Goal: Task Accomplishment & Management: Complete application form

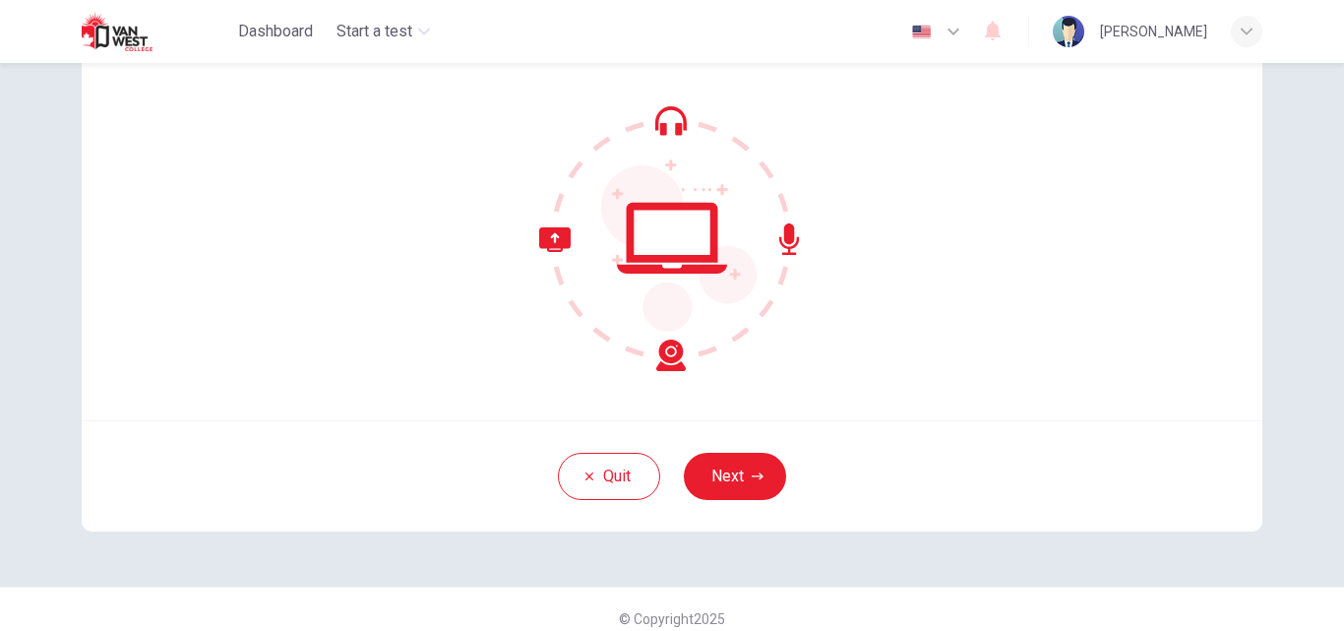
scroll to position [171, 0]
click at [731, 466] on button "Next" at bounding box center [735, 475] width 102 height 47
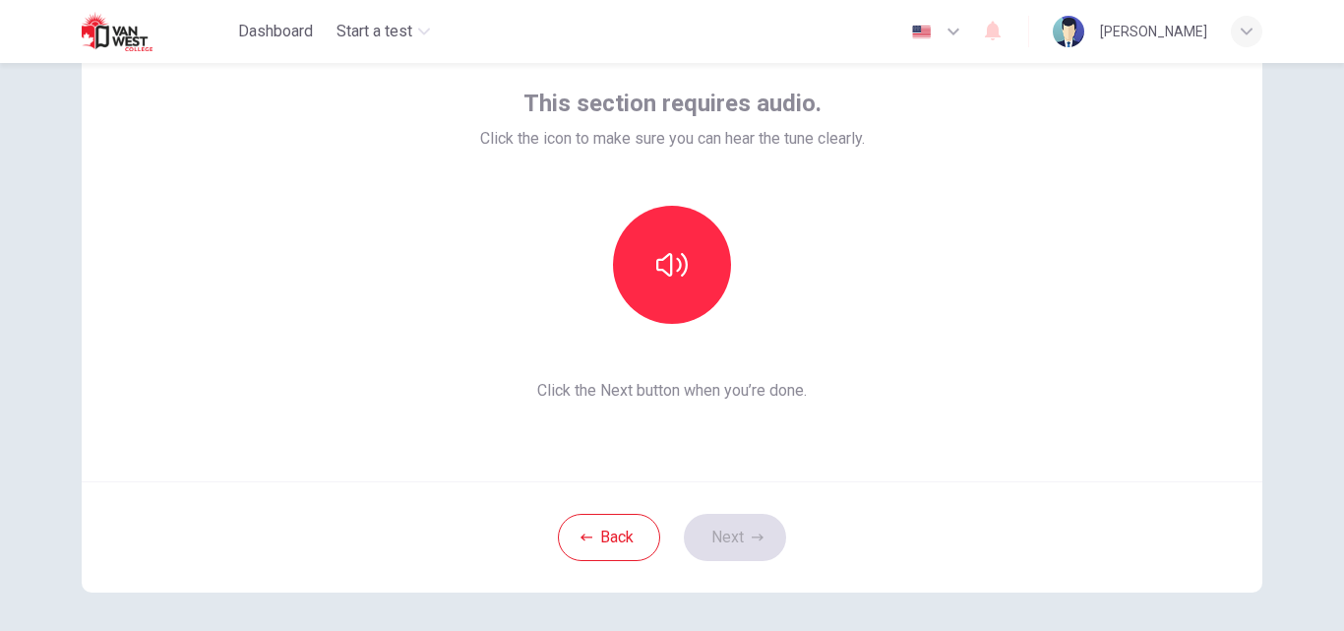
scroll to position [102, 0]
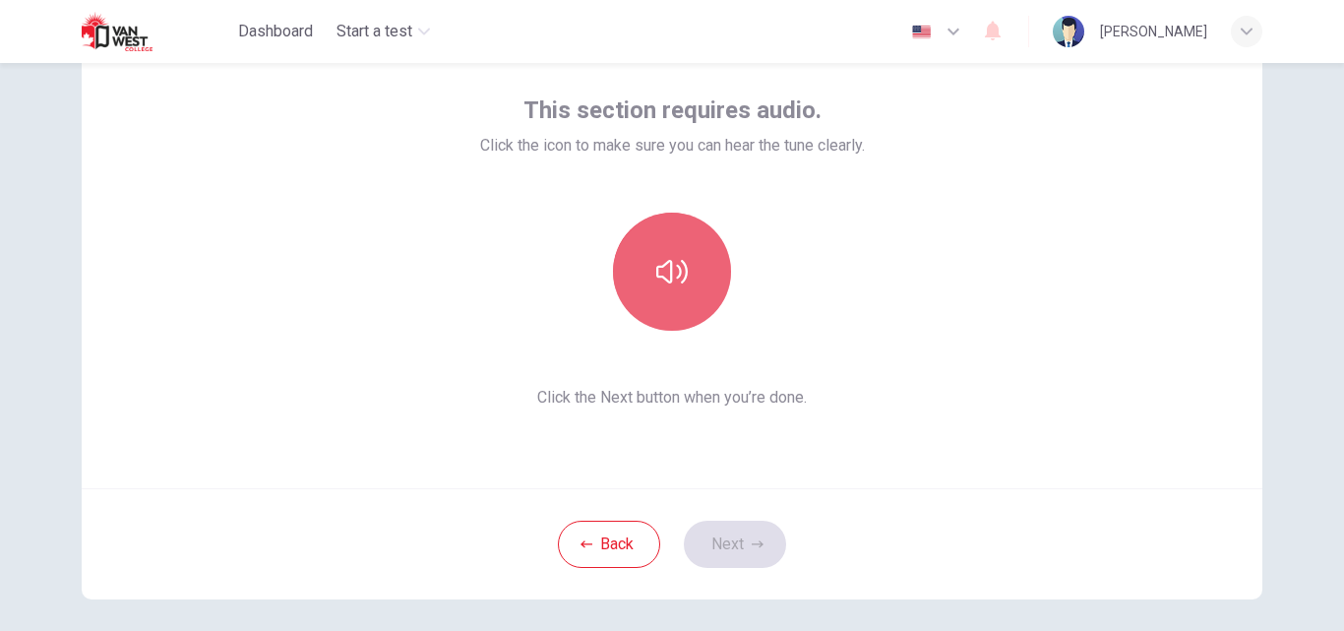
click at [682, 270] on icon "button" at bounding box center [671, 272] width 31 height 24
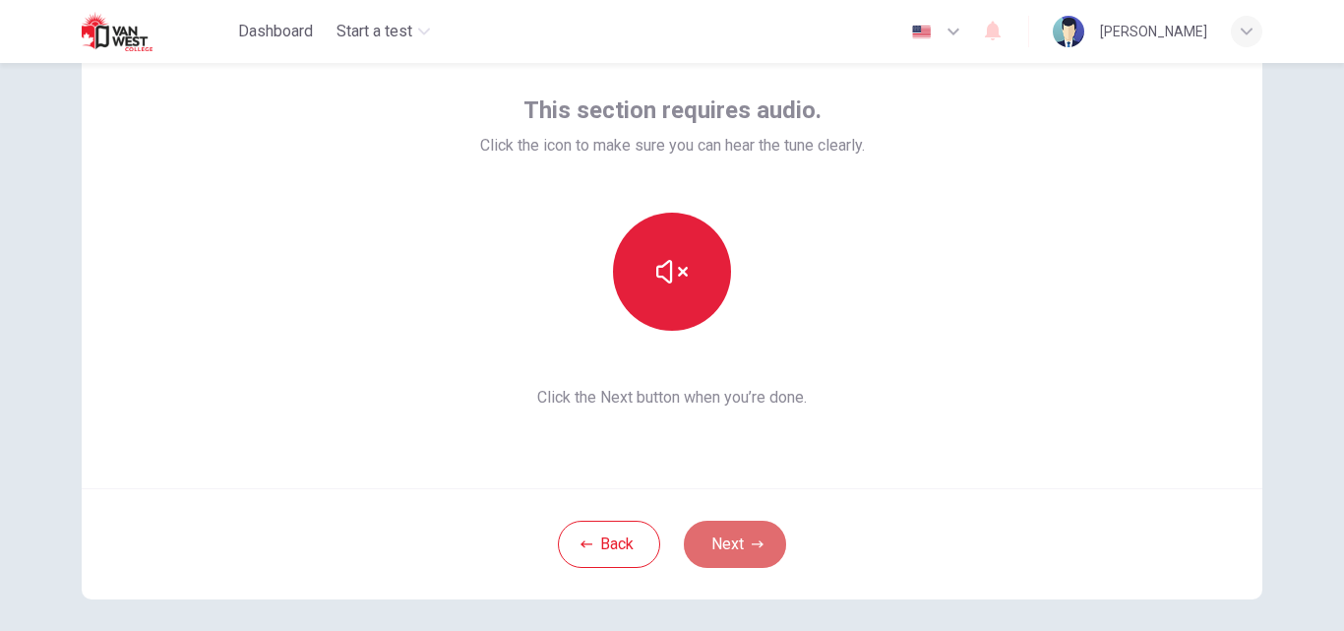
click at [725, 554] on button "Next" at bounding box center [735, 544] width 102 height 47
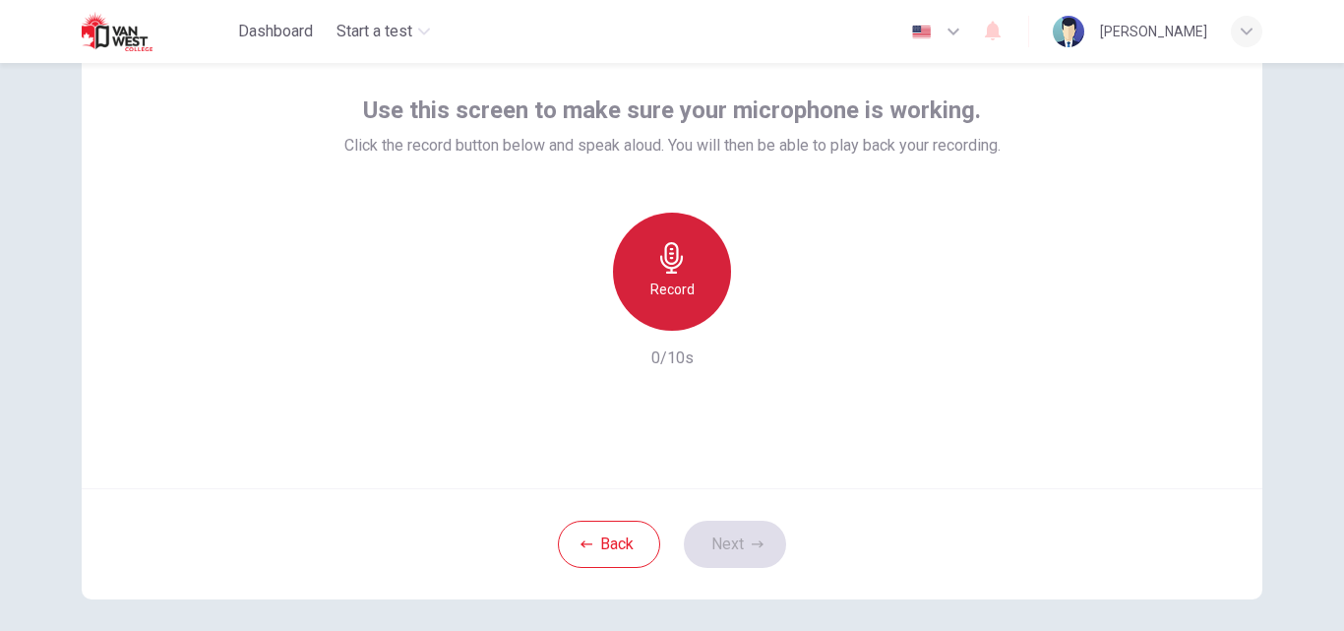
click at [667, 266] on icon "button" at bounding box center [671, 257] width 31 height 31
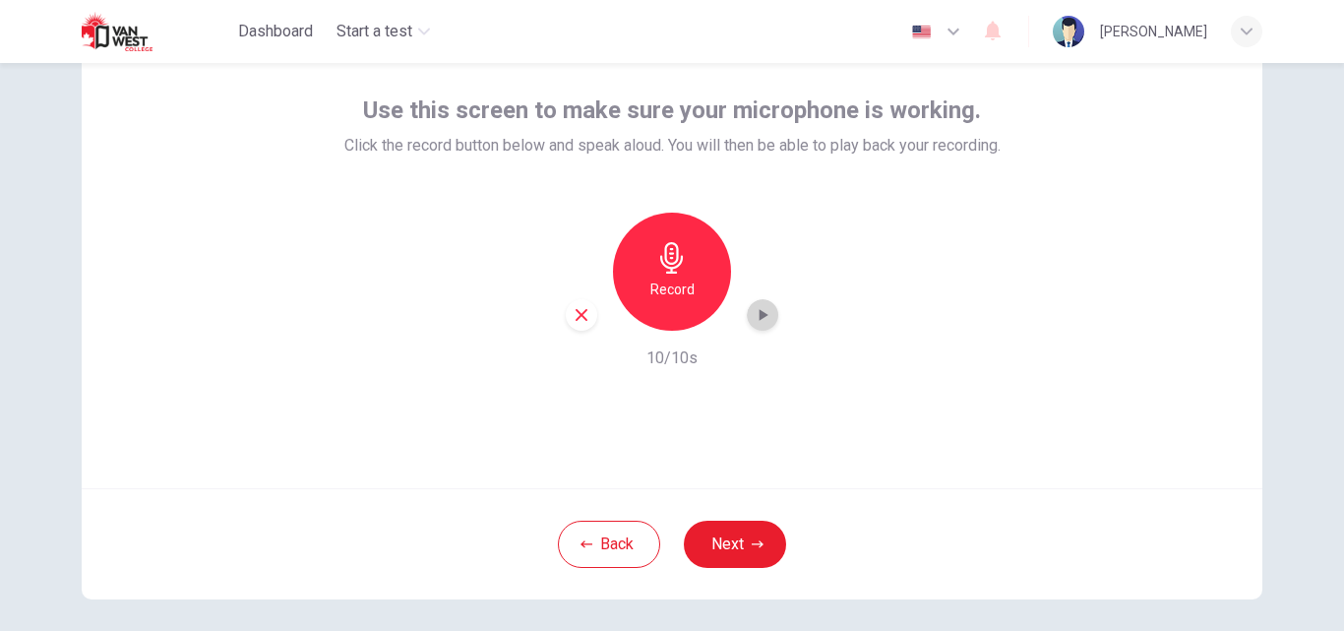
click at [747, 318] on div "button" at bounding box center [762, 314] width 31 height 31
click at [752, 541] on icon "button" at bounding box center [758, 544] width 12 height 12
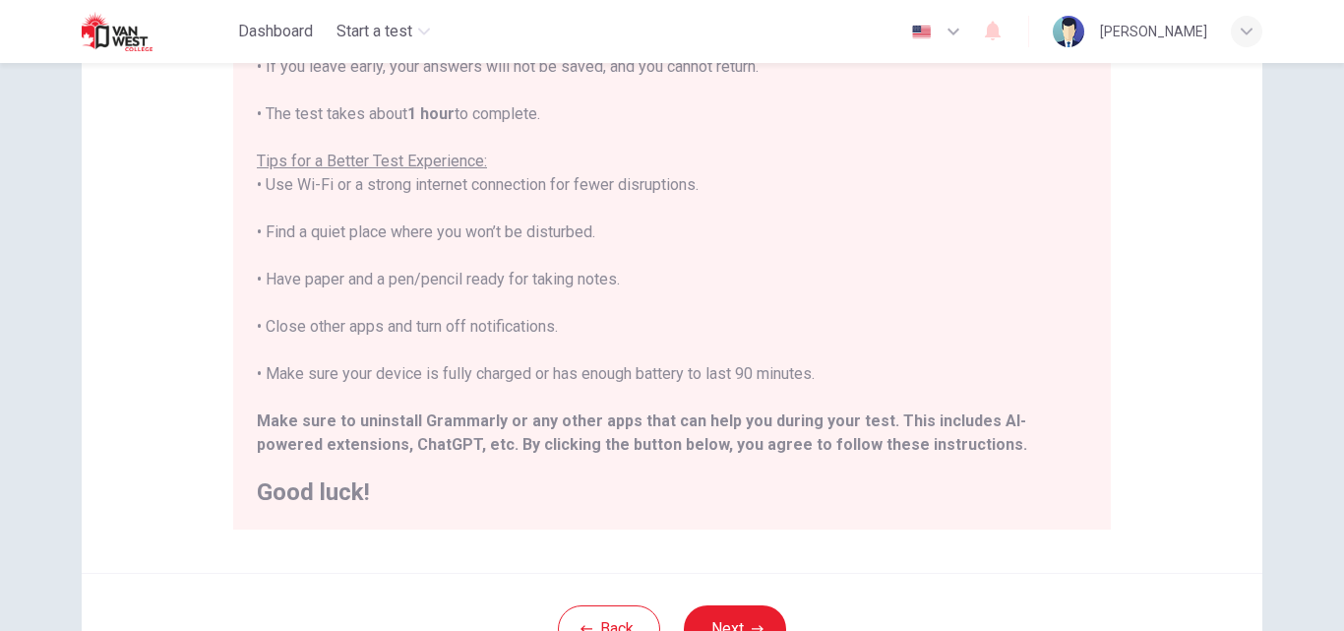
scroll to position [464, 0]
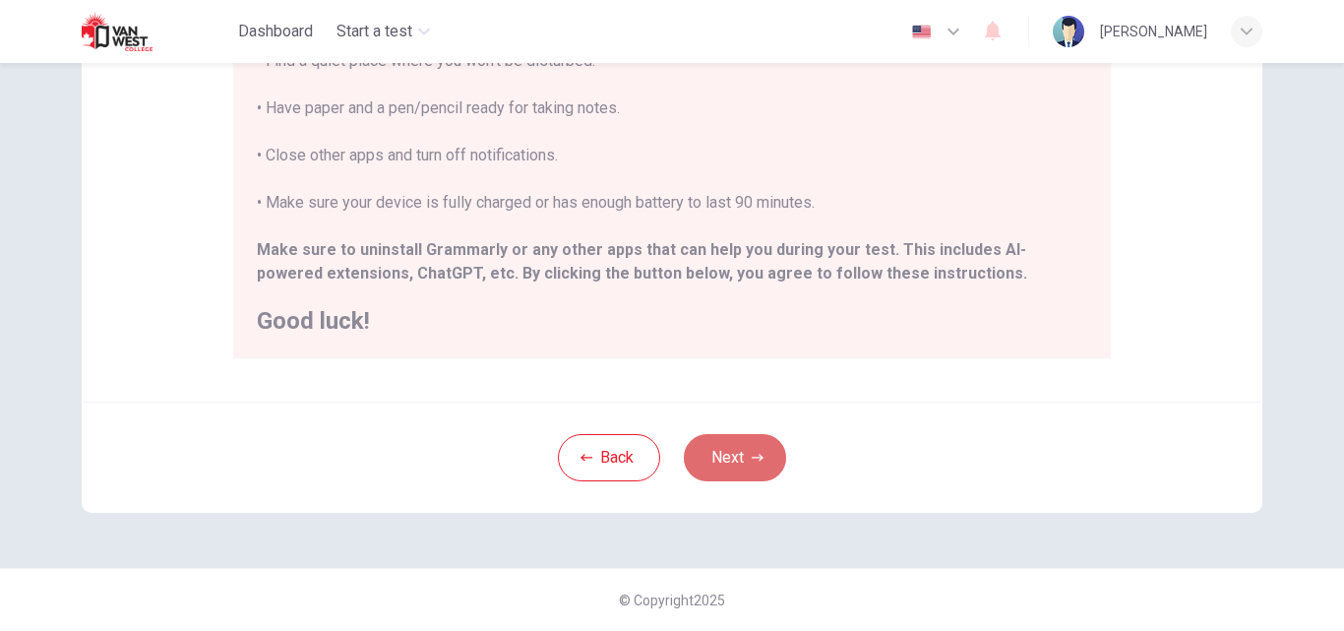
click at [743, 452] on button "Next" at bounding box center [735, 457] width 102 height 47
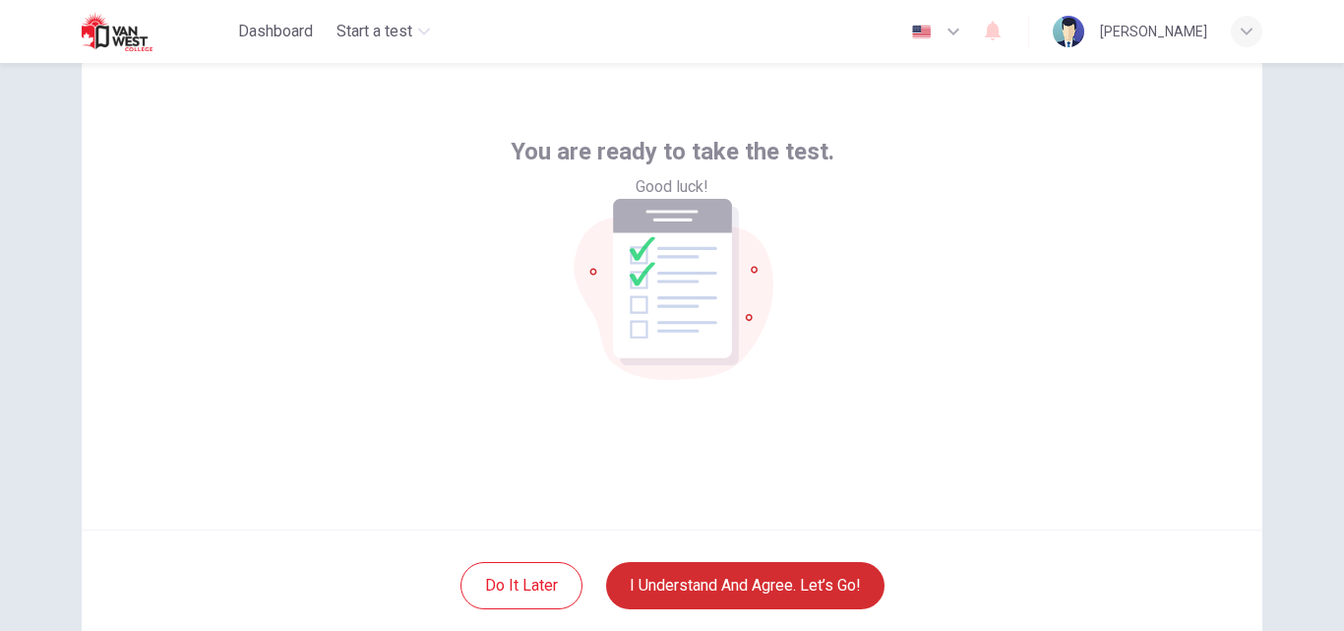
scroll to position [59, 0]
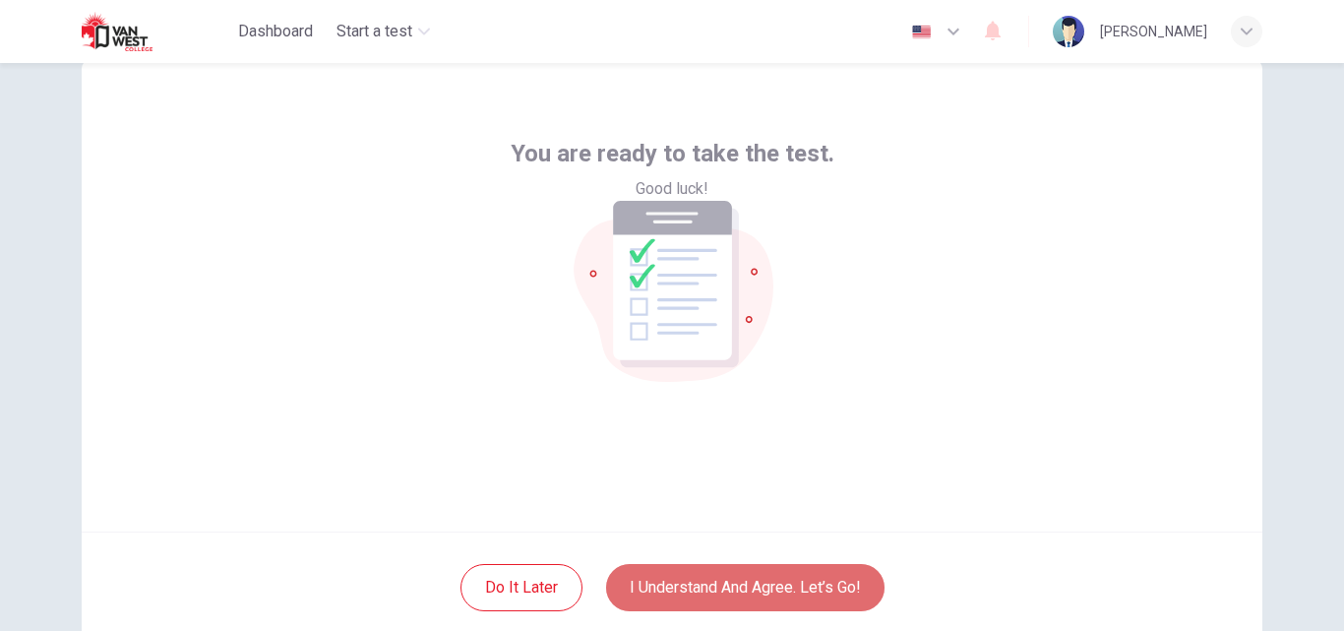
click at [755, 595] on button "I understand and agree. Let’s go!" at bounding box center [745, 587] width 279 height 47
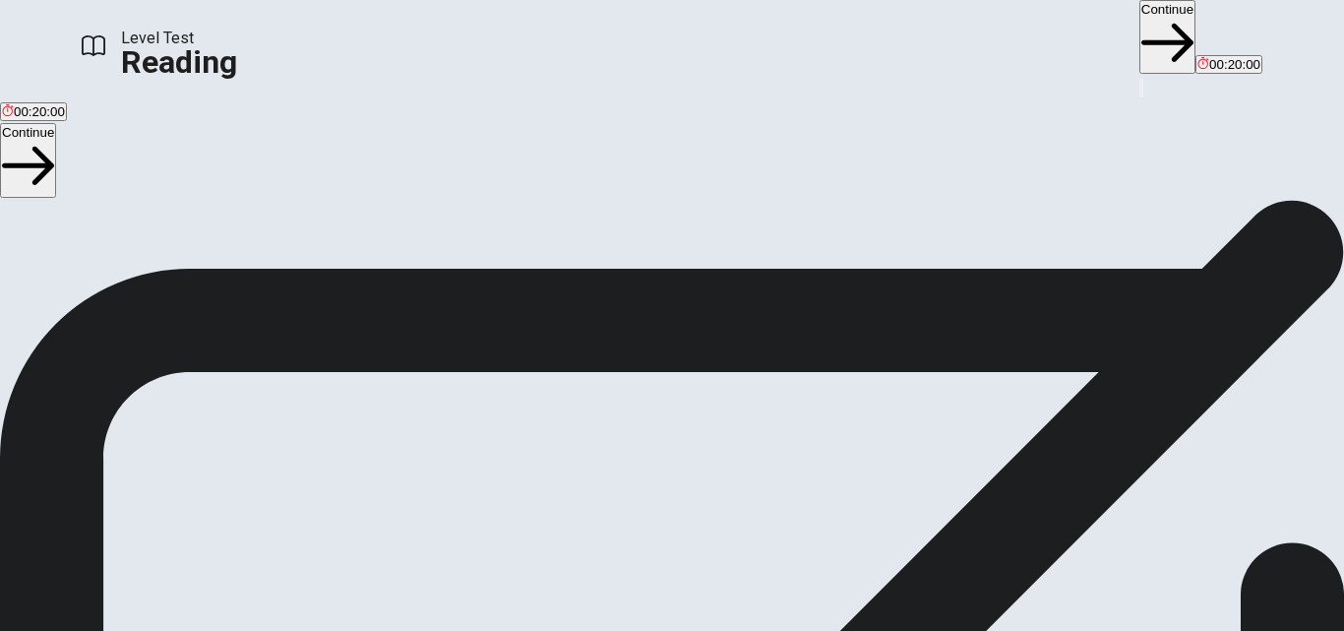
click at [1140, 31] on button "Continue" at bounding box center [1168, 37] width 56 height 74
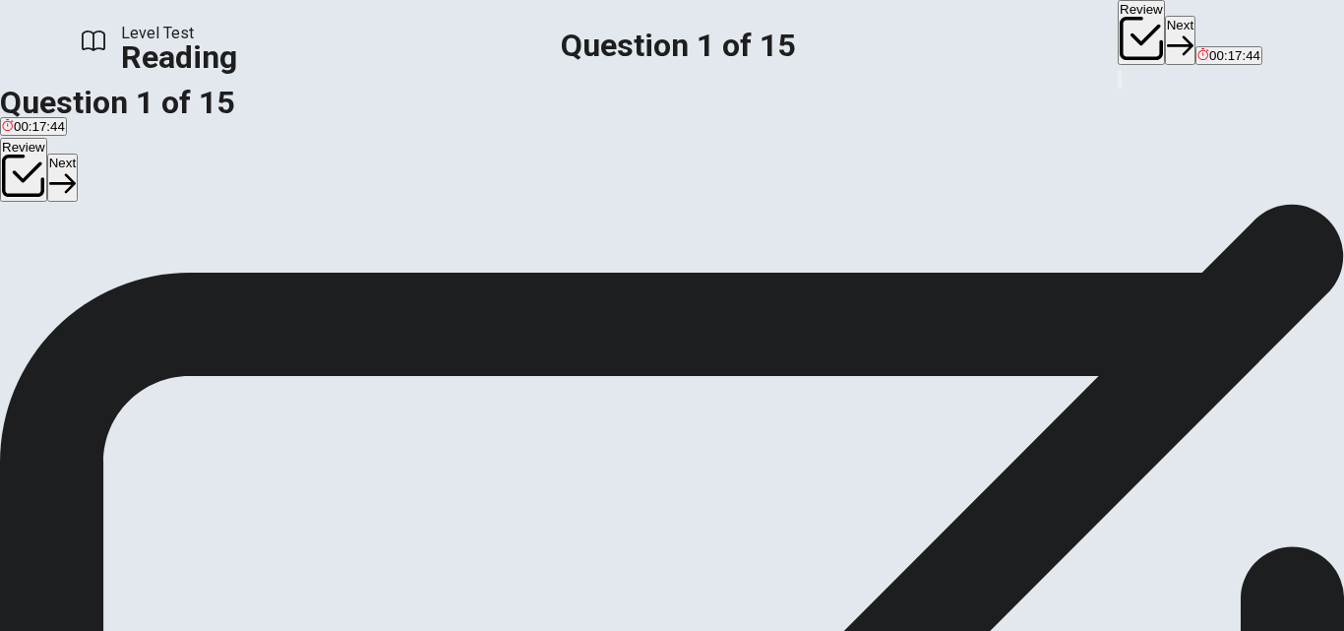
scroll to position [1, 0]
click at [713, 403] on div "2" at bounding box center [672, 415] width 1344 height 24
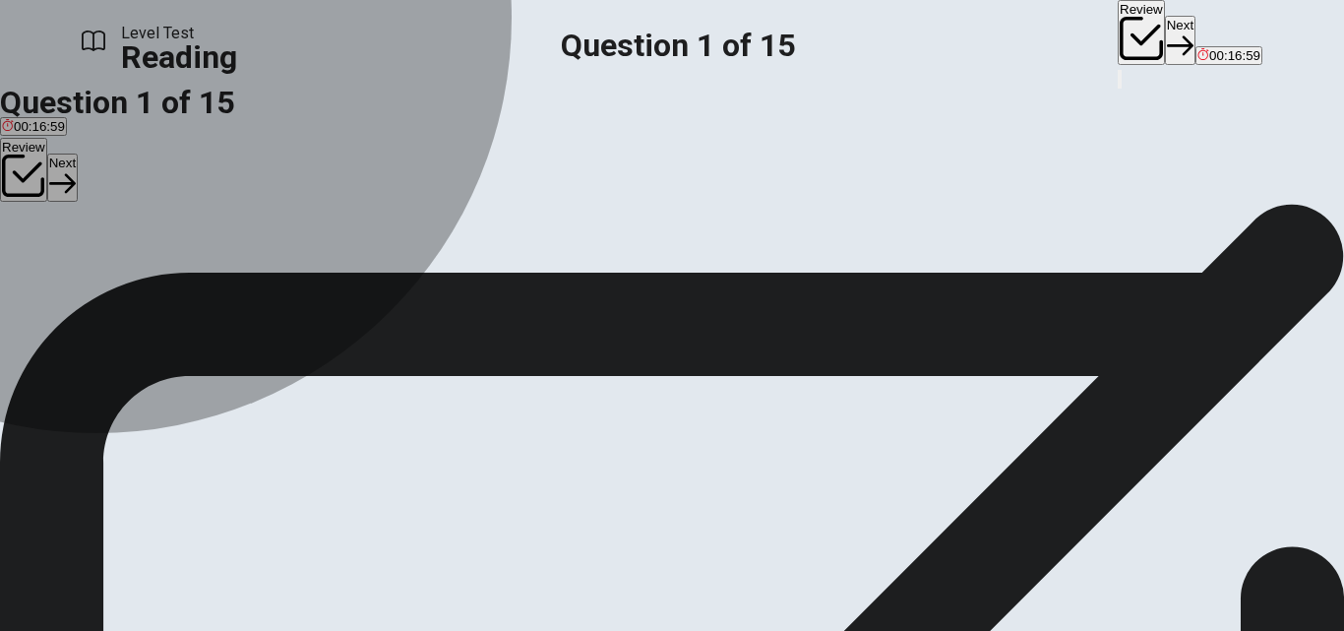
click at [214, 146] on span "To connect with nature" at bounding box center [273, 138] width 131 height 15
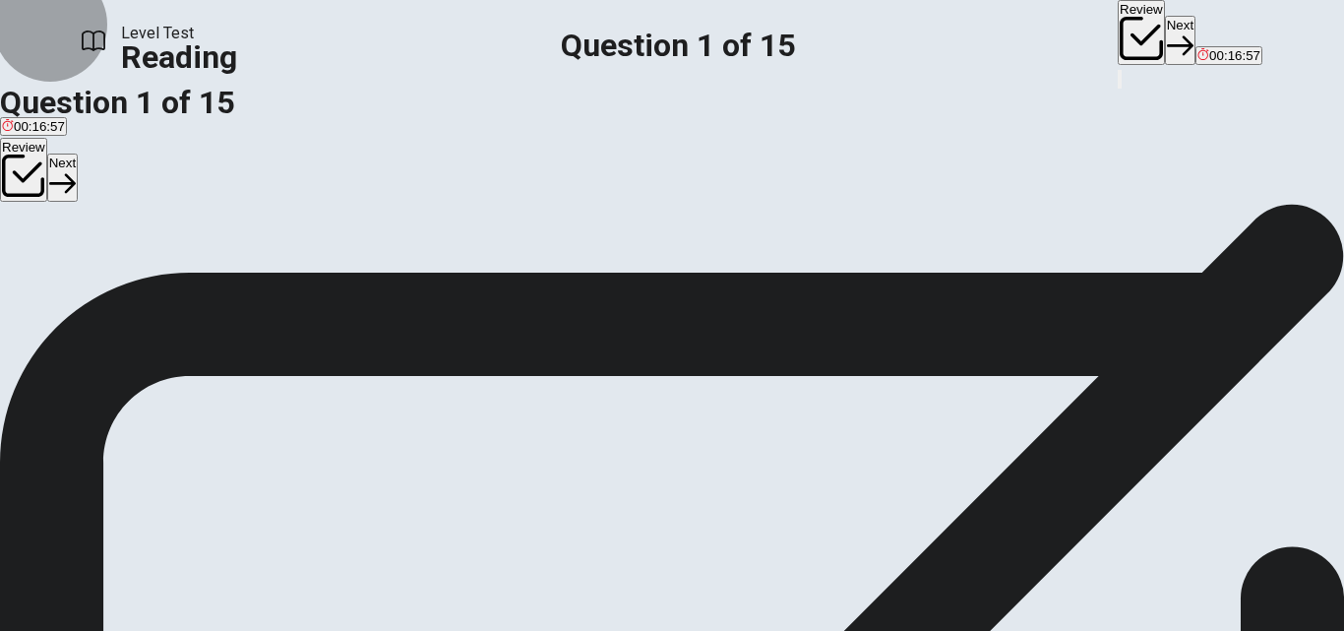
click at [1165, 38] on button "Next" at bounding box center [1180, 40] width 31 height 48
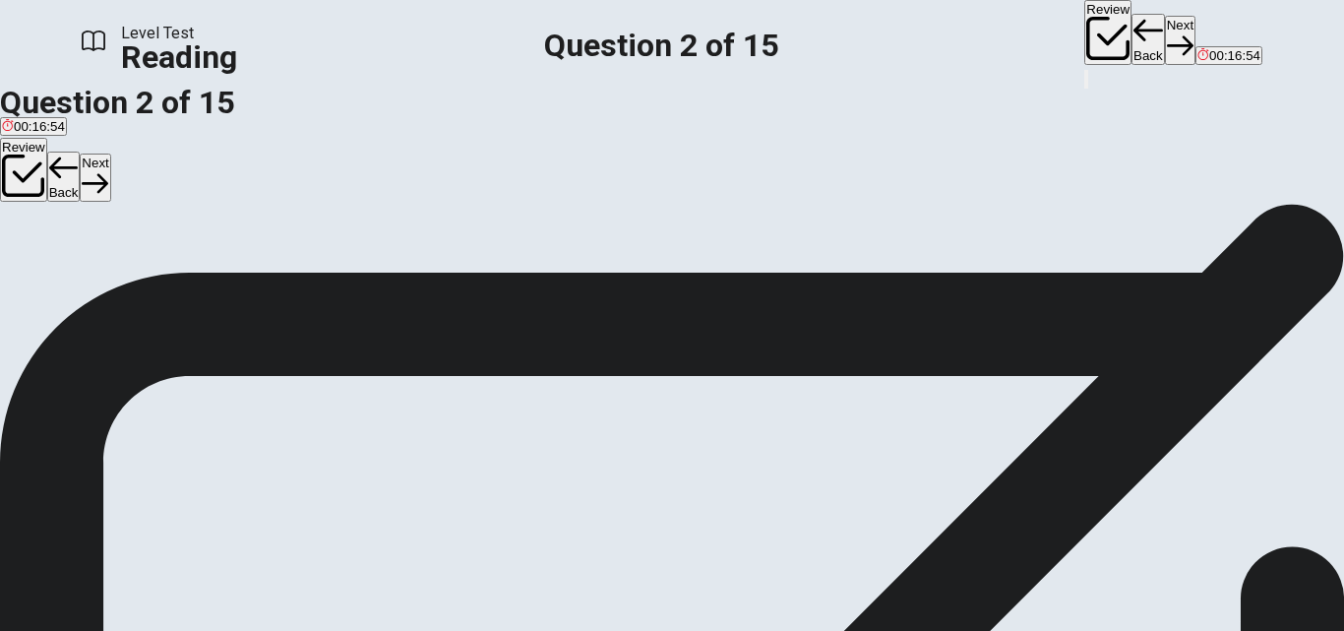
scroll to position [0, 0]
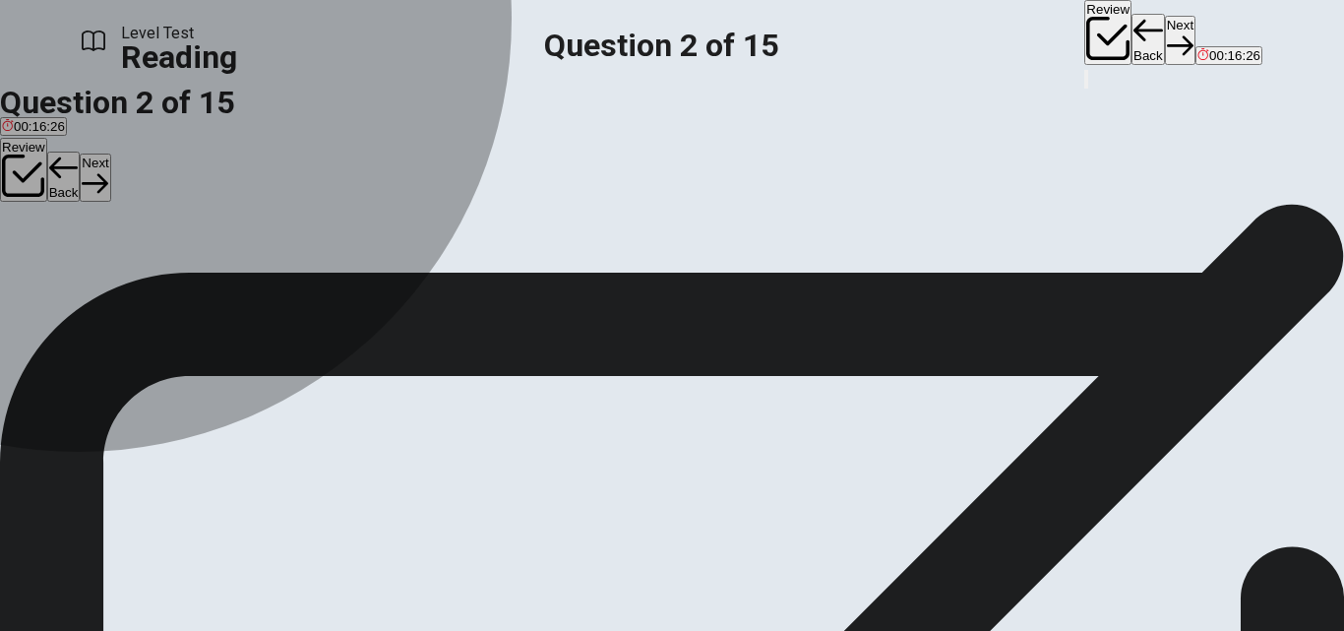
click at [102, 306] on span "Solution" at bounding box center [78, 298] width 47 height 15
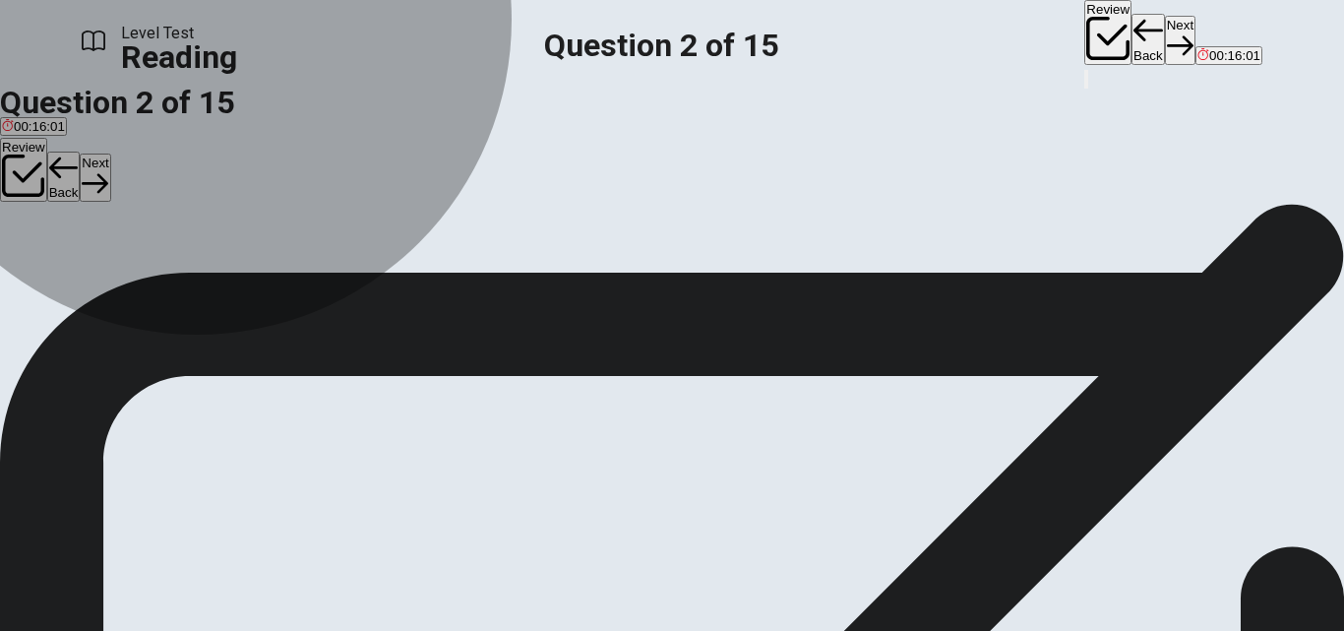
click at [155, 308] on button "C Fashion" at bounding box center [129, 291] width 50 height 33
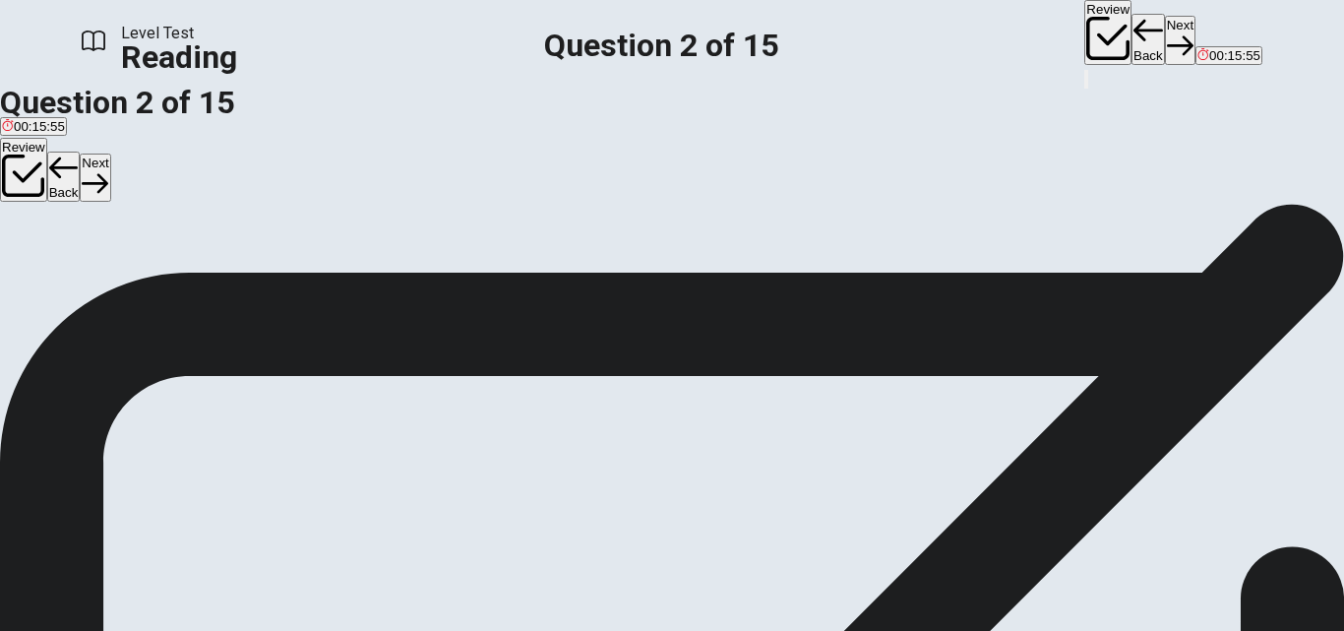
click at [1165, 22] on button "Next" at bounding box center [1180, 40] width 31 height 48
click at [1132, 37] on button "Back" at bounding box center [1148, 39] width 33 height 51
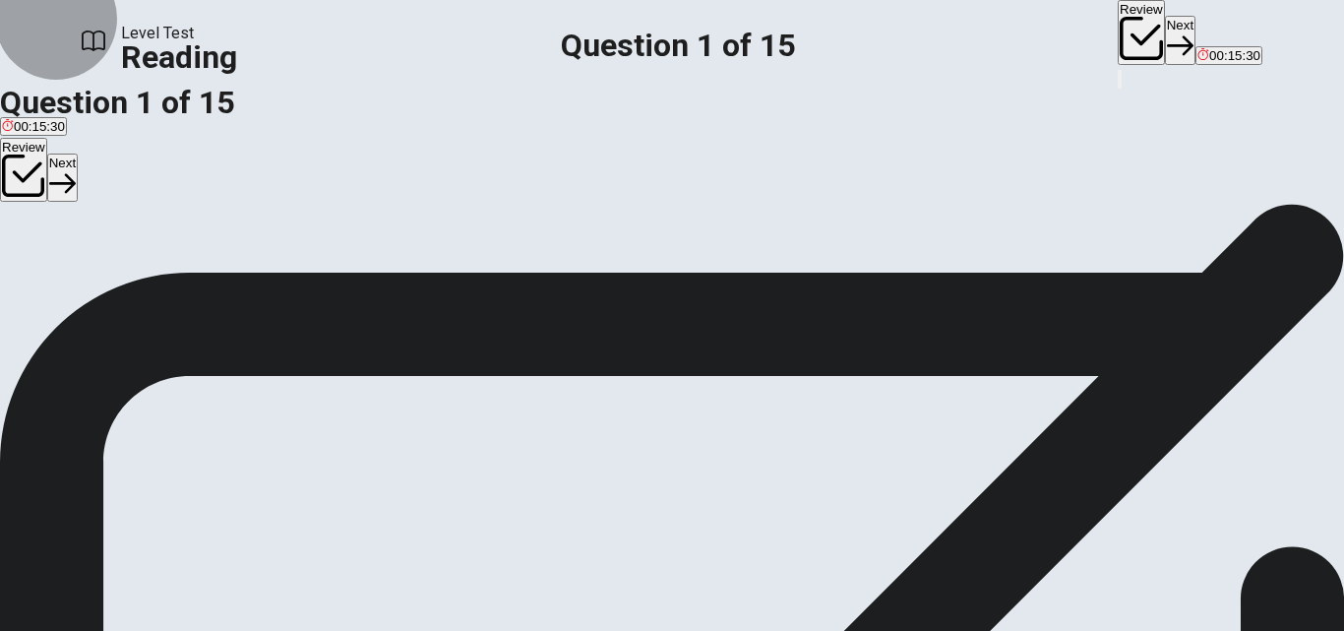
click at [1165, 32] on button "Next" at bounding box center [1180, 40] width 31 height 48
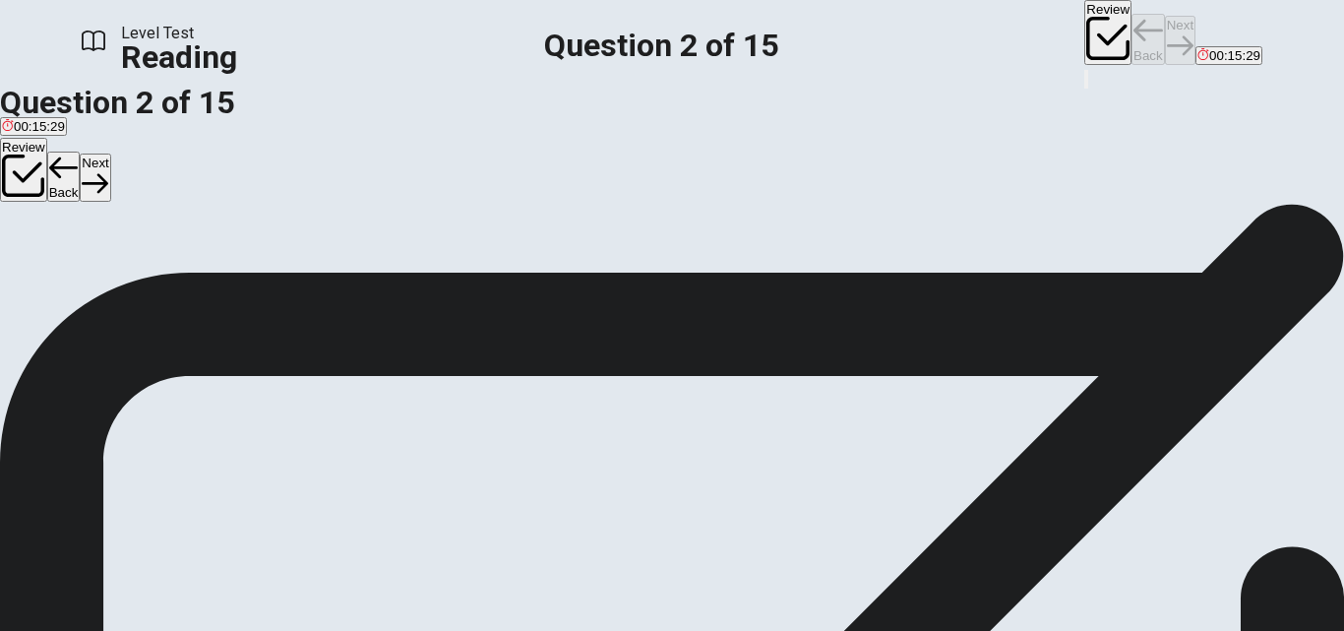
click at [1085, 32] on div "Review Back Next 00:15:29" at bounding box center [1174, 33] width 178 height 67
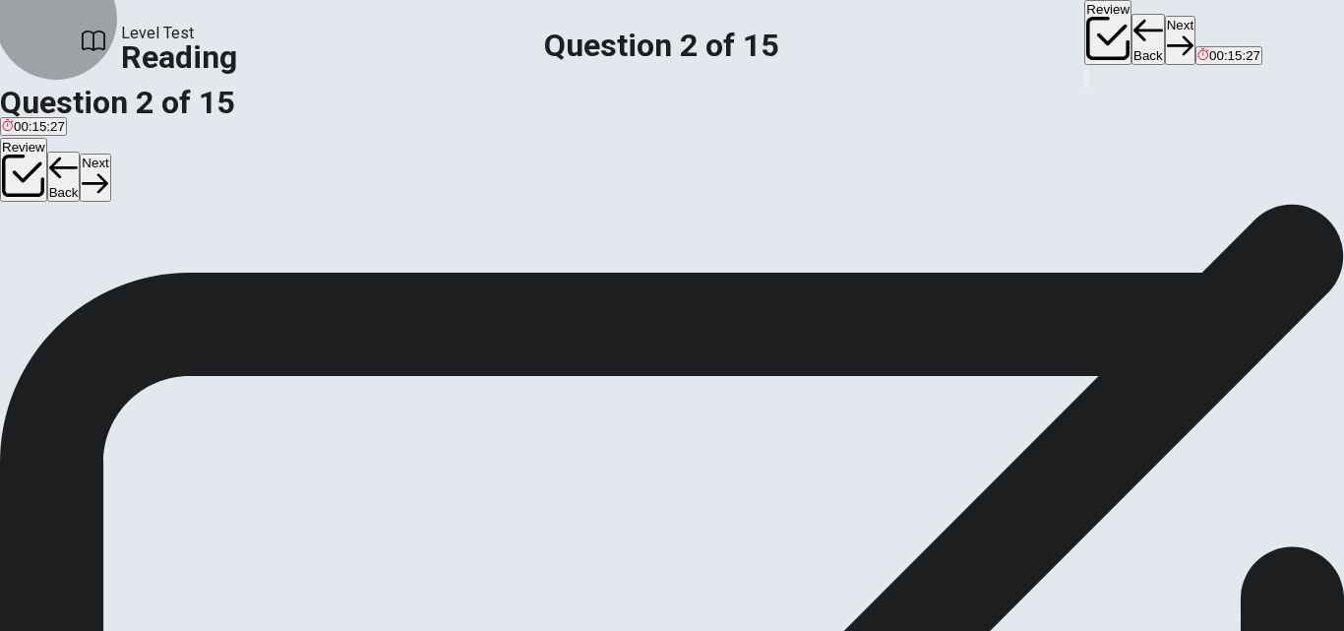
click at [1165, 32] on button "Next" at bounding box center [1180, 40] width 31 height 48
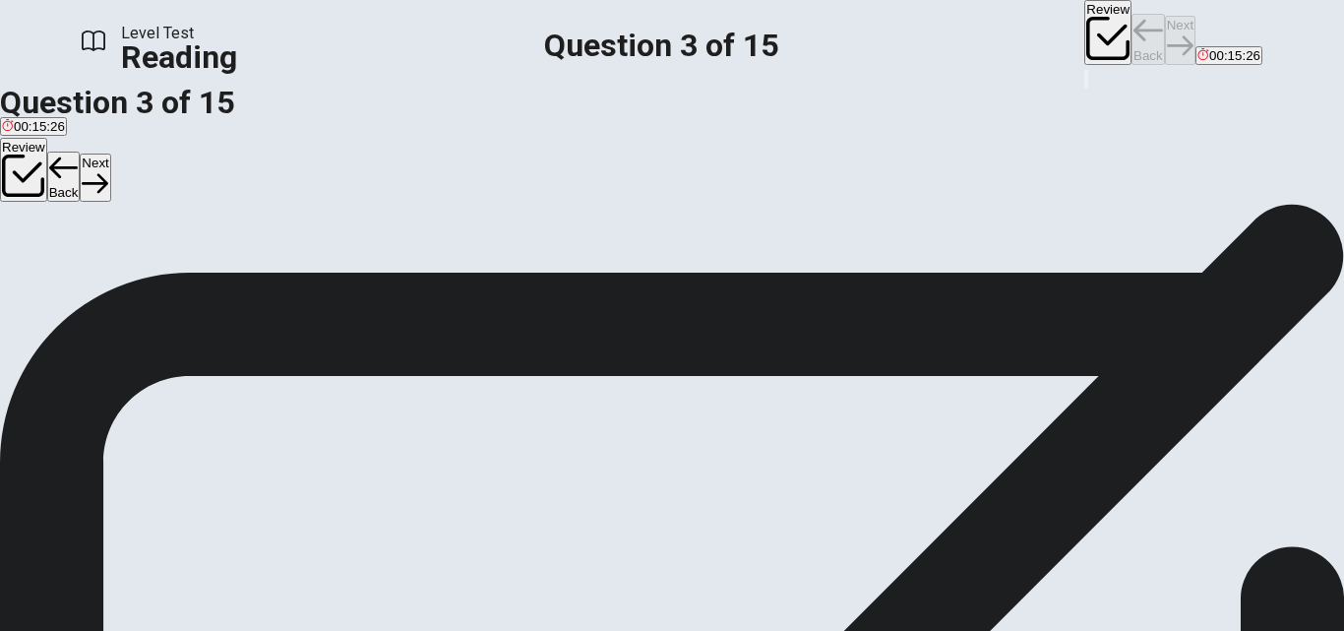
scroll to position [122, 0]
click at [305, 305] on span "Increasing property values" at bounding box center [349, 297] width 154 height 15
click at [1165, 27] on button "Next" at bounding box center [1180, 40] width 31 height 48
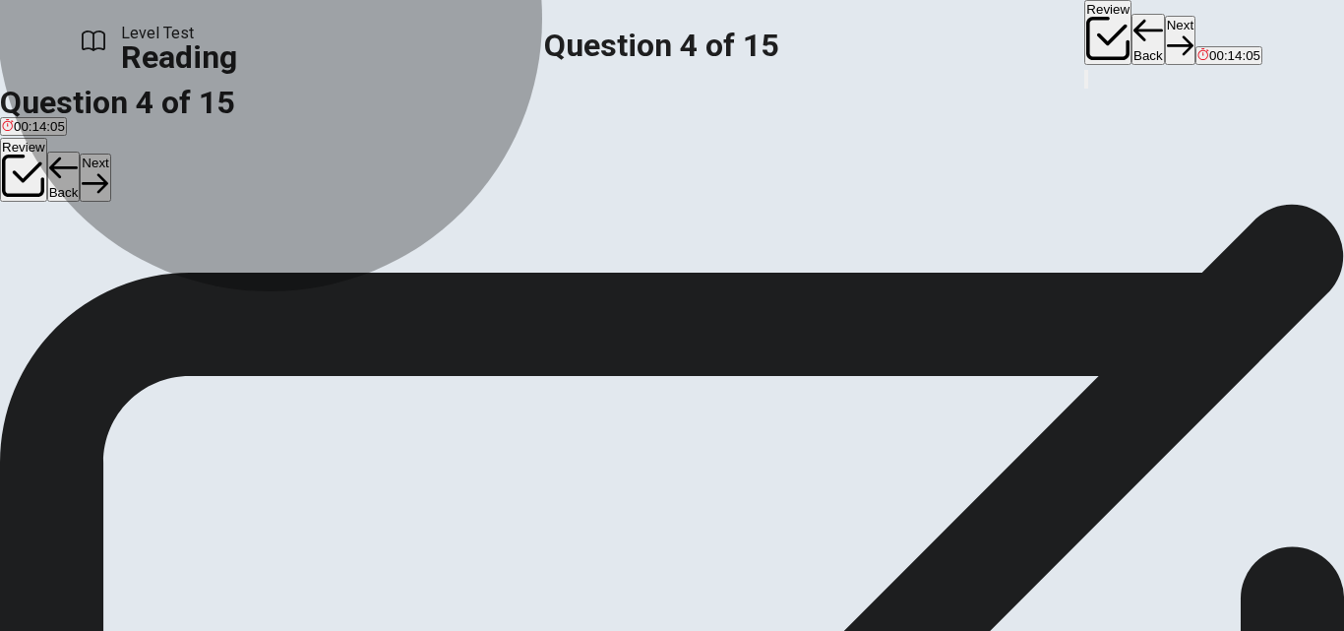
click at [570, 305] on span "Eliminate the need for grocery stores" at bounding box center [677, 297] width 215 height 15
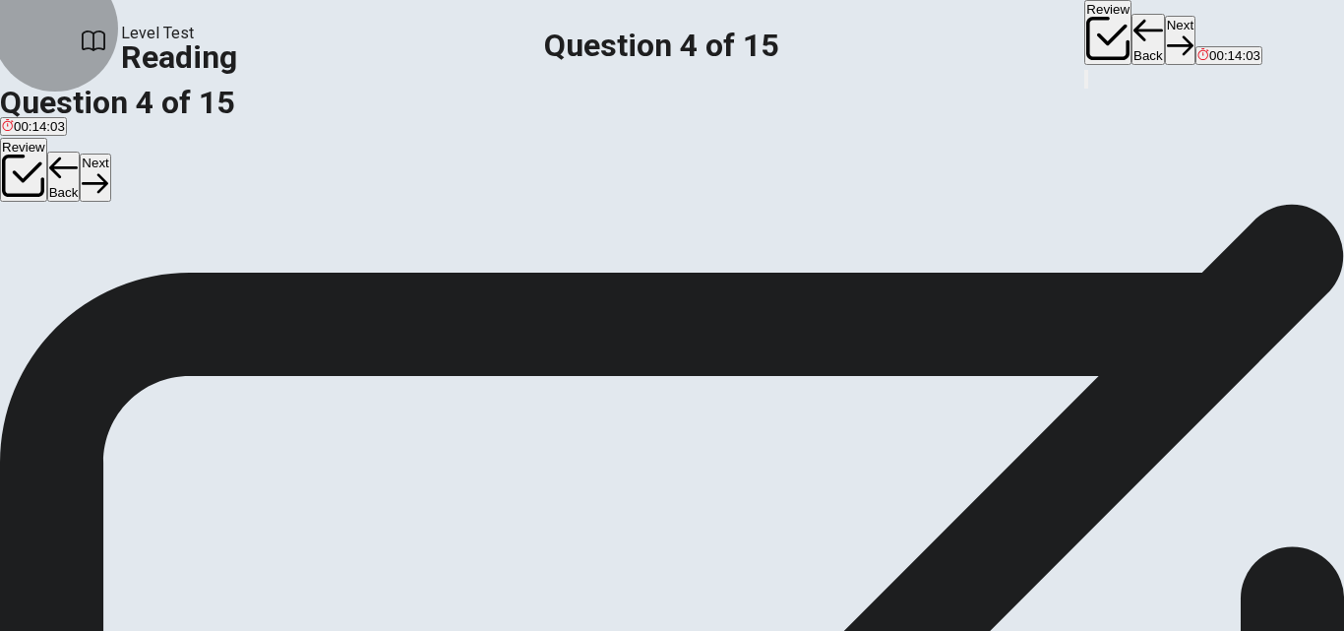
click at [1165, 42] on button "Next" at bounding box center [1180, 40] width 31 height 48
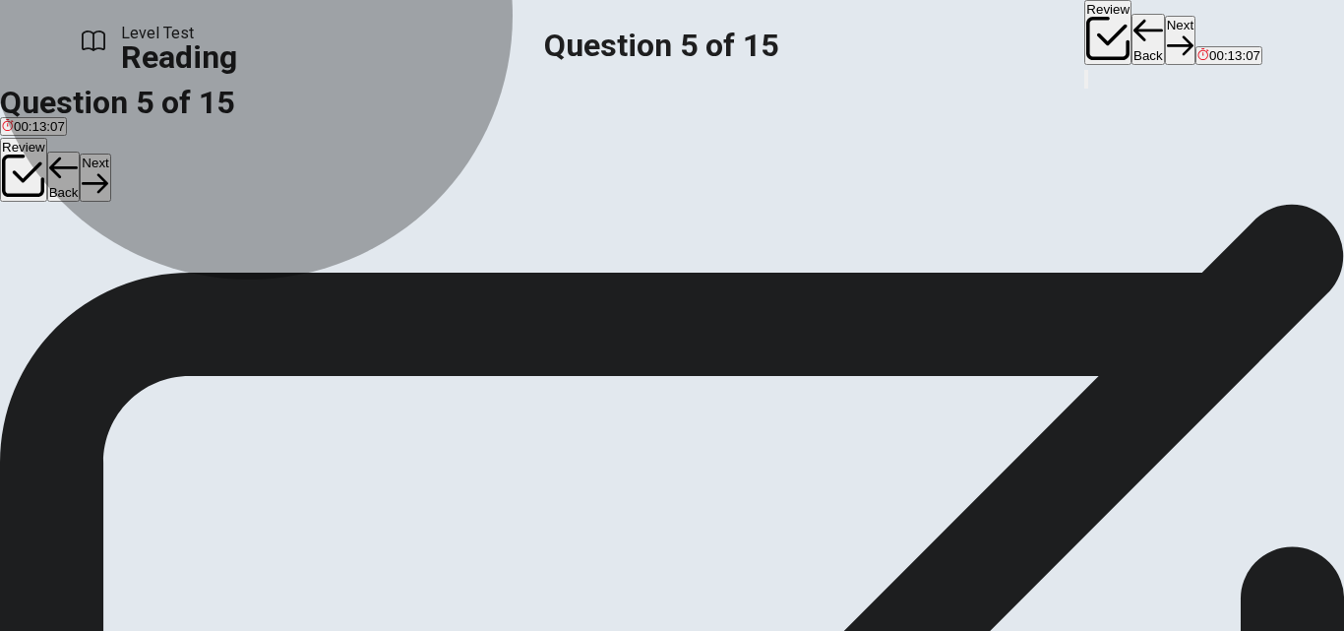
click at [366, 306] on span "They can help reduce energy costs" at bounding box center [319, 298] width 204 height 15
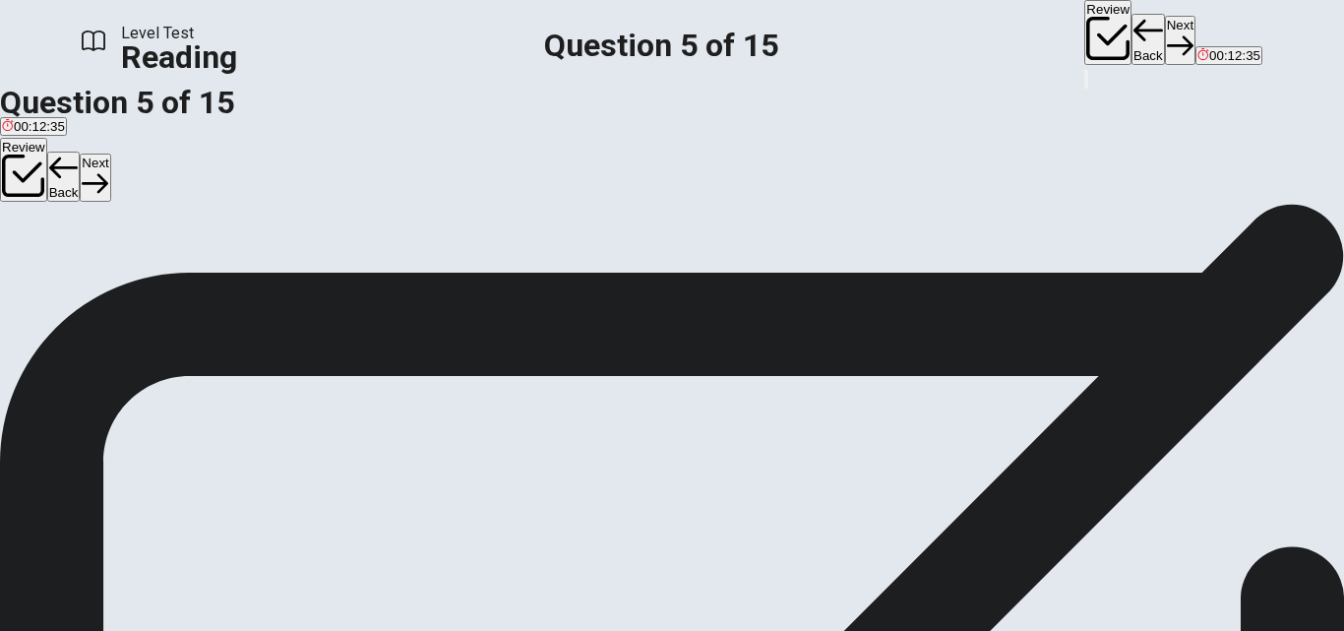
scroll to position [41, 0]
click at [1165, 24] on button "Next" at bounding box center [1180, 40] width 31 height 48
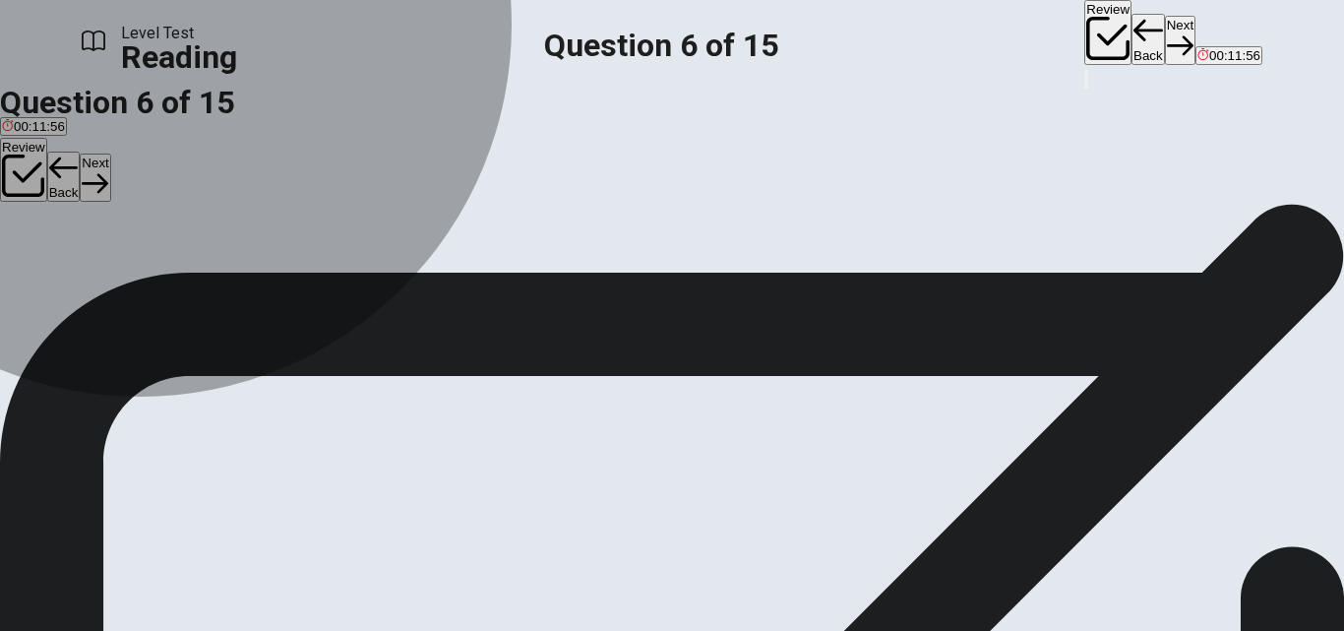
click at [186, 291] on span "It is always better than rural soil" at bounding box center [94, 298] width 184 height 15
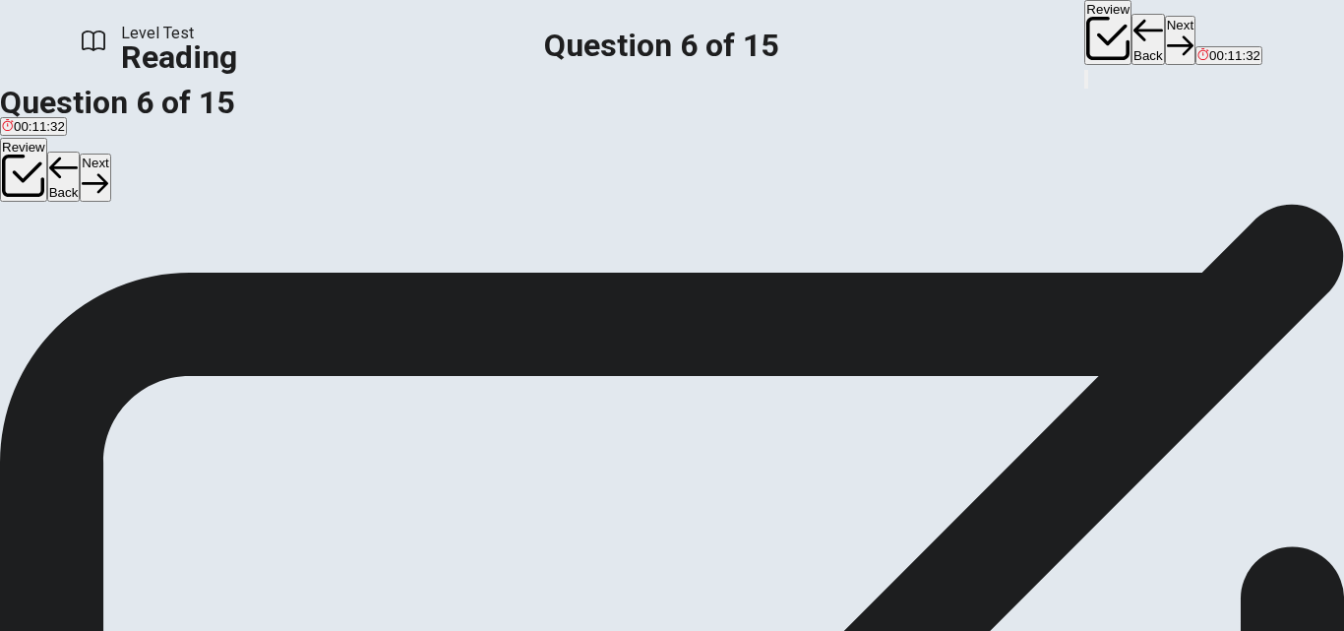
scroll to position [240, 0]
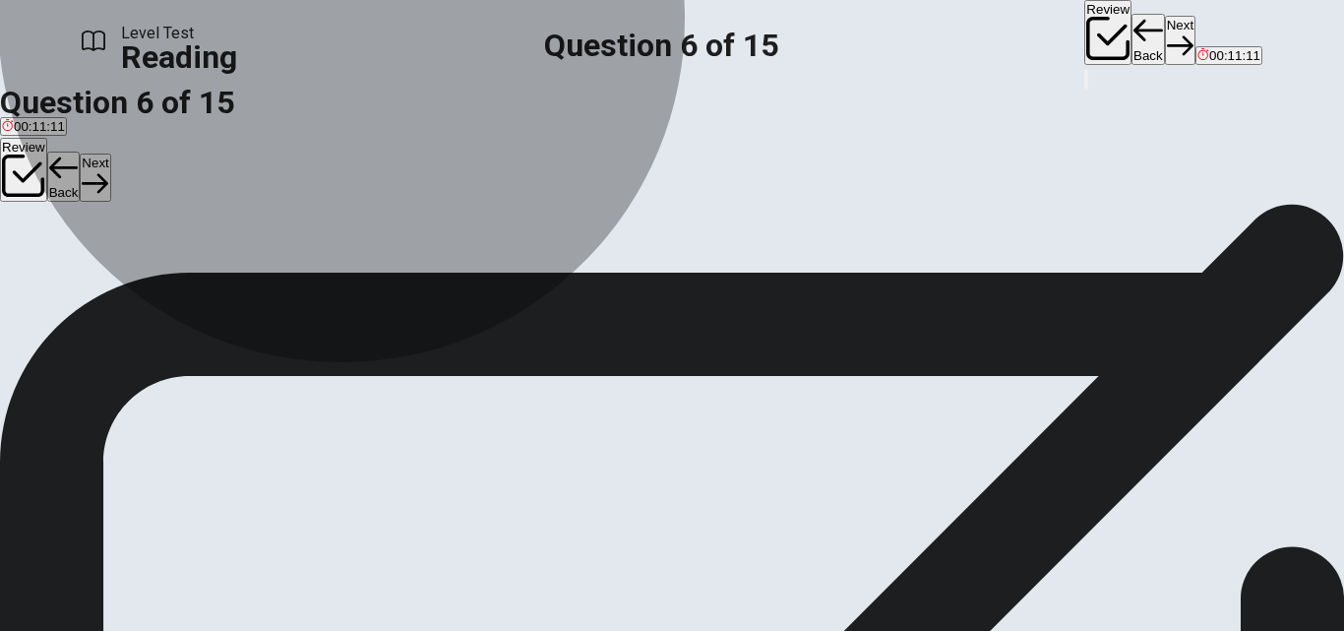
click at [459, 306] on span "It may sometimes be problematic for gardening" at bounding box center [327, 298] width 274 height 15
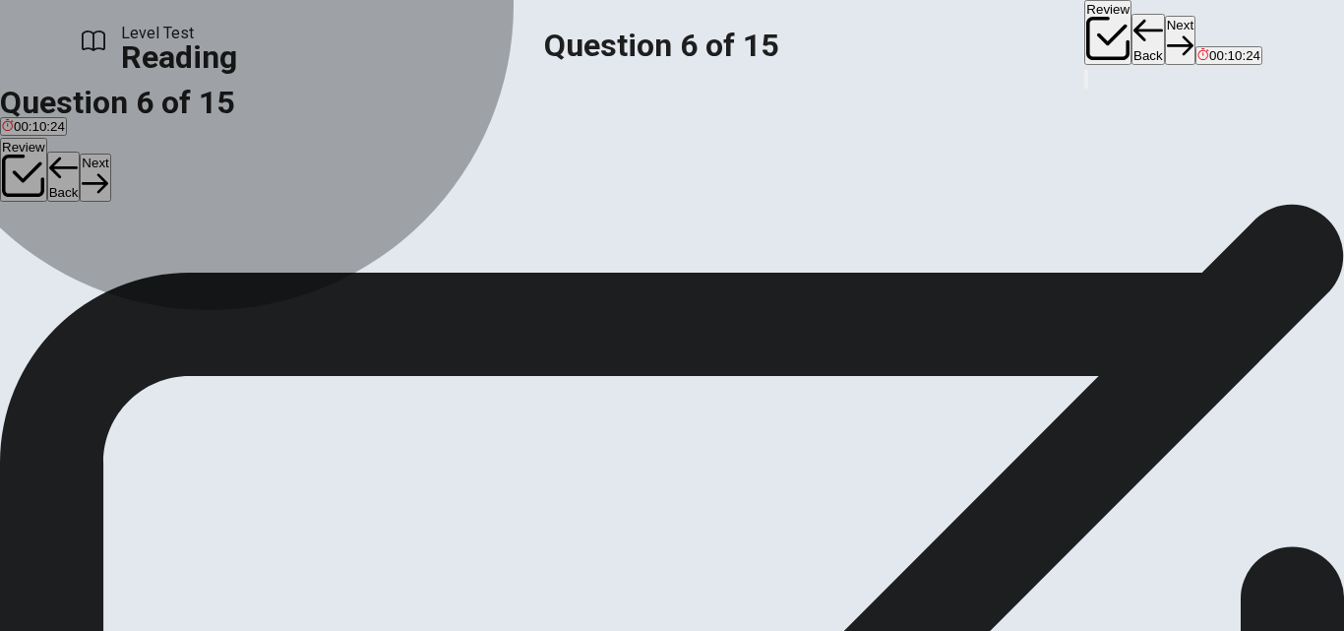
click at [465, 308] on button "C It cannot be improved" at bounding box center [530, 291] width 130 height 33
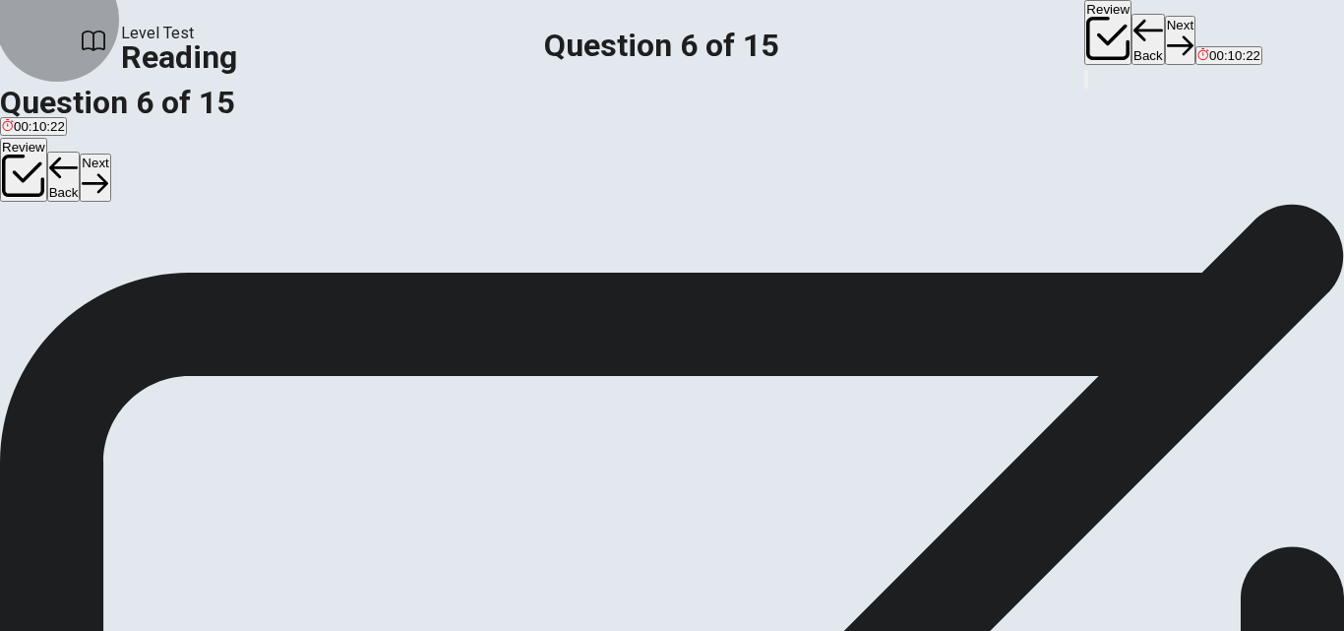
click at [1165, 33] on button "Next" at bounding box center [1180, 40] width 31 height 48
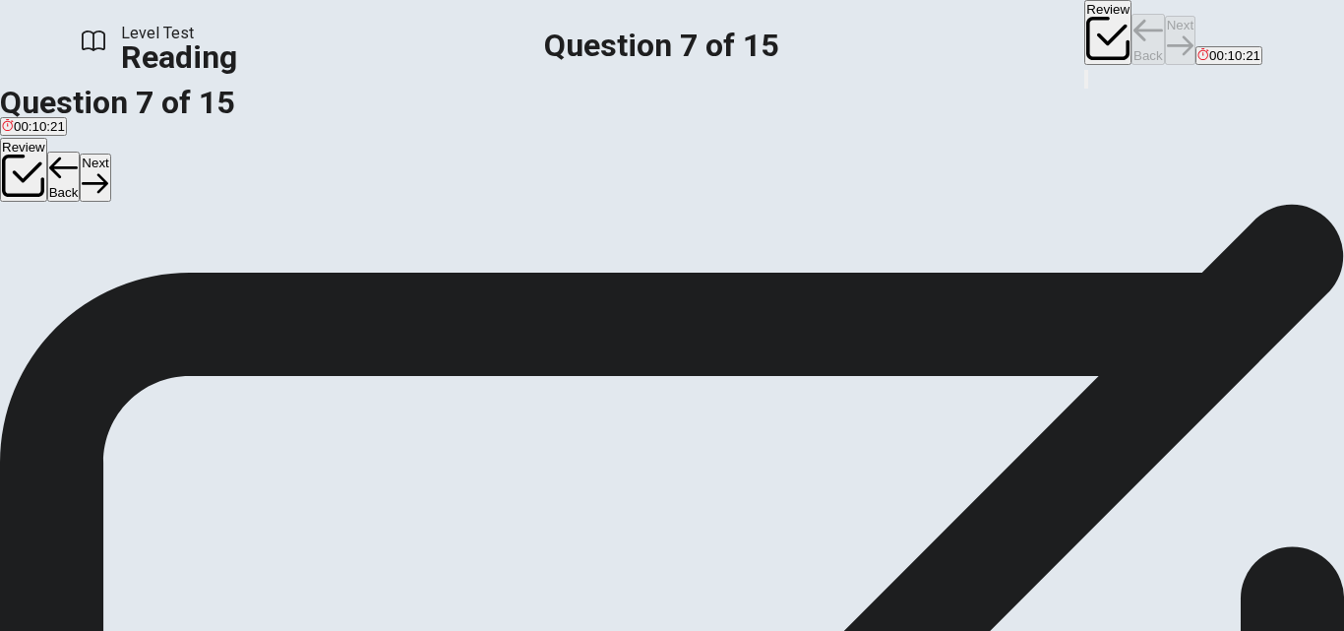
scroll to position [265, 0]
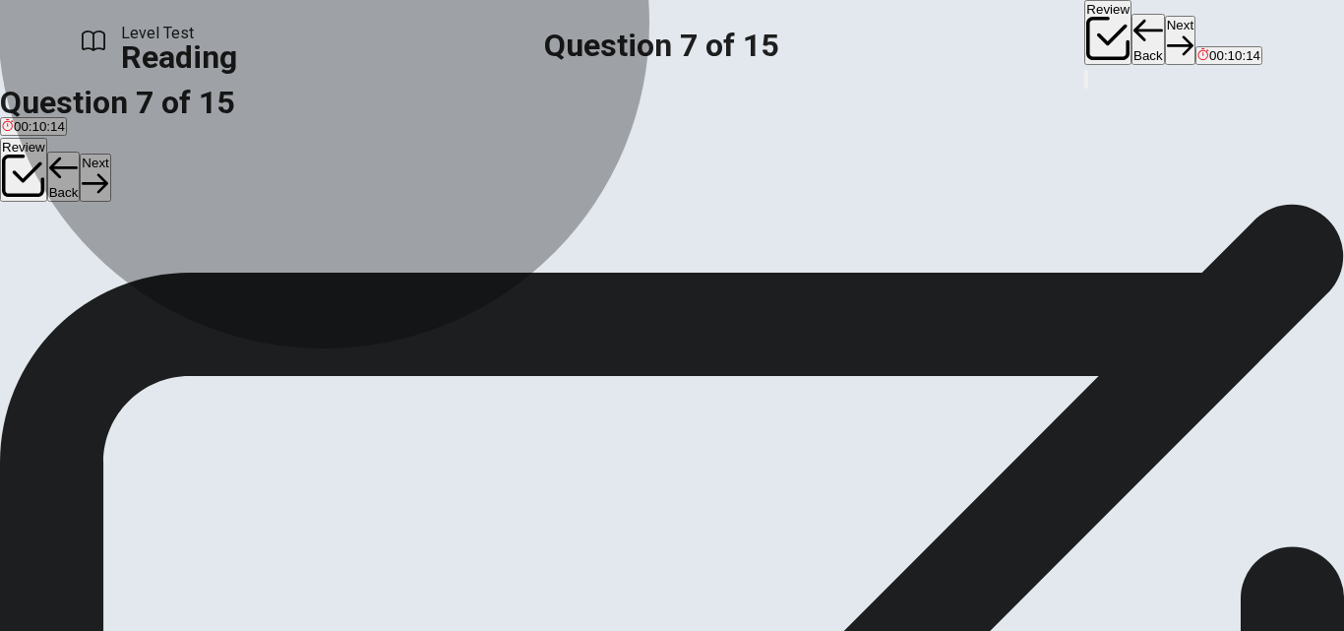
click at [282, 291] on span "Growing plants on walls or in stacked containers" at bounding box center [142, 298] width 280 height 15
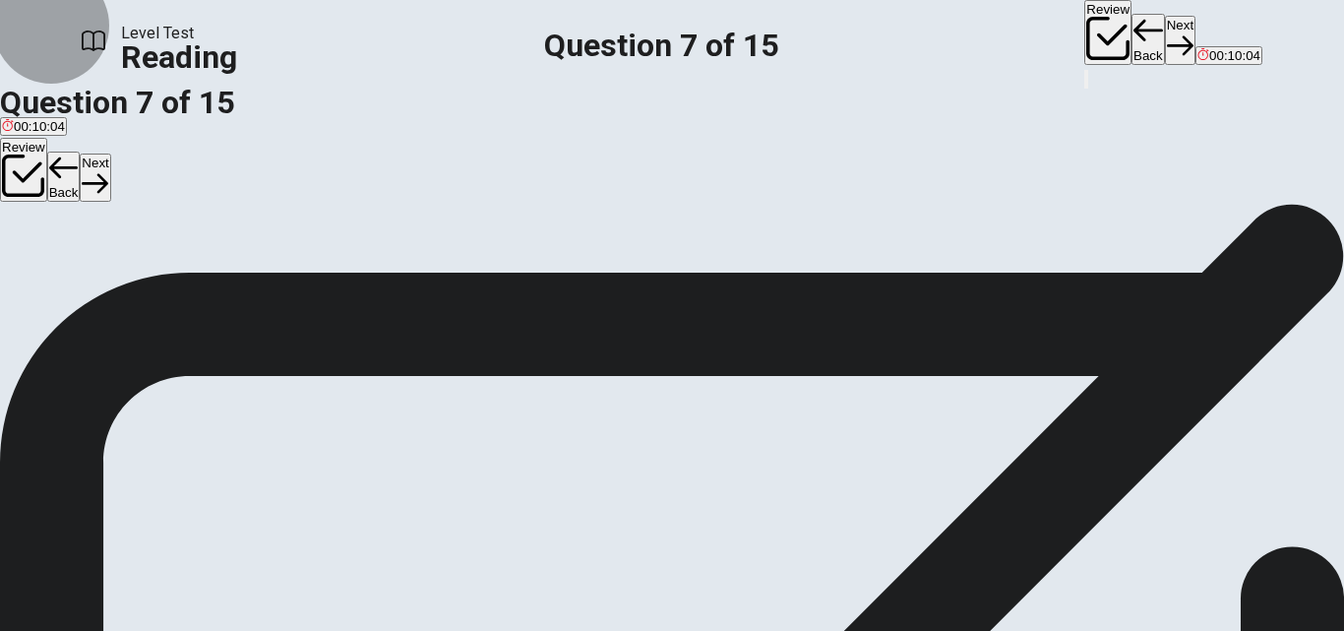
click at [1165, 39] on button "Next" at bounding box center [1180, 40] width 31 height 48
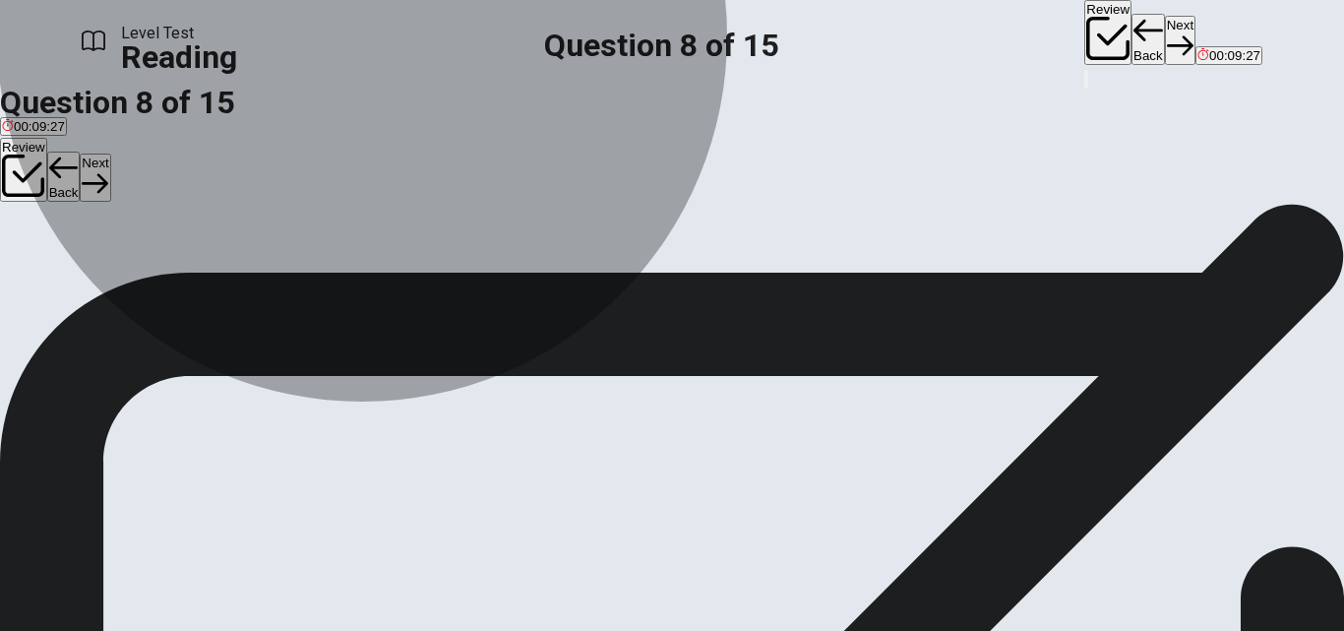
click at [479, 221] on button "C By teaching students about gardening and nutrition" at bounding box center [574, 204] width 300 height 33
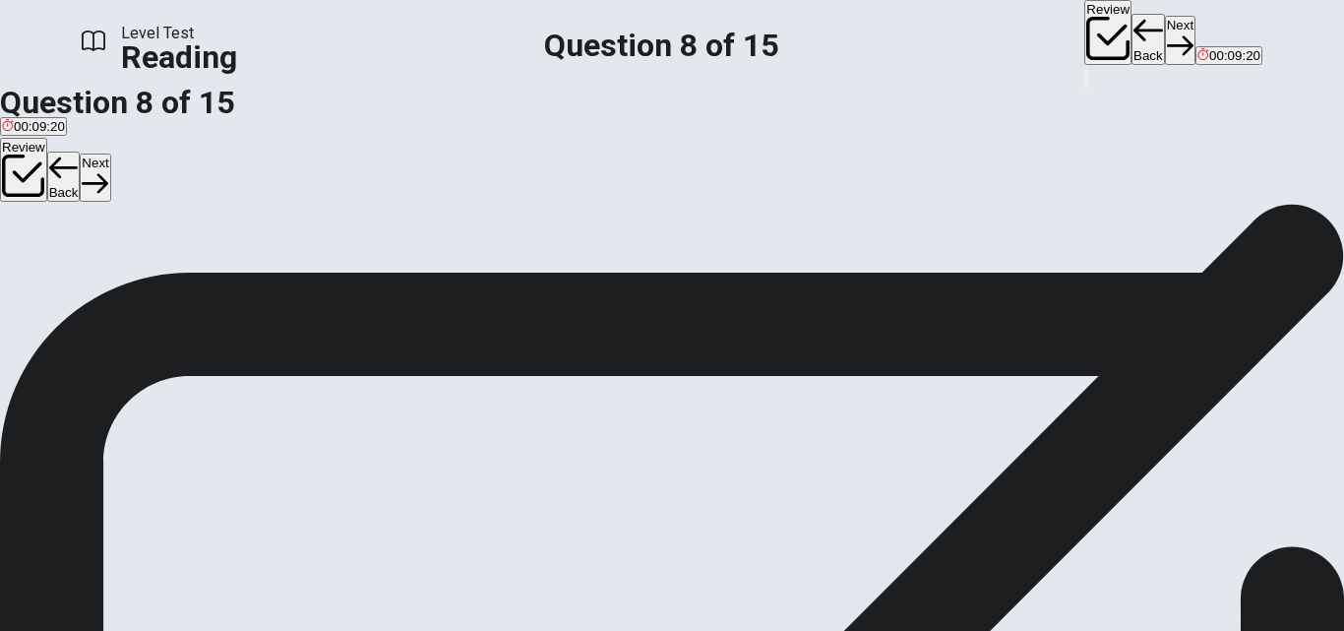
scroll to position [139, 0]
click at [1165, 33] on button "Next" at bounding box center [1180, 40] width 31 height 48
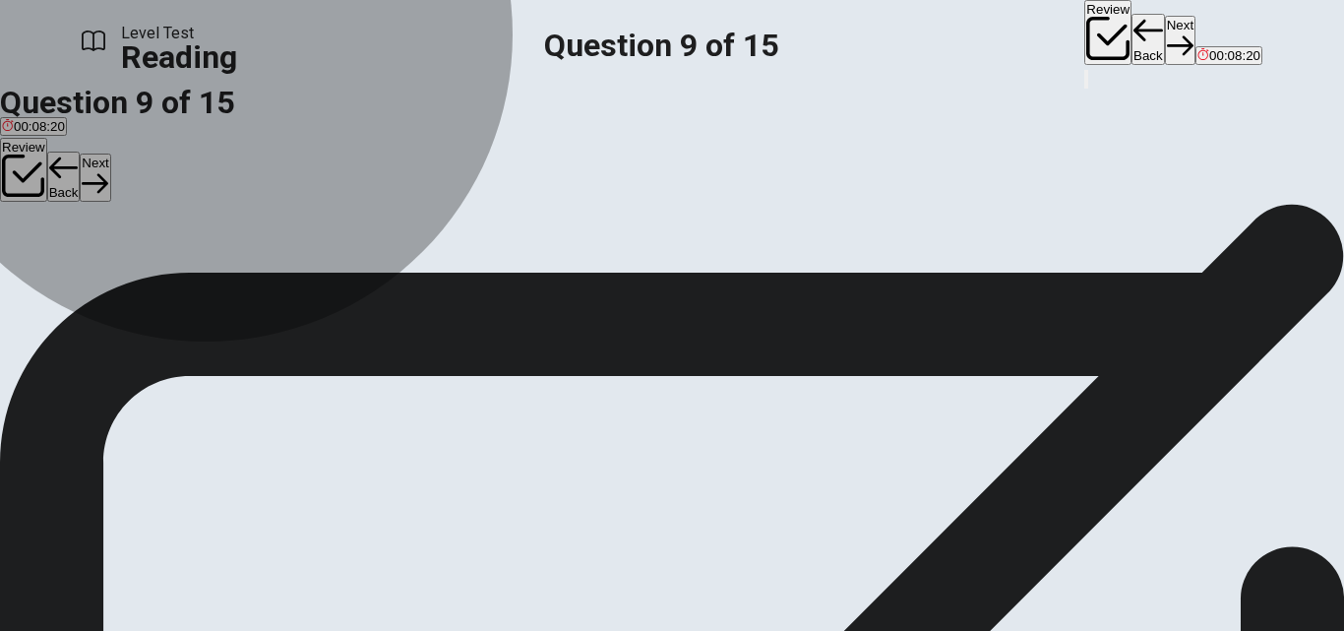
click at [323, 186] on span "As urban populations increase, city gardens will become crucial for developing …" at bounding box center [332, 178] width 661 height 15
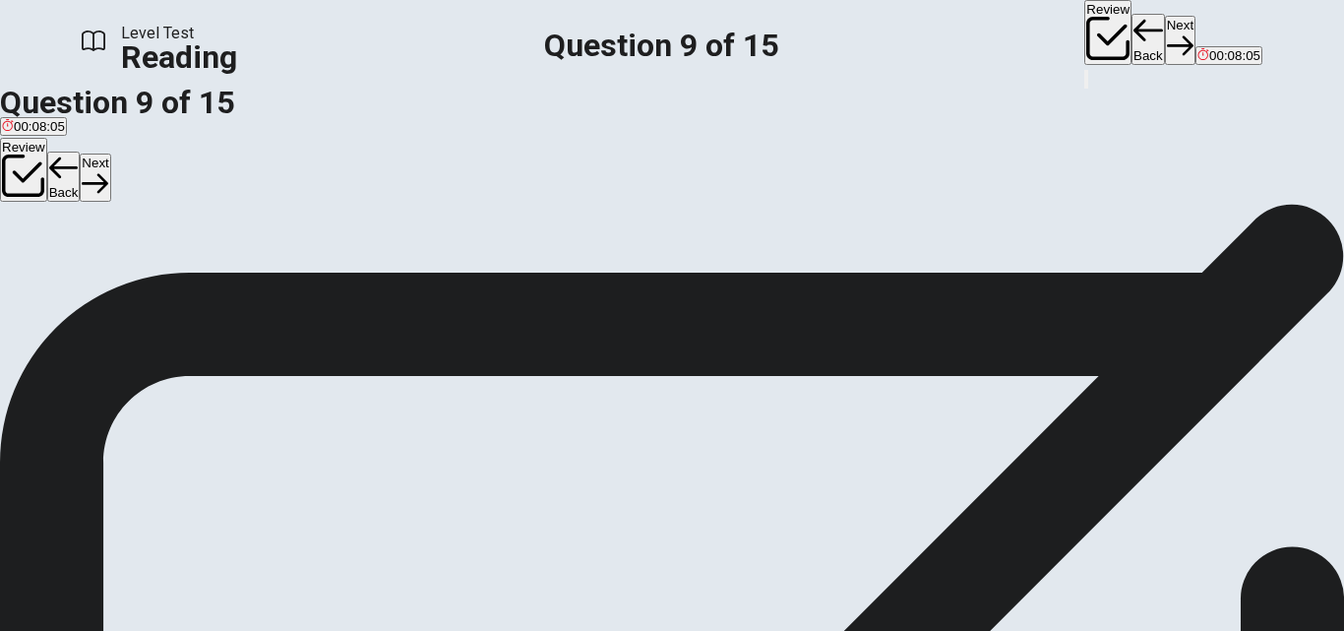
scroll to position [130, 0]
click at [1165, 24] on button "Next" at bounding box center [1180, 40] width 31 height 48
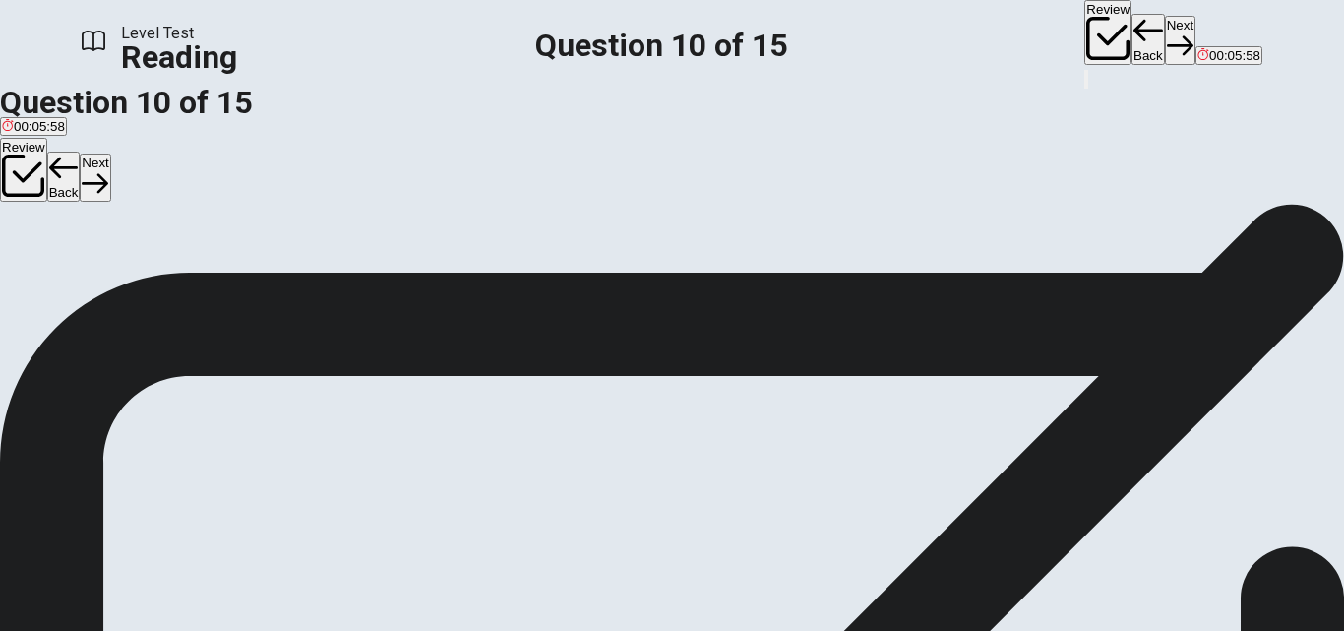
click at [1133, 630] on input at bounding box center [1047, 641] width 170 height 19
click at [1165, 31] on button "Next" at bounding box center [1180, 40] width 31 height 48
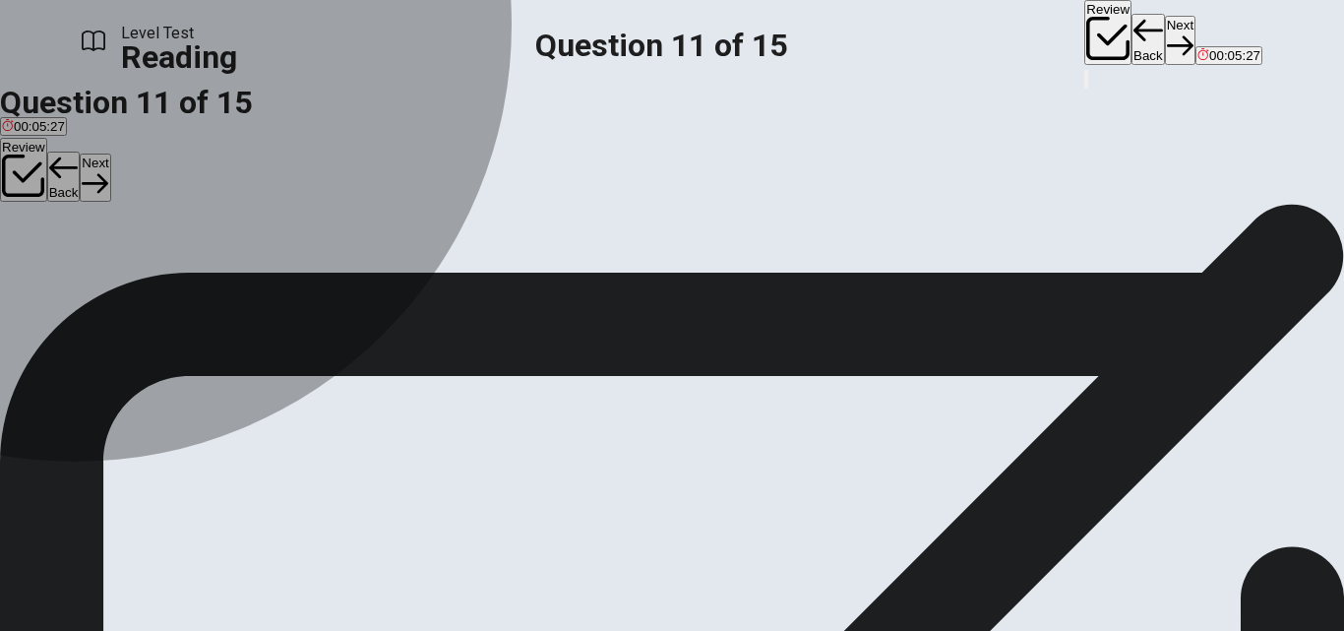
click at [116, 246] on span "Creative" at bounding box center [91, 238] width 49 height 15
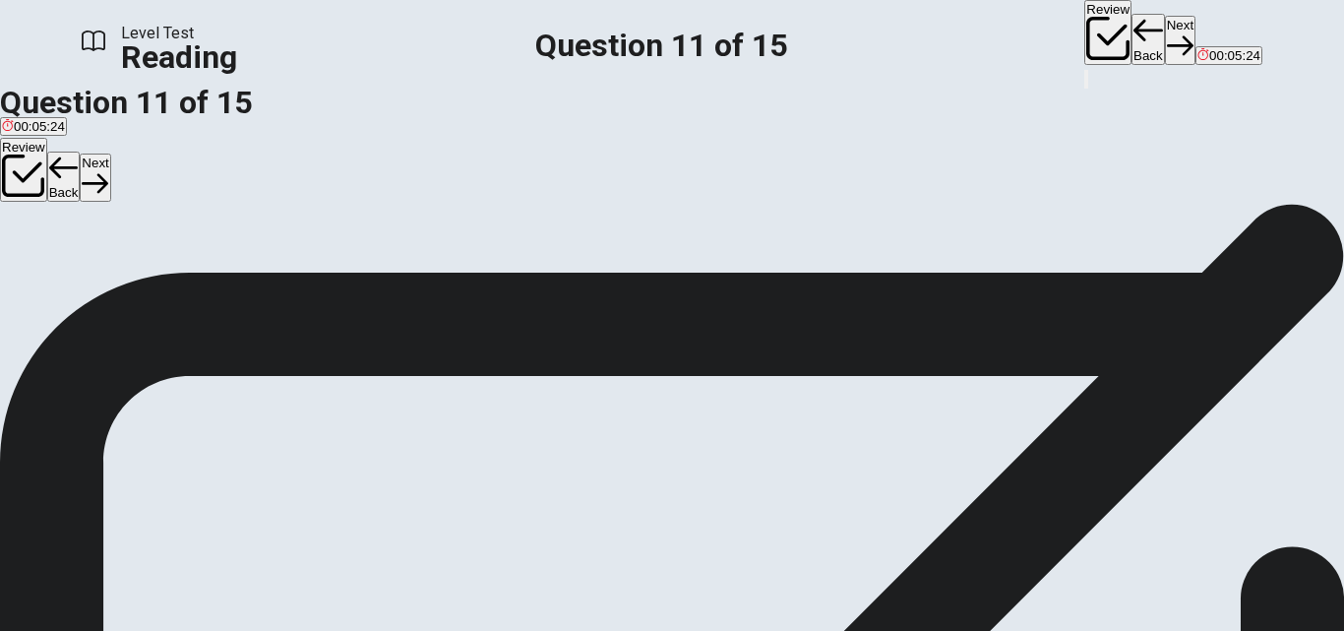
click at [1165, 32] on button "Next" at bounding box center [1180, 40] width 31 height 48
click at [584, 246] on span "Using raised beds or containers with fresh soil." at bounding box center [720, 238] width 272 height 15
click at [1165, 26] on button "Next" at bounding box center [1180, 40] width 31 height 48
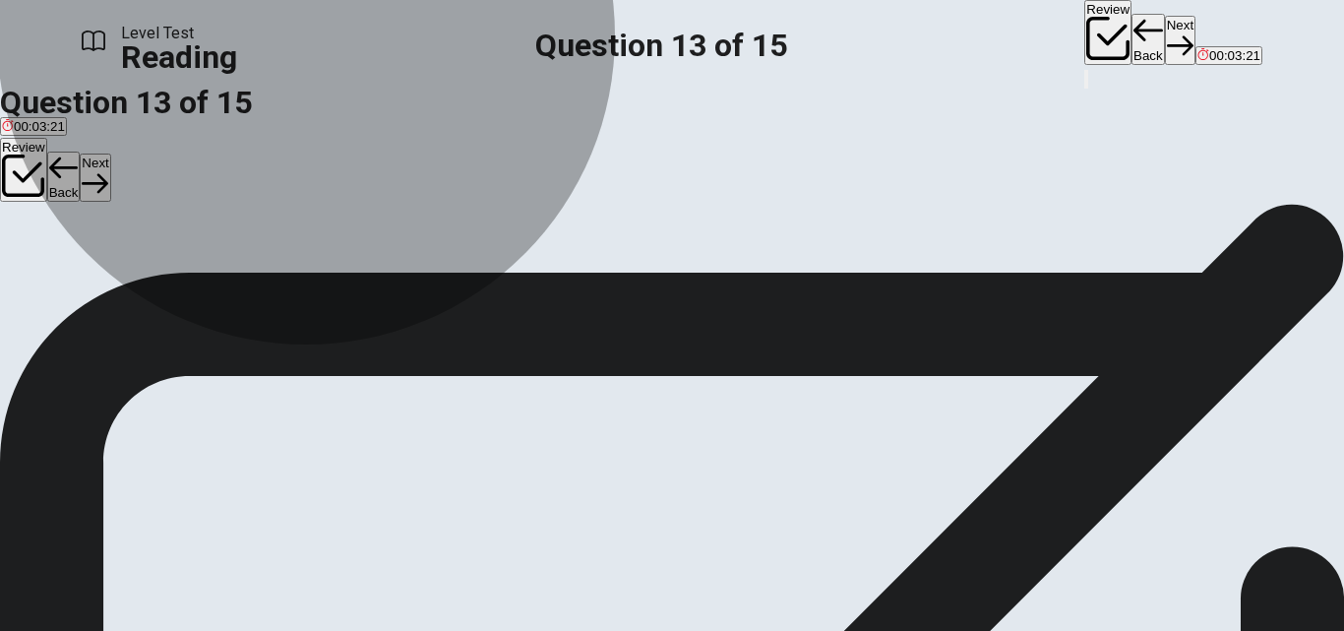
click at [445, 308] on button "C They help manage rainwater and prevent flooding." at bounding box center [593, 291] width 296 height 33
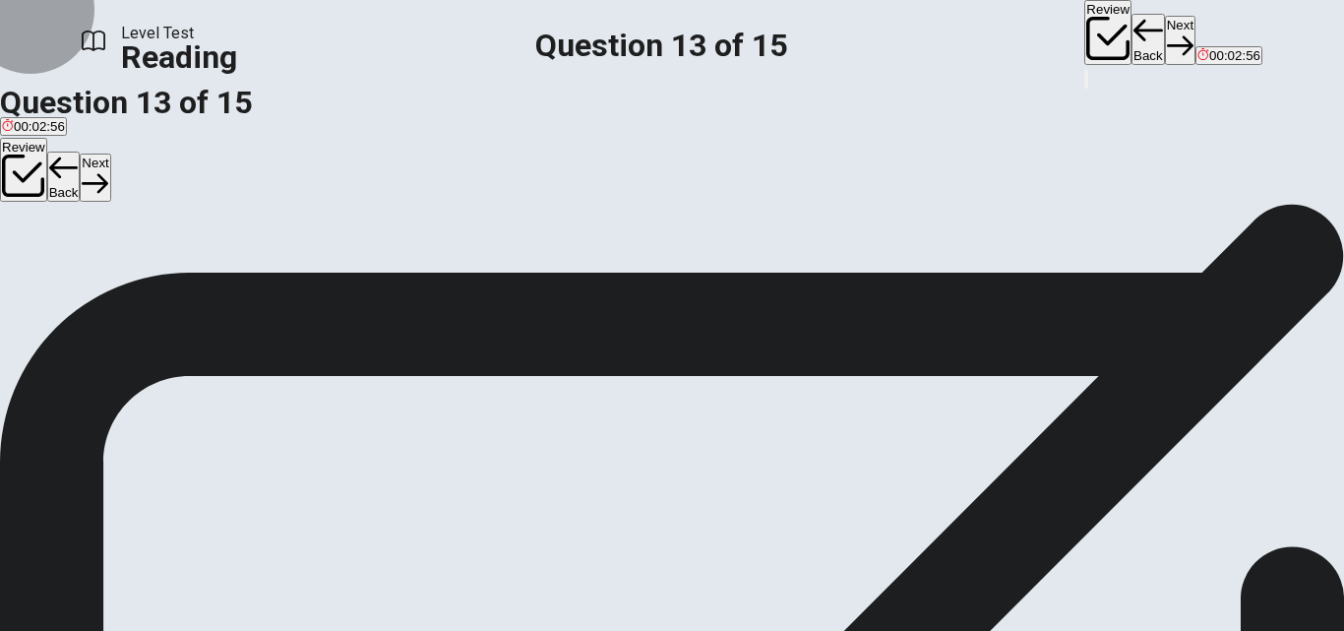
click at [1165, 24] on button "Next" at bounding box center [1180, 40] width 31 height 48
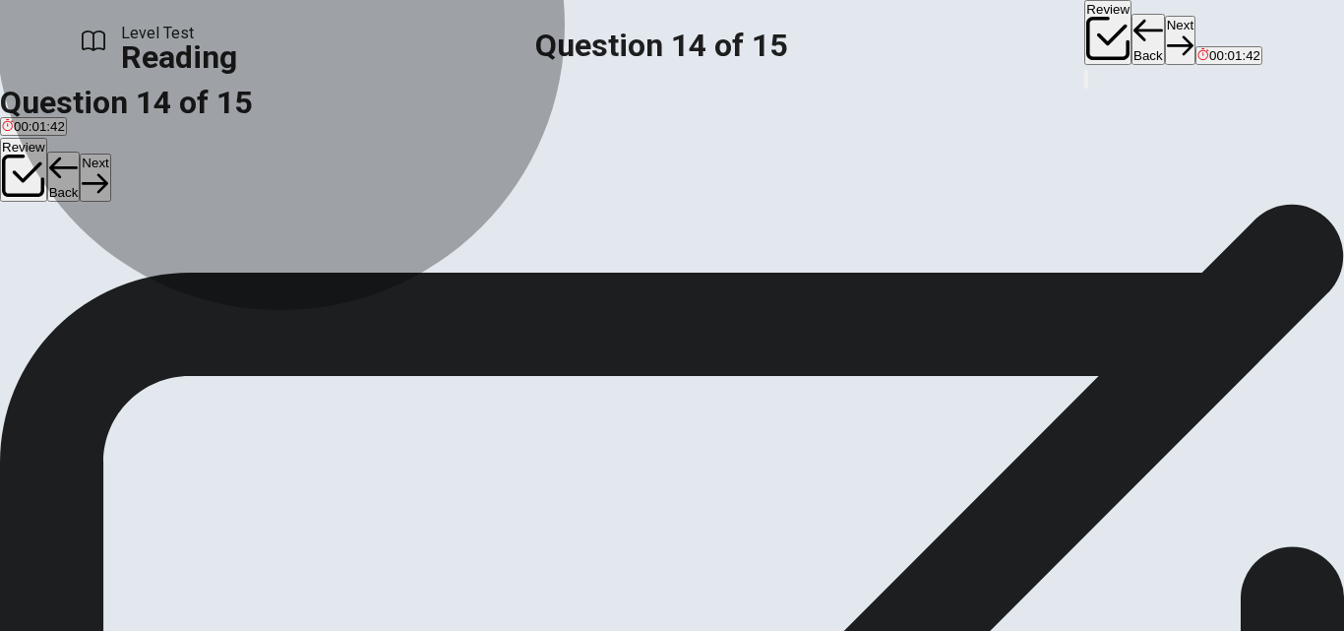
click at [398, 166] on span "By creating policies and programs that encourage urban agriculture." at bounding box center [434, 159] width 395 height 15
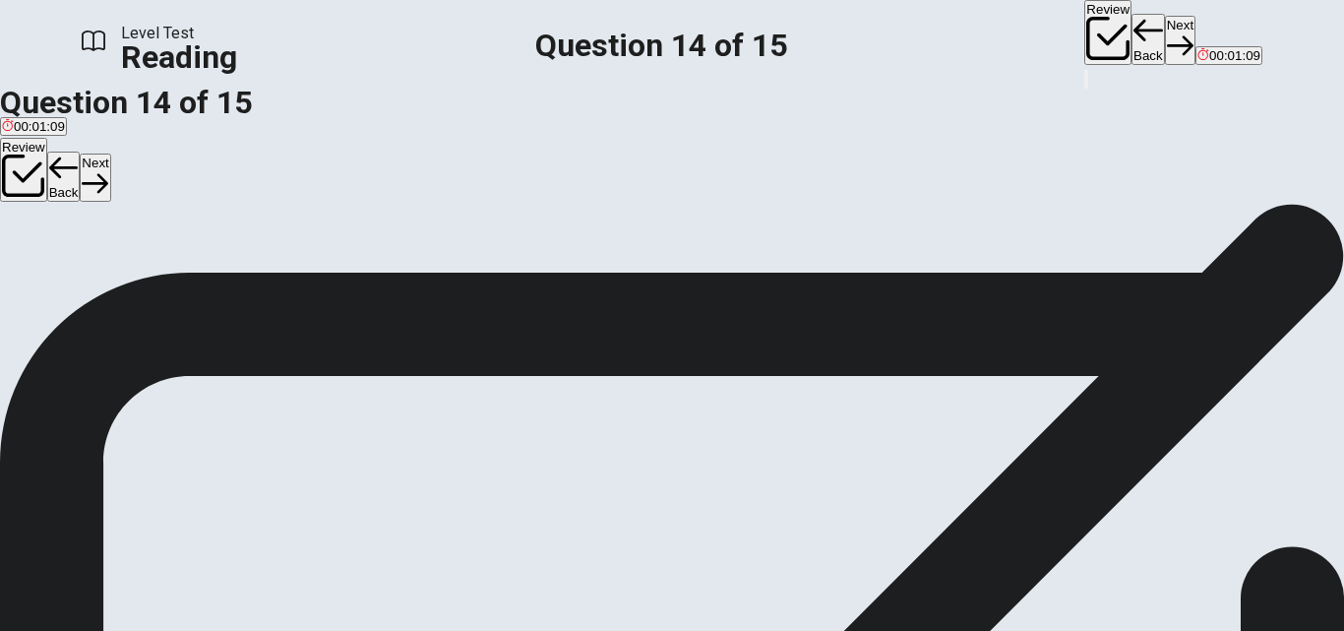
scroll to position [141, 0]
click at [1165, 32] on button "Next" at bounding box center [1180, 40] width 31 height 48
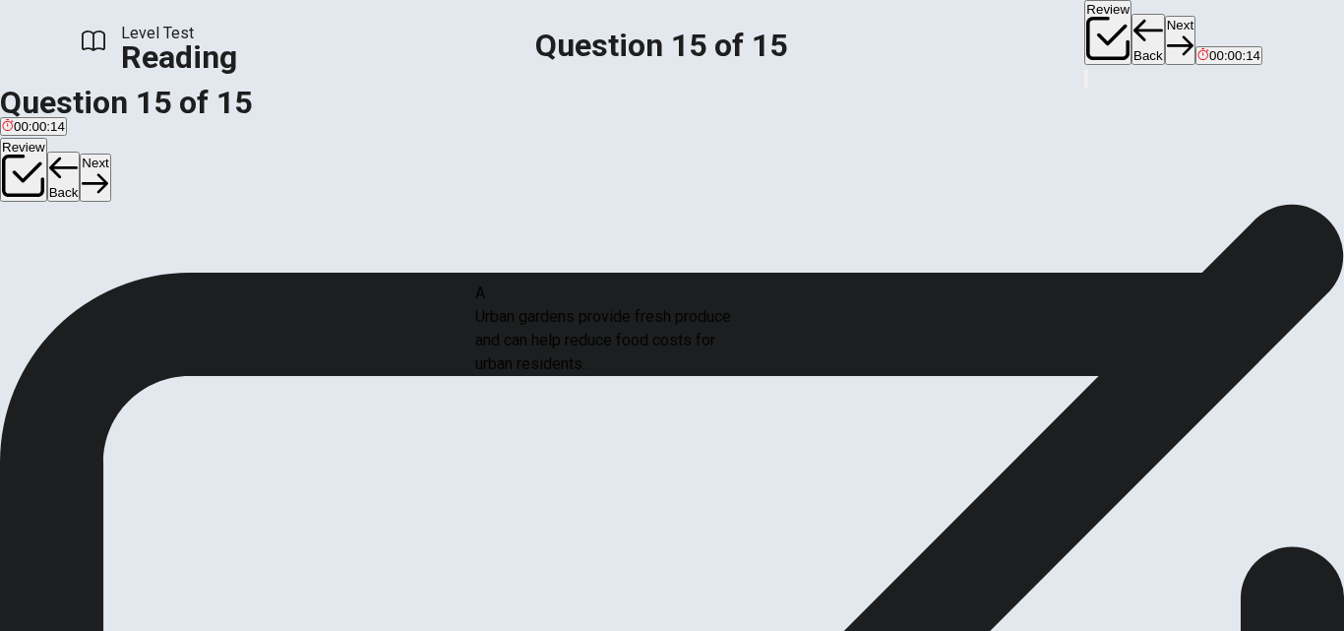
drag, startPoint x: 240, startPoint y: 326, endPoint x: 633, endPoint y: 340, distance: 392.9
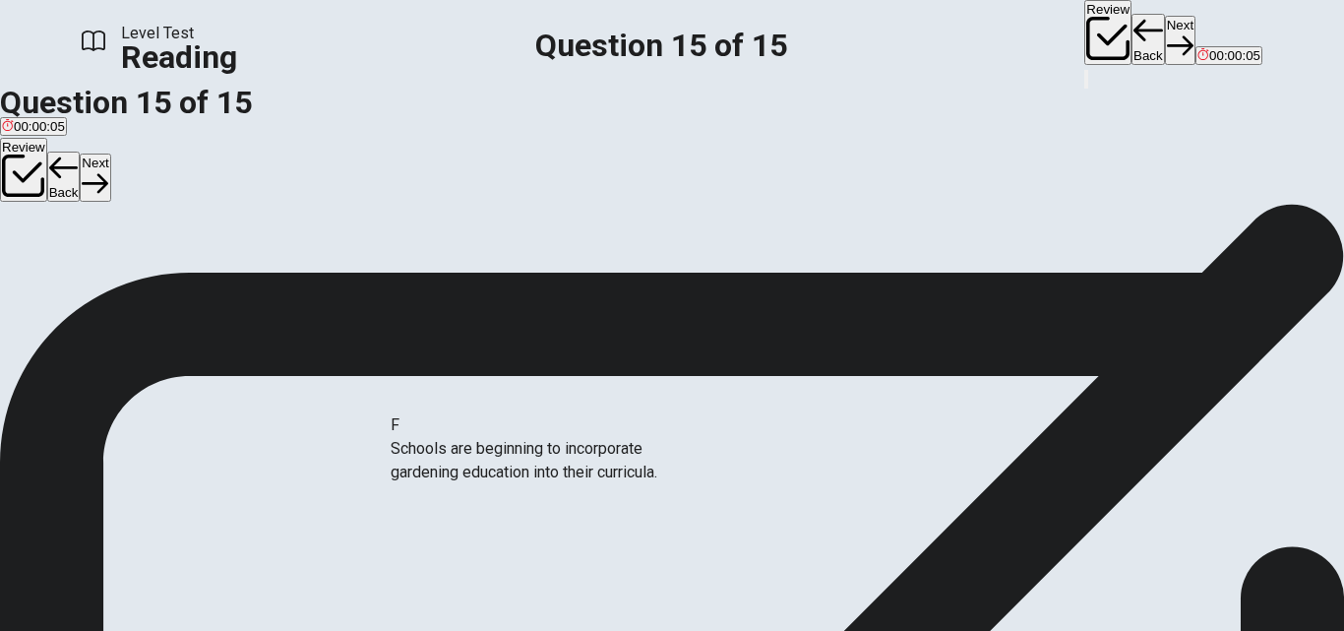
drag, startPoint x: 229, startPoint y: 531, endPoint x: 550, endPoint y: 464, distance: 327.9
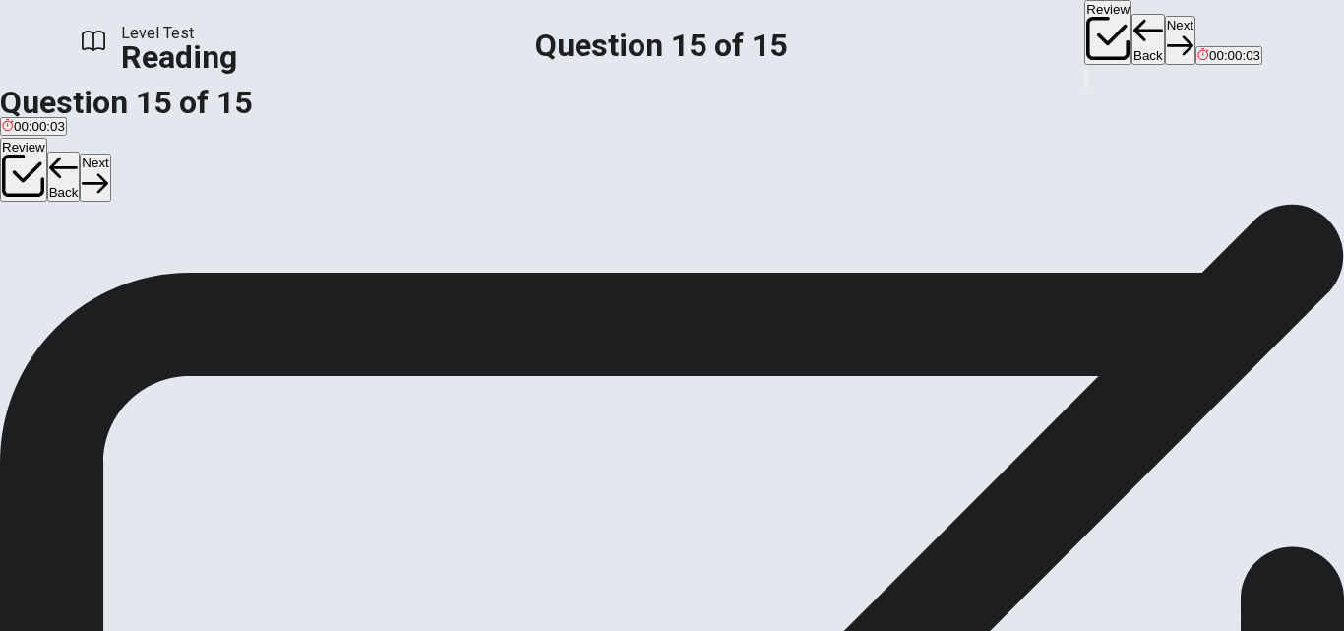
scroll to position [79, 0]
drag, startPoint x: 238, startPoint y: 360, endPoint x: 623, endPoint y: 455, distance: 396.2
click at [1165, 21] on button "Next" at bounding box center [1180, 40] width 31 height 48
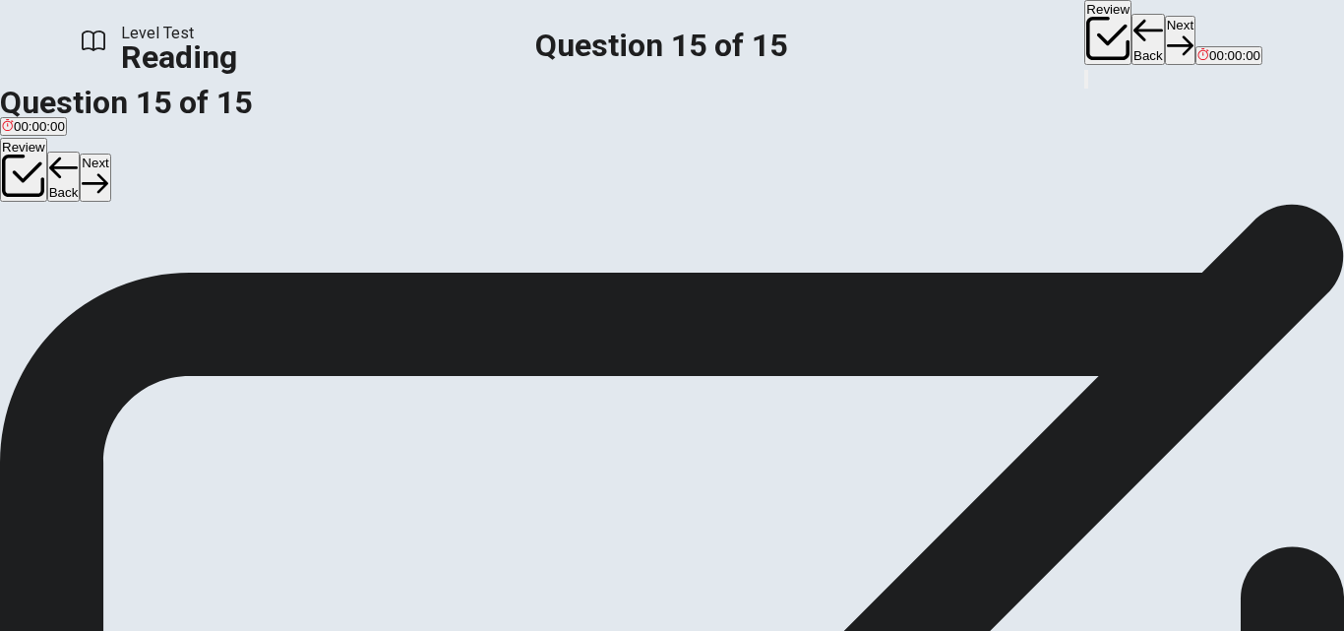
scroll to position [103, 0]
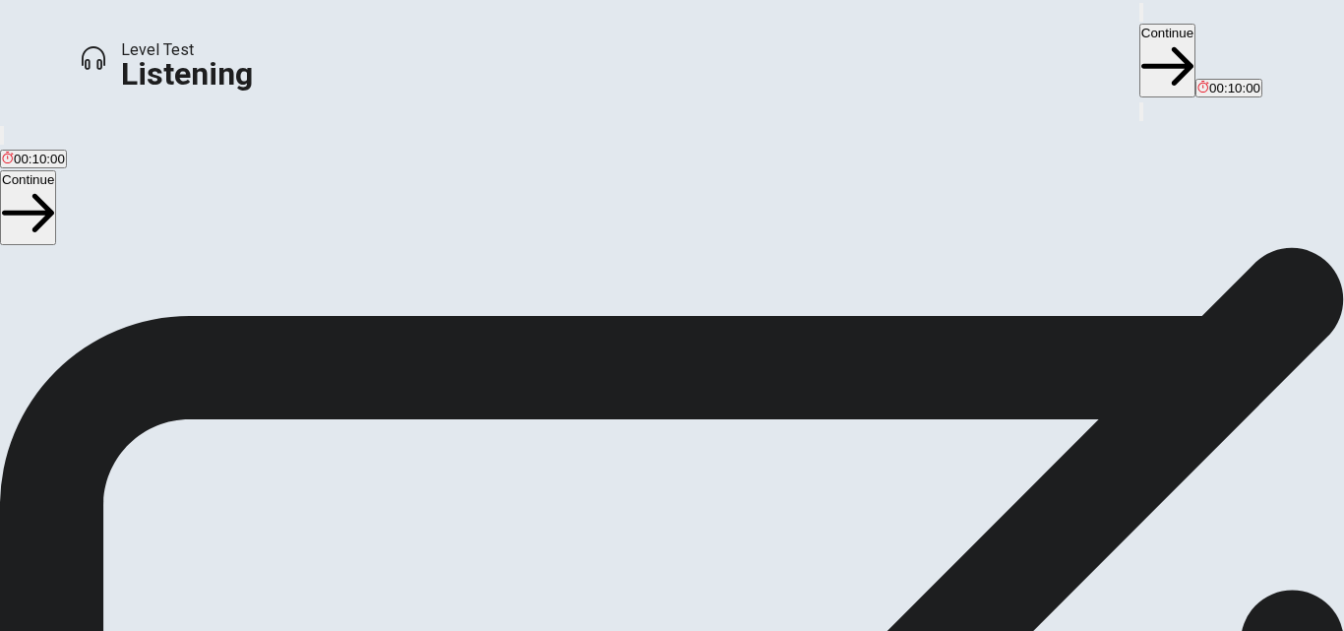
scroll to position [0, 0]
click at [1140, 35] on button "Continue" at bounding box center [1168, 61] width 56 height 74
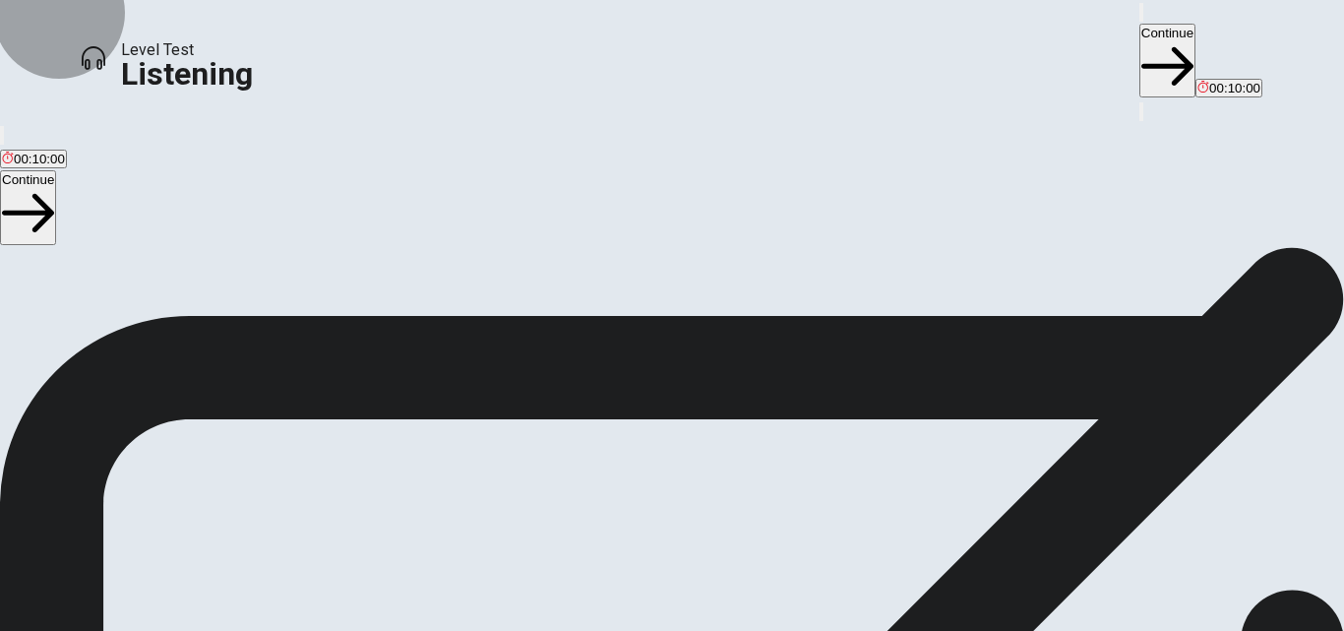
click at [1140, 27] on button "Continue" at bounding box center [1168, 61] width 56 height 74
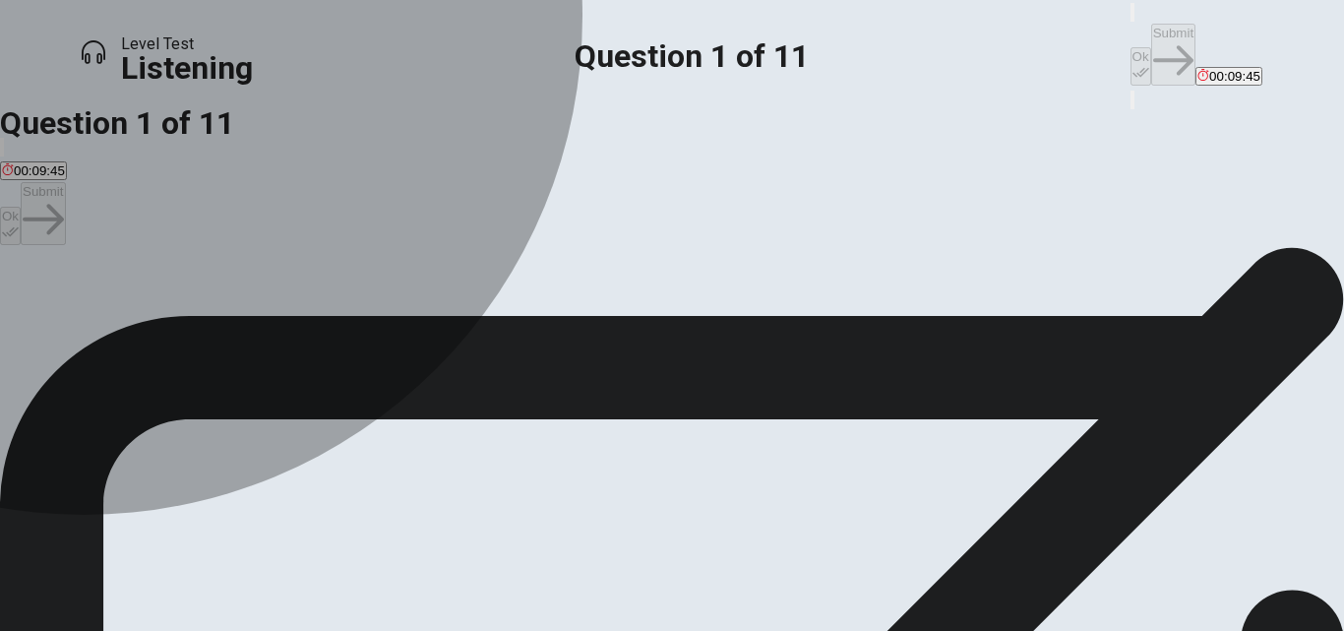
click at [97, 311] on span "A spring festival." at bounding box center [49, 318] width 95 height 15
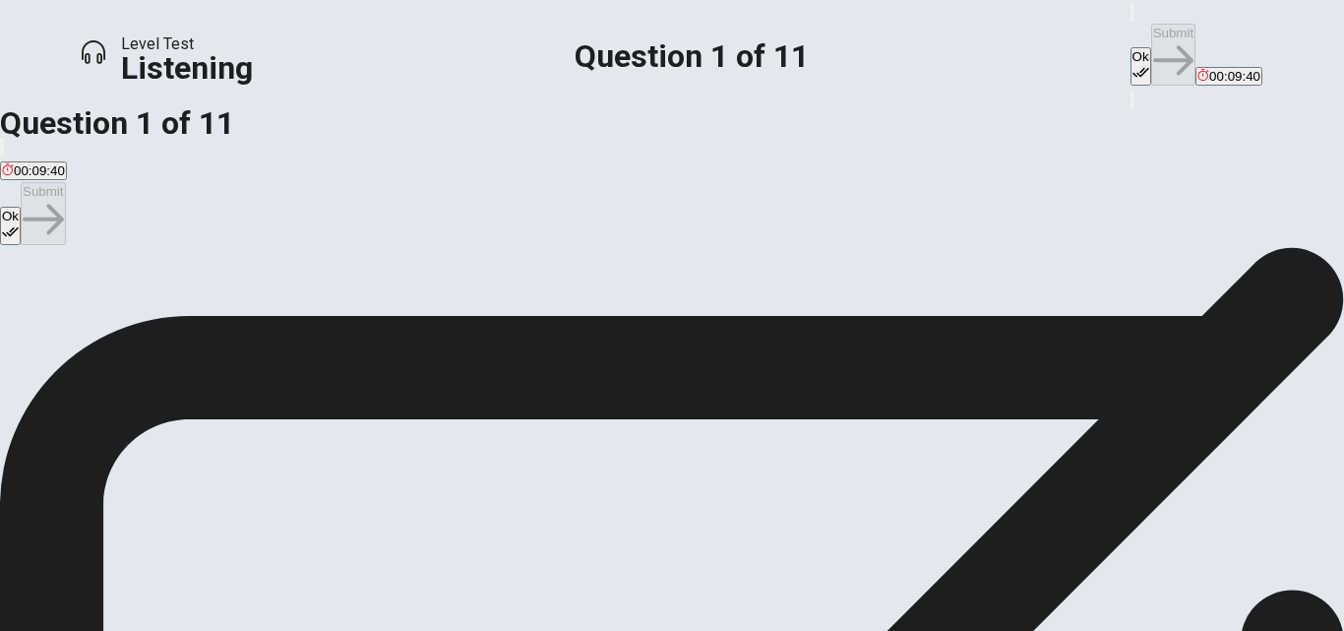
click at [1133, 64] on icon "button" at bounding box center [1141, 72] width 17 height 17
click at [1151, 37] on button "Submit" at bounding box center [1173, 55] width 44 height 62
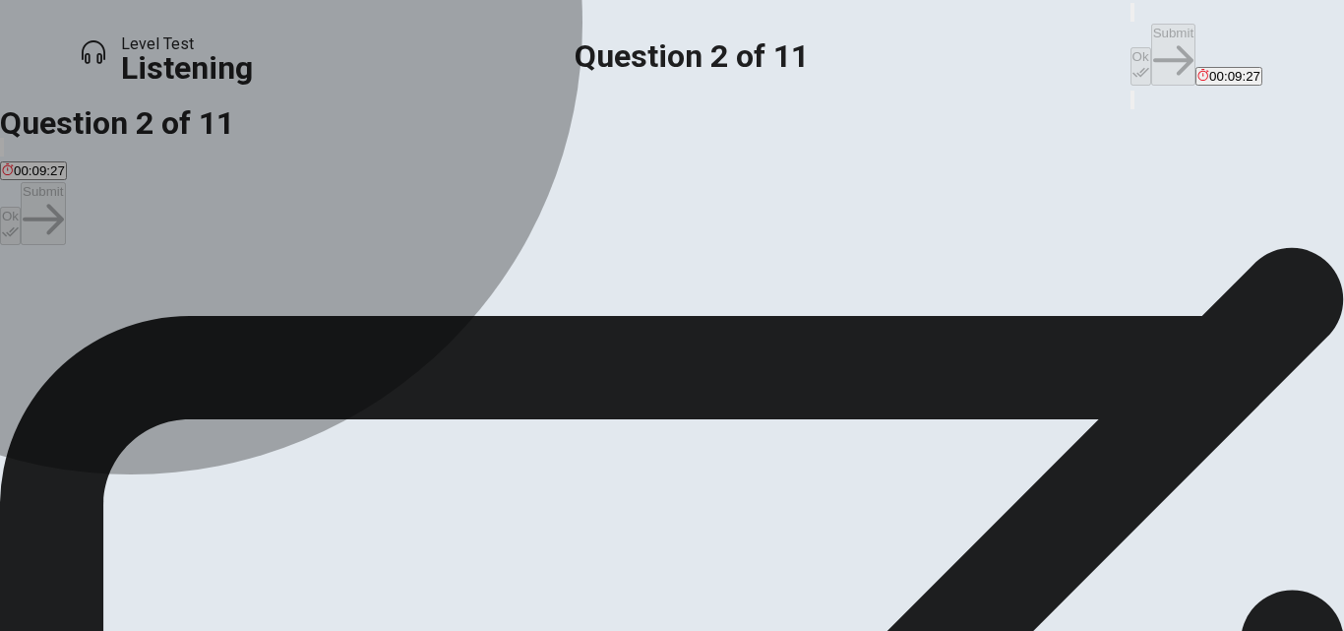
click at [181, 311] on span "Taking care of the decorations." at bounding box center [91, 318] width 179 height 15
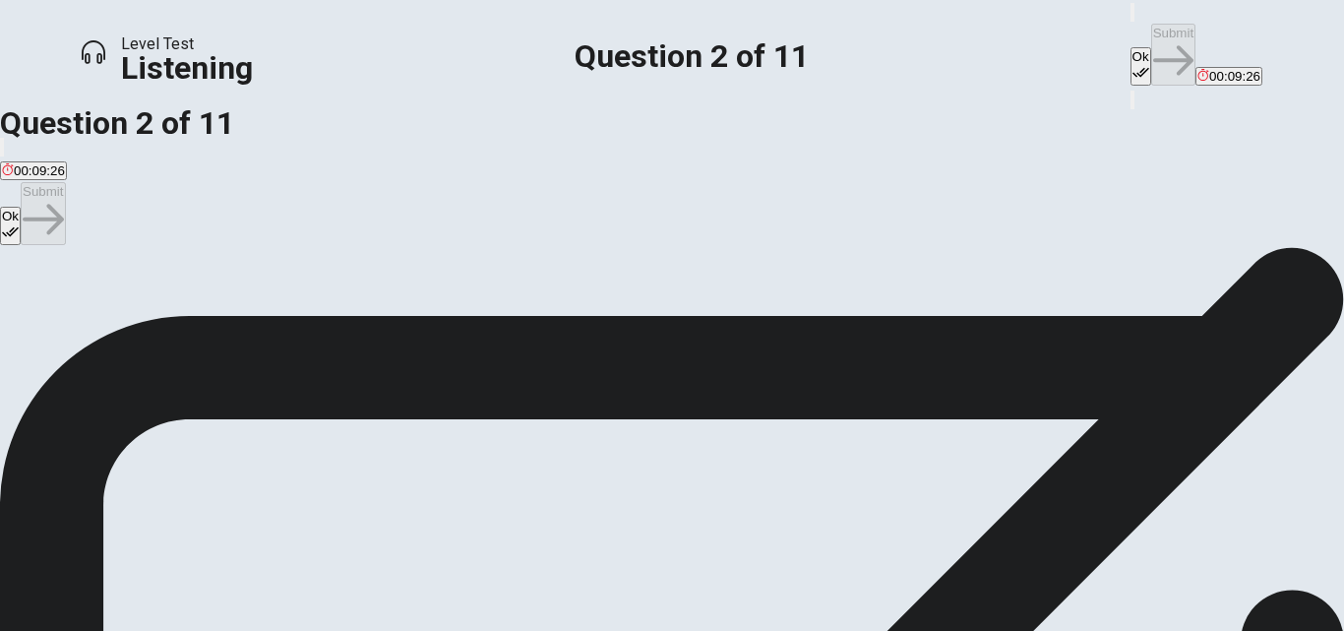
click at [1131, 47] on button "Ok" at bounding box center [1141, 66] width 21 height 38
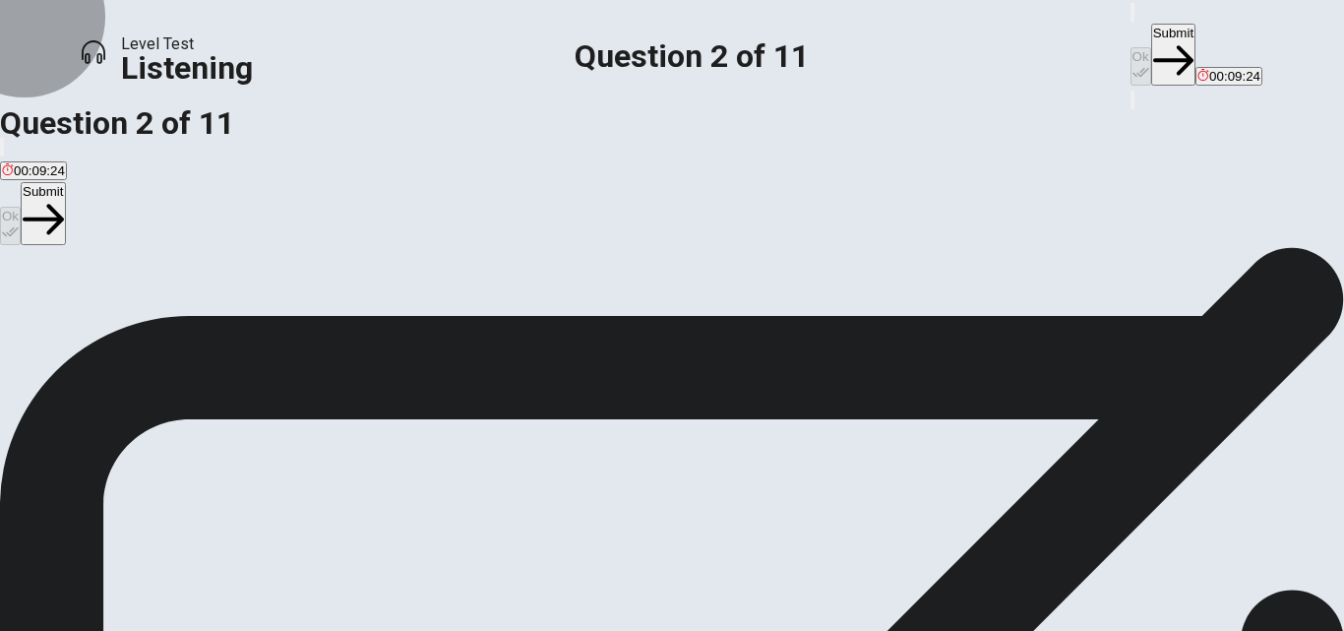
click at [1151, 31] on button "Submit" at bounding box center [1173, 55] width 44 height 62
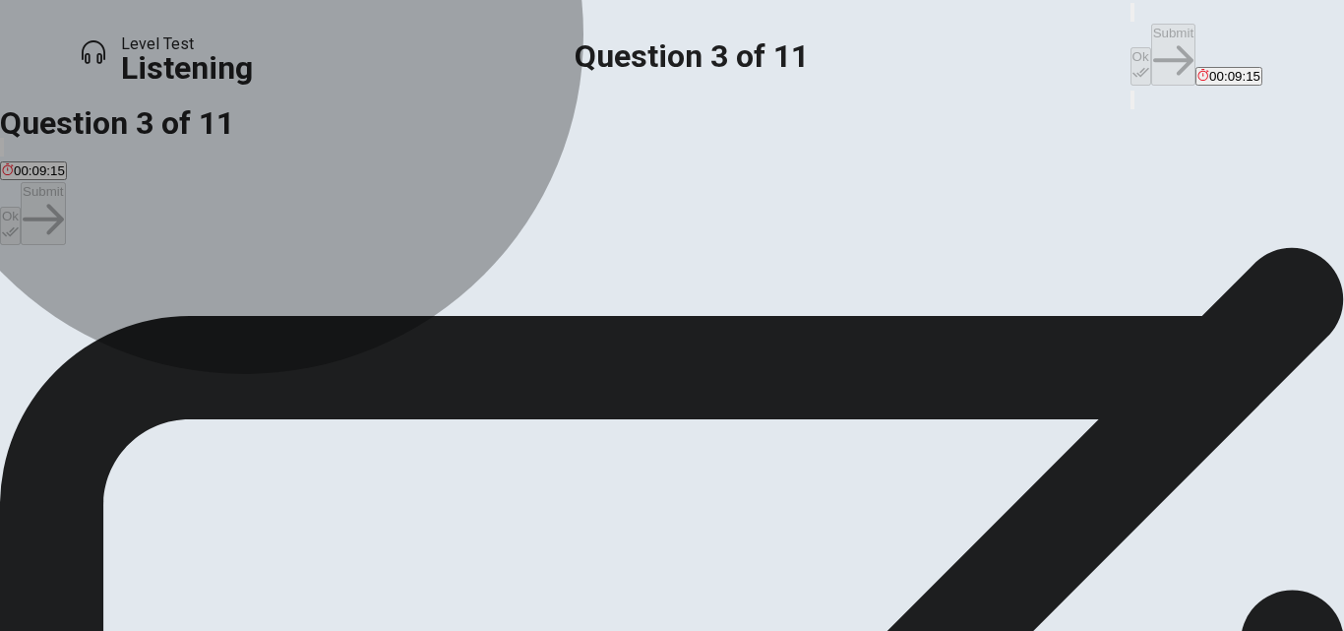
click at [291, 319] on span "A floral theme with colorful flowers and streamers." at bounding box center [146, 318] width 289 height 15
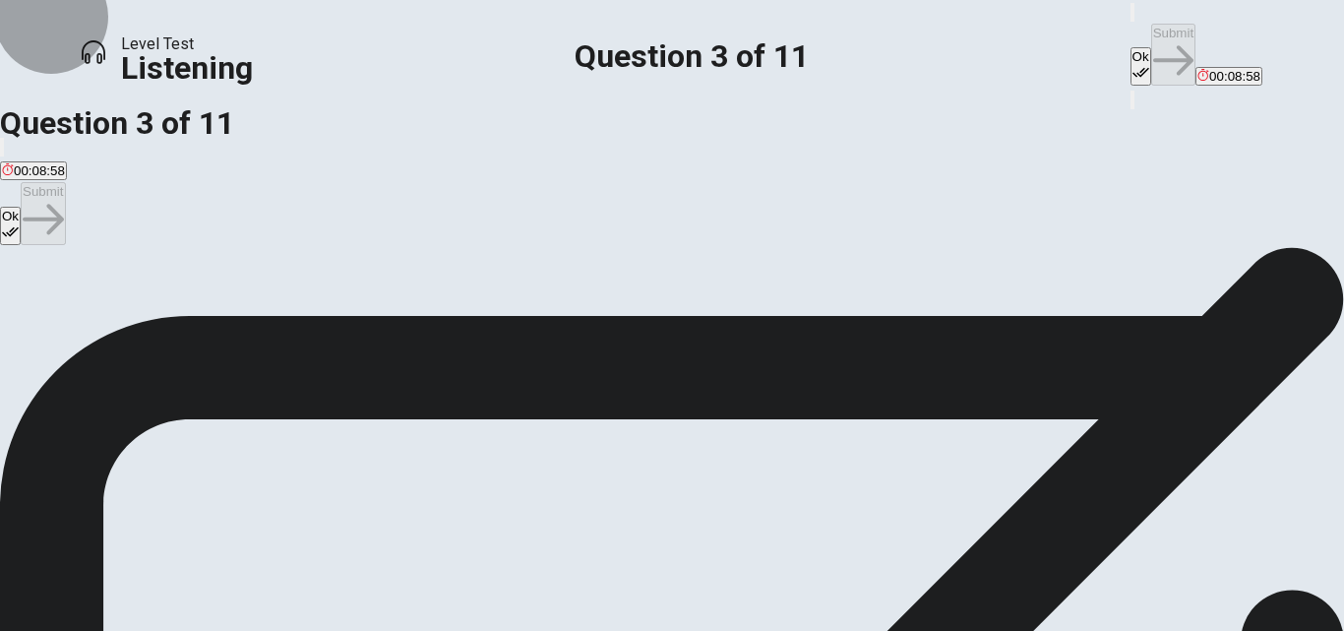
click at [1133, 64] on icon "button" at bounding box center [1141, 72] width 17 height 17
click at [1151, 38] on button "Submit" at bounding box center [1173, 55] width 44 height 62
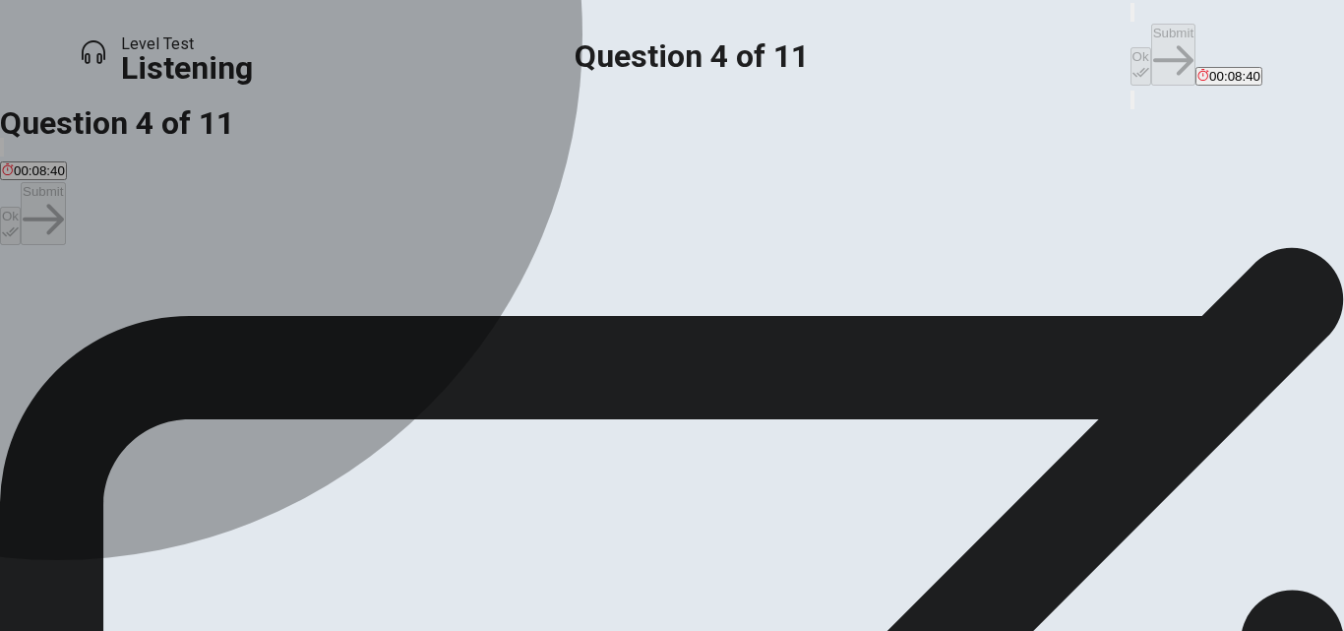
click at [434, 326] on span "Classic [DATE] games like ring toss and a dunk tank." at bounding box center [567, 318] width 307 height 15
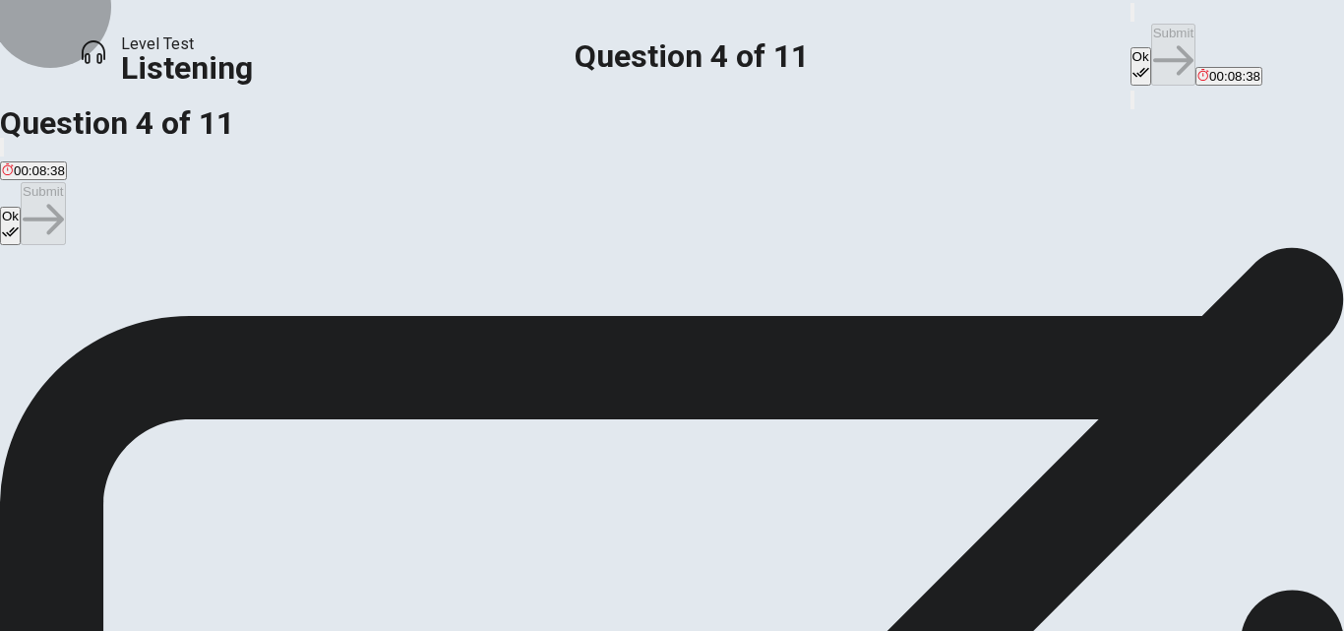
click at [1131, 47] on button "Ok" at bounding box center [1141, 66] width 21 height 38
click at [1151, 33] on button "Submit" at bounding box center [1173, 55] width 44 height 62
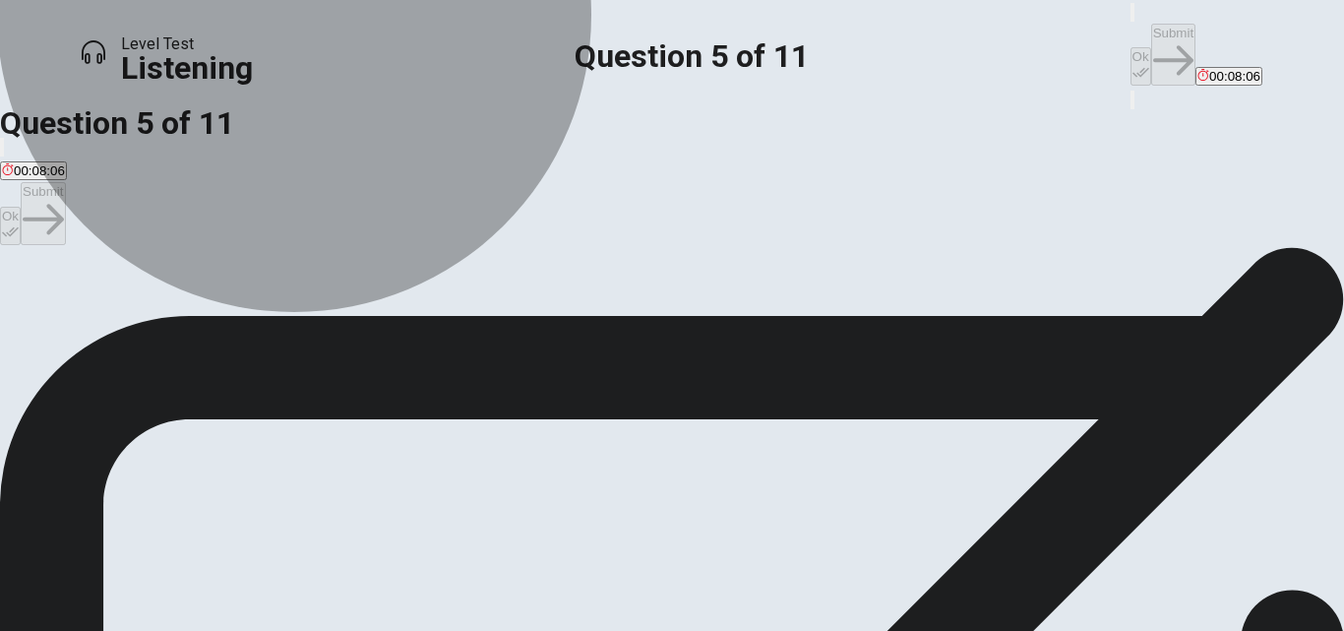
click at [414, 326] on span "Small toys, gift cards, and school merchandise." at bounding box center [277, 318] width 275 height 15
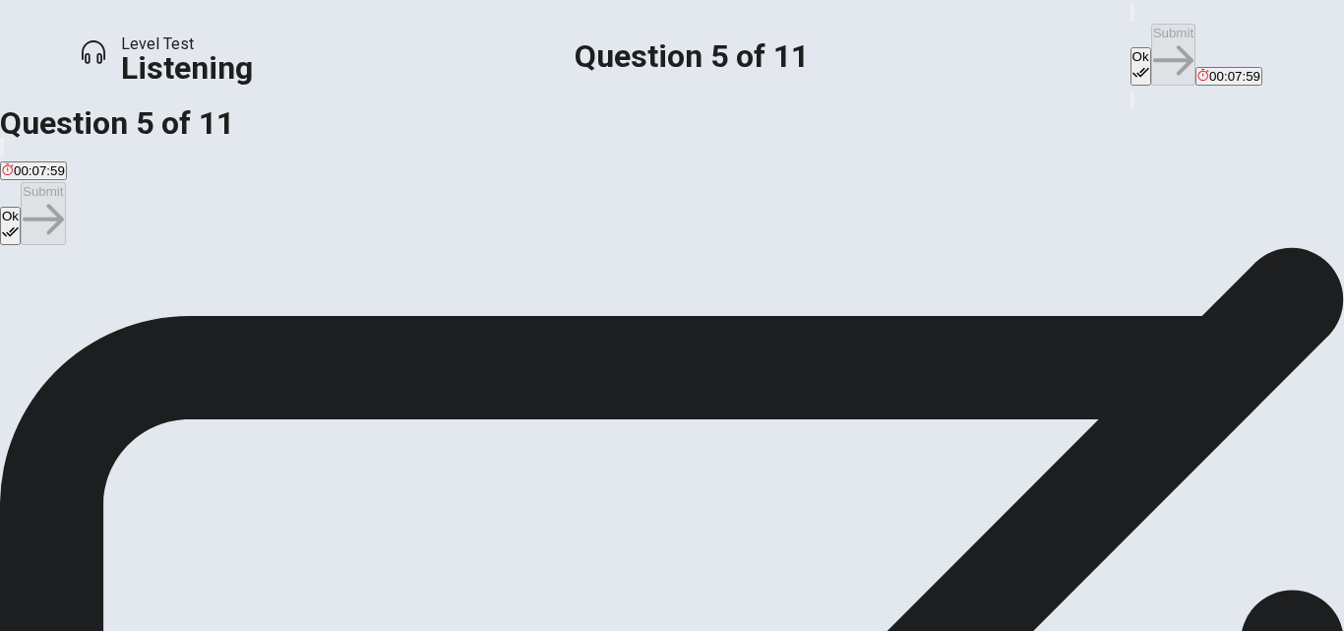
click at [1131, 47] on button "Ok" at bounding box center [1141, 66] width 21 height 38
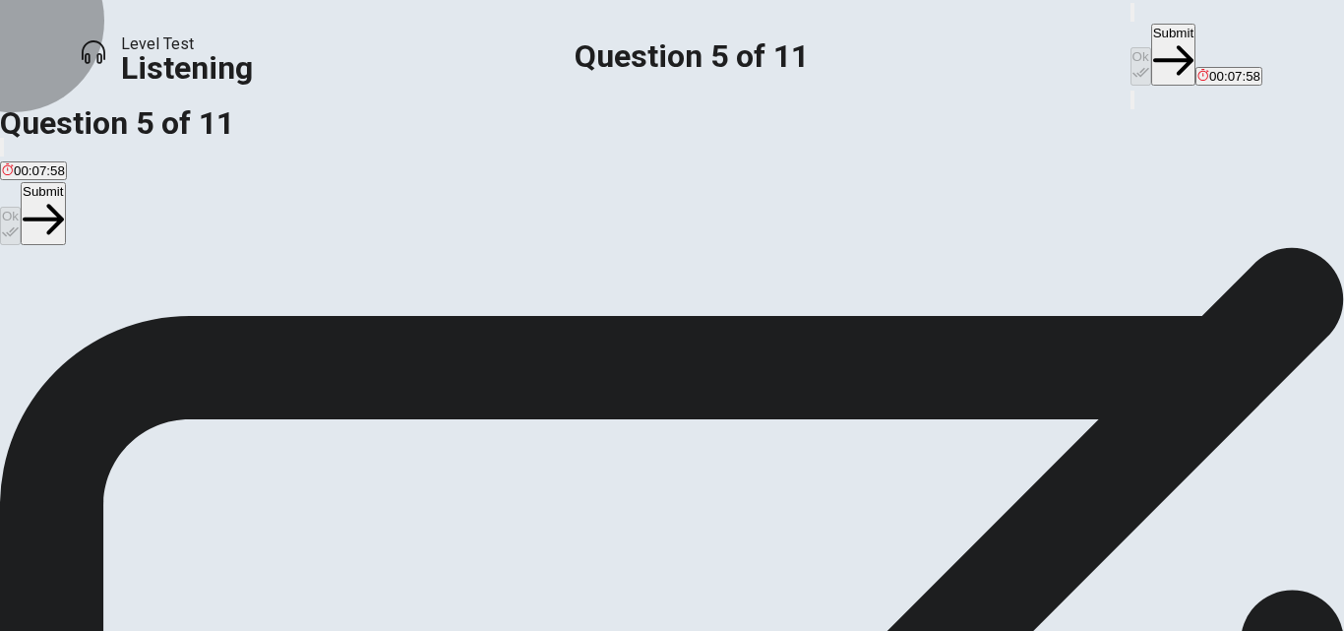
click at [1151, 34] on button "Submit" at bounding box center [1173, 55] width 44 height 62
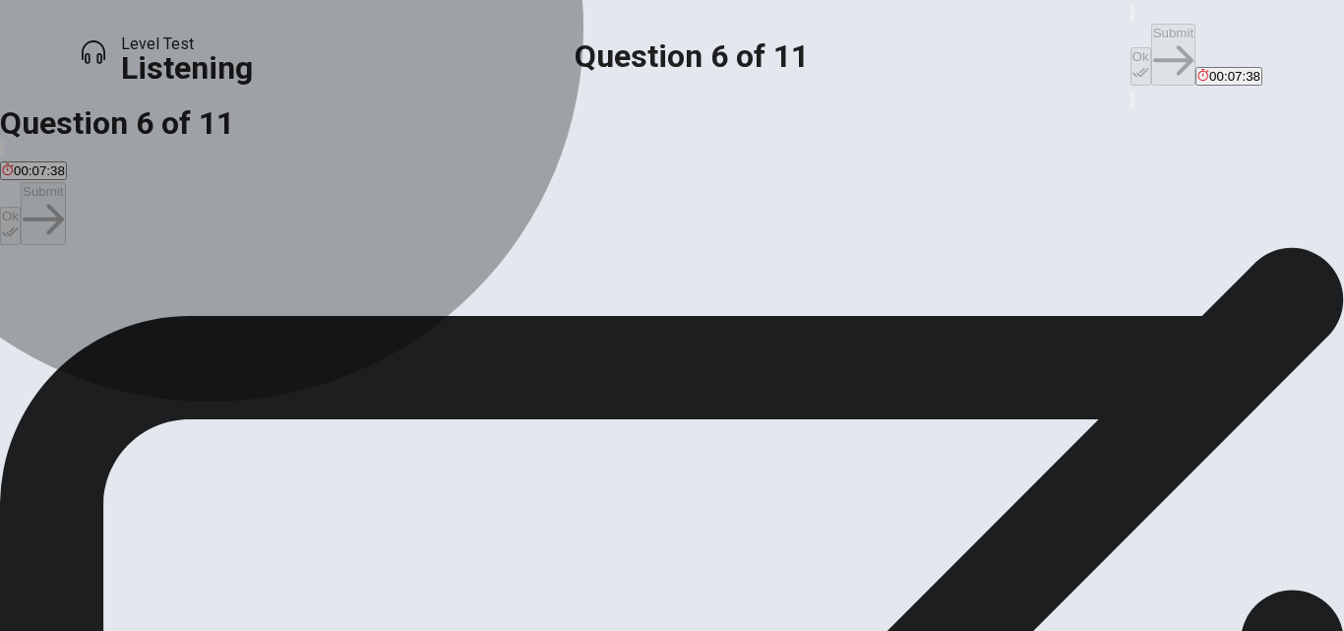
click at [587, 326] on span "Student bands, a dance performance by the cheerleading squad, and a talent show." at bounding box center [511, 318] width 486 height 15
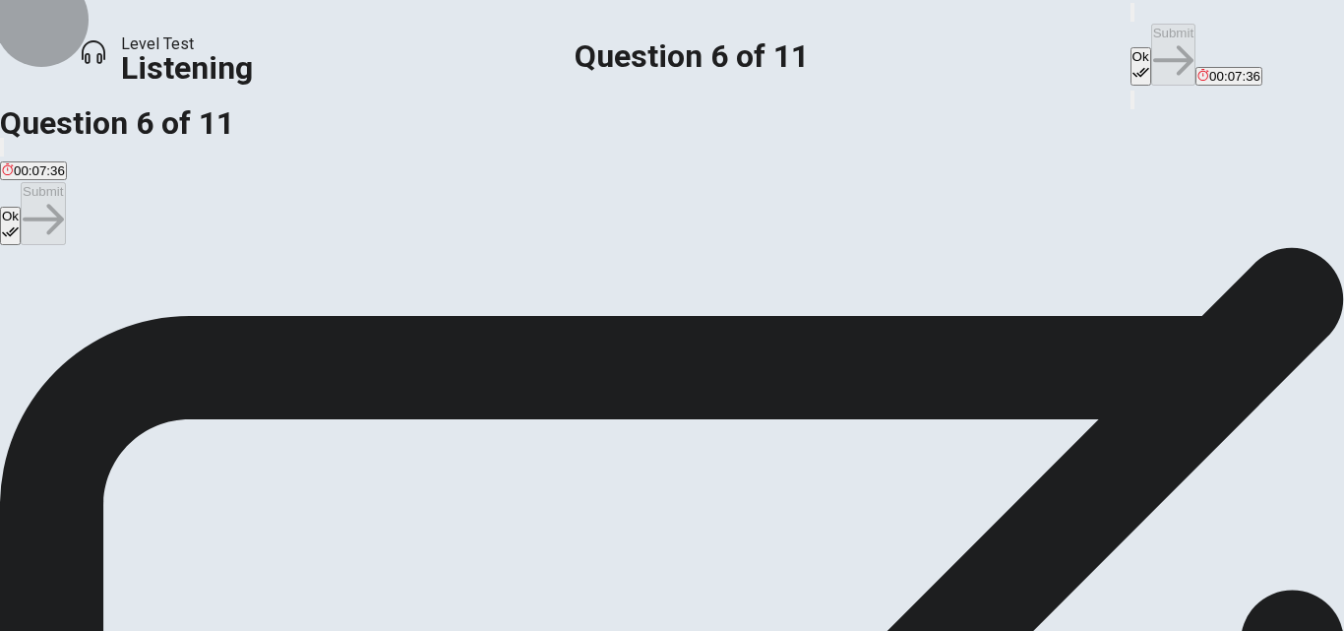
click at [1133, 64] on icon "button" at bounding box center [1141, 72] width 17 height 17
click at [1151, 35] on button "Submit" at bounding box center [1173, 55] width 44 height 62
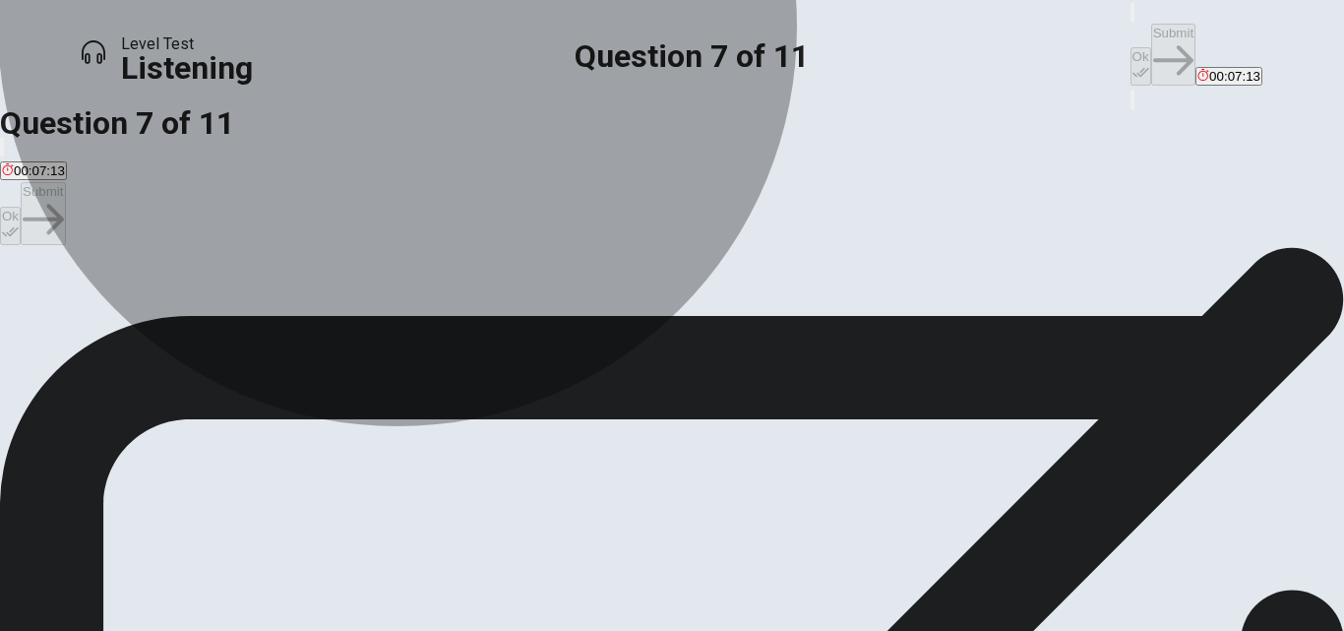
click at [341, 311] on span "Several food trucks and a booth selling snacks and drinks." at bounding box center [171, 318] width 339 height 15
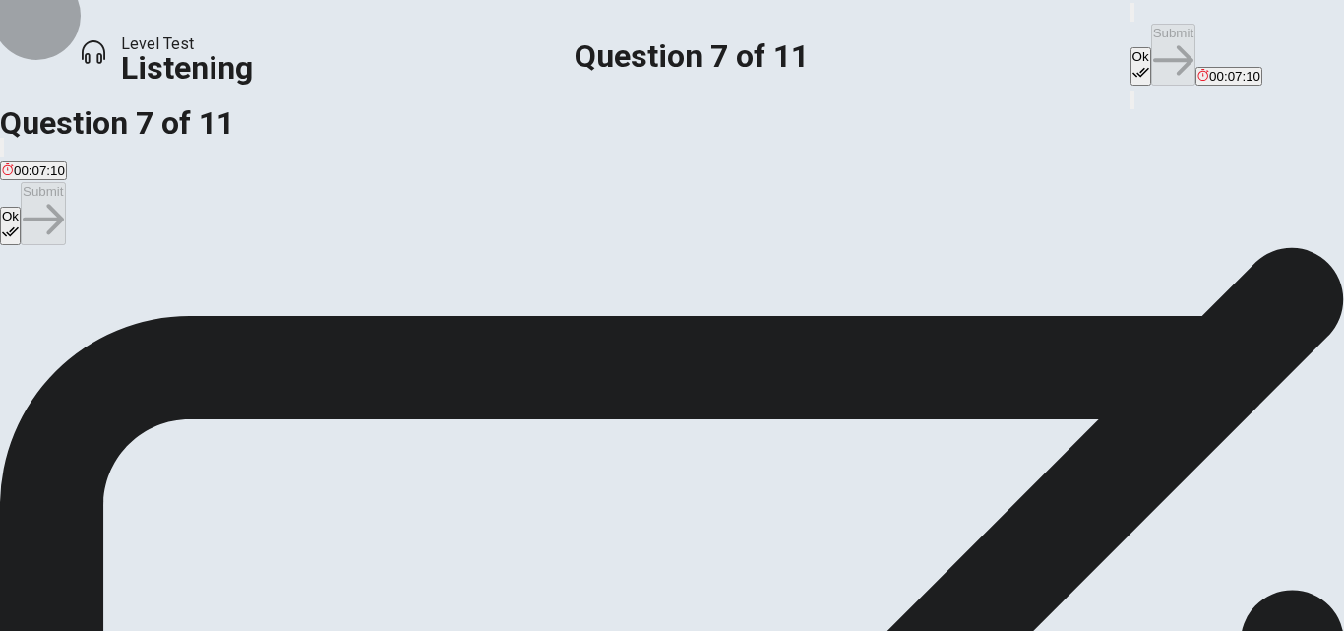
click at [1131, 47] on button "Ok" at bounding box center [1141, 66] width 21 height 38
click at [1151, 31] on button "Submit" at bounding box center [1173, 55] width 44 height 62
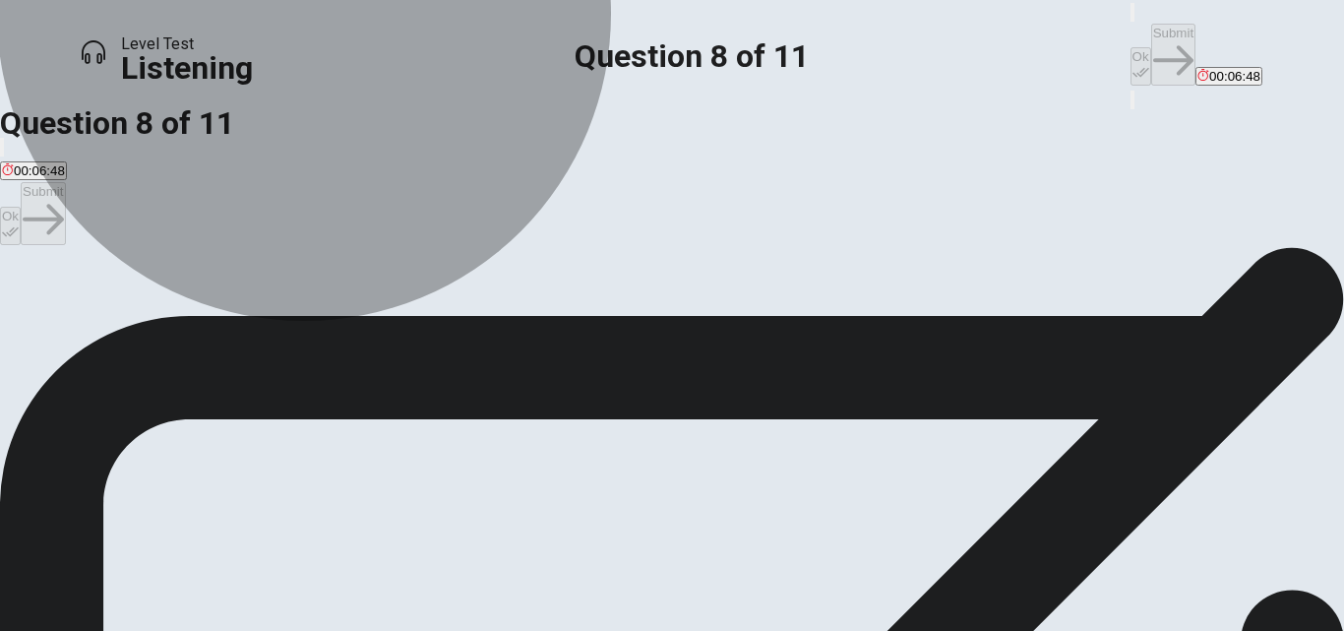
click at [529, 326] on span "They are excited and confident it will be a great event." at bounding box center [373, 318] width 314 height 15
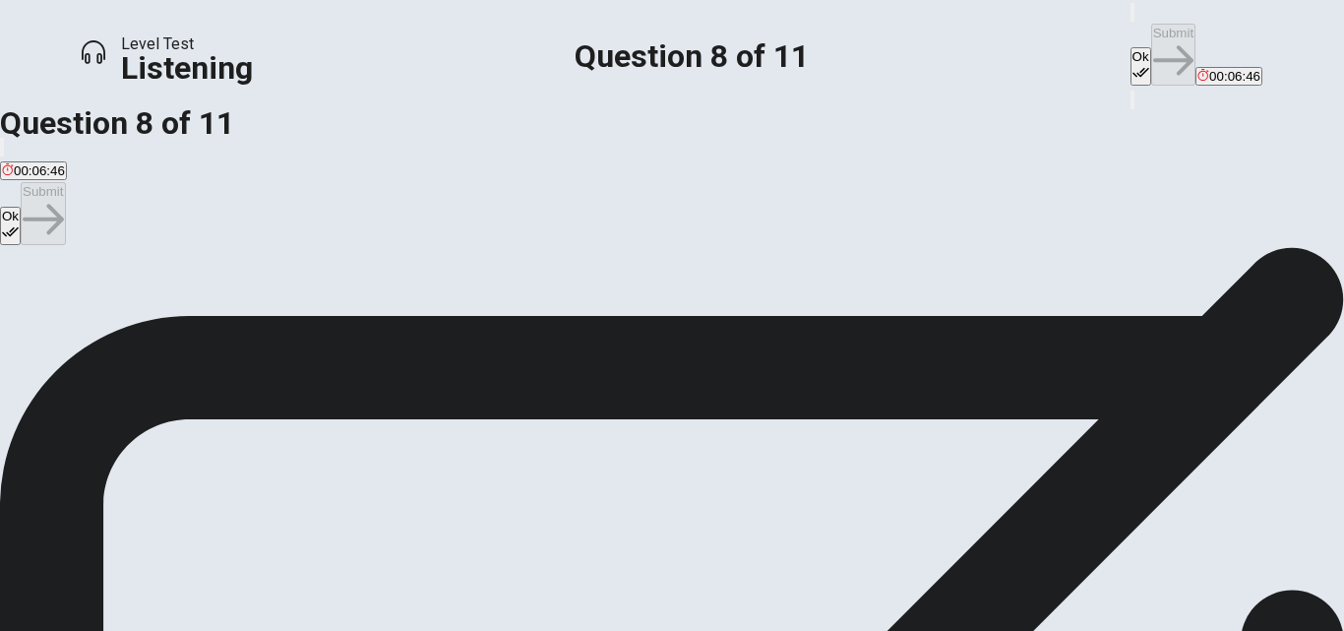
click at [1133, 64] on icon "button" at bounding box center [1141, 72] width 17 height 17
click at [1151, 32] on button "Submit" at bounding box center [1173, 55] width 44 height 62
click at [1131, 47] on button "Ok" at bounding box center [1141, 66] width 21 height 38
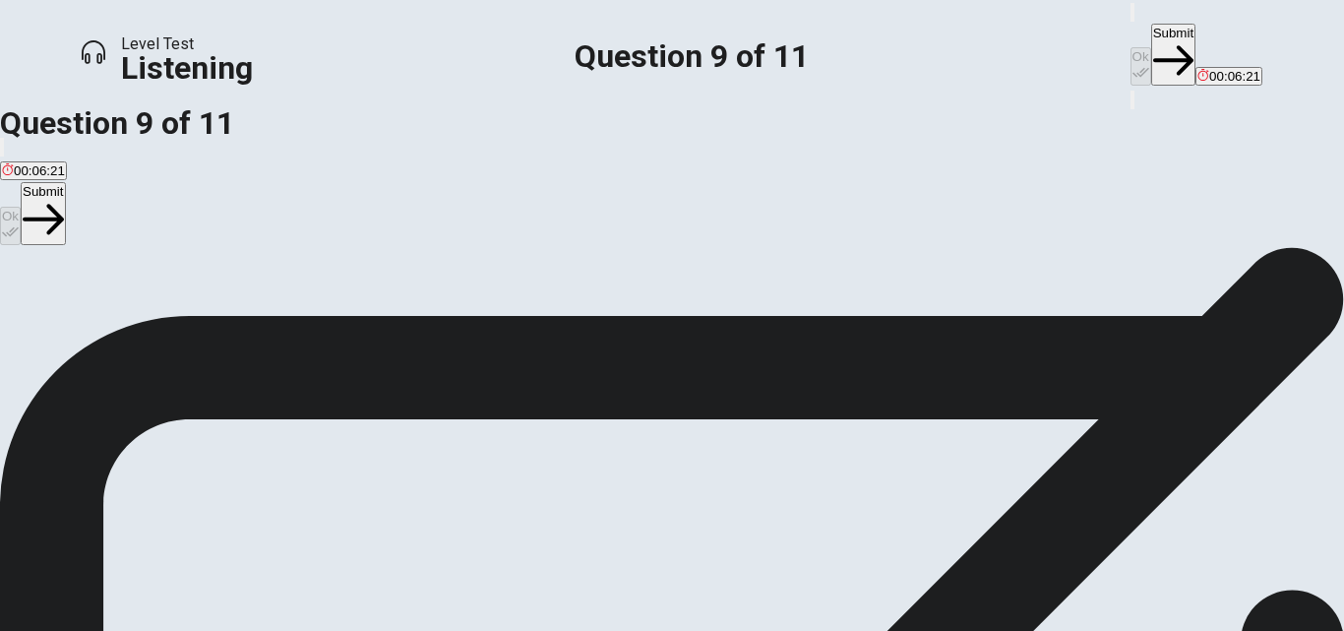
click at [1151, 39] on button "Submit" at bounding box center [1173, 55] width 44 height 62
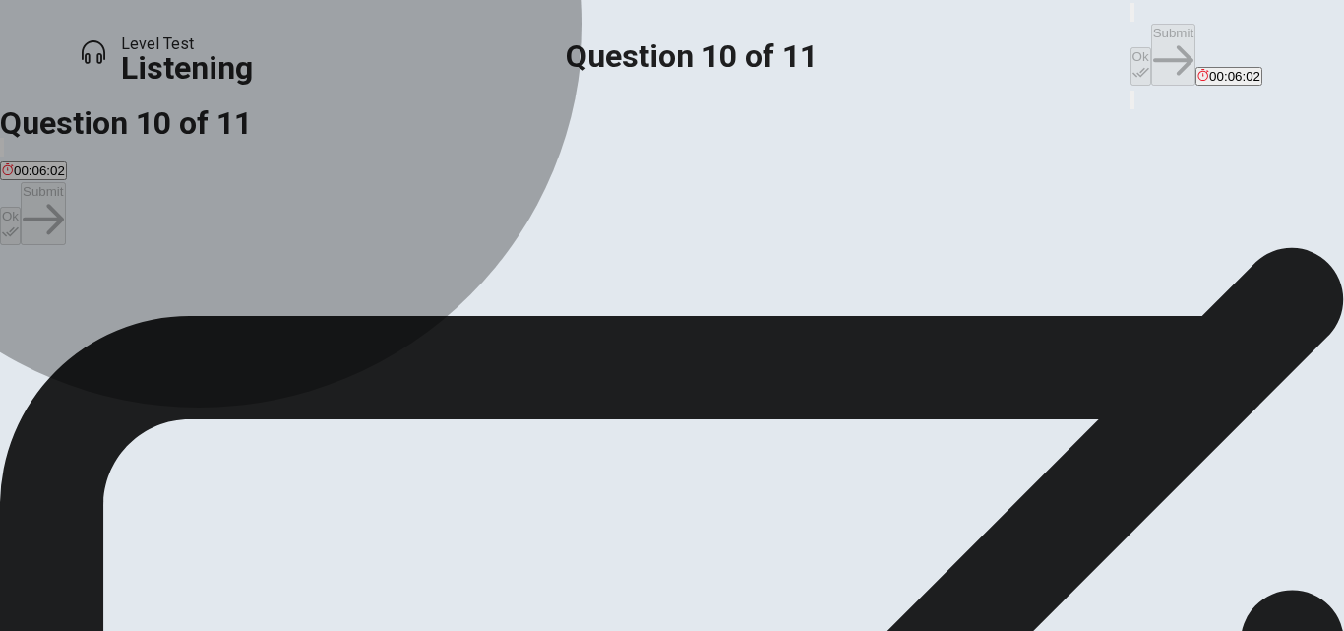
click at [349, 199] on span "To organize who is responsible for different tasks and when." at bounding box center [175, 206] width 347 height 15
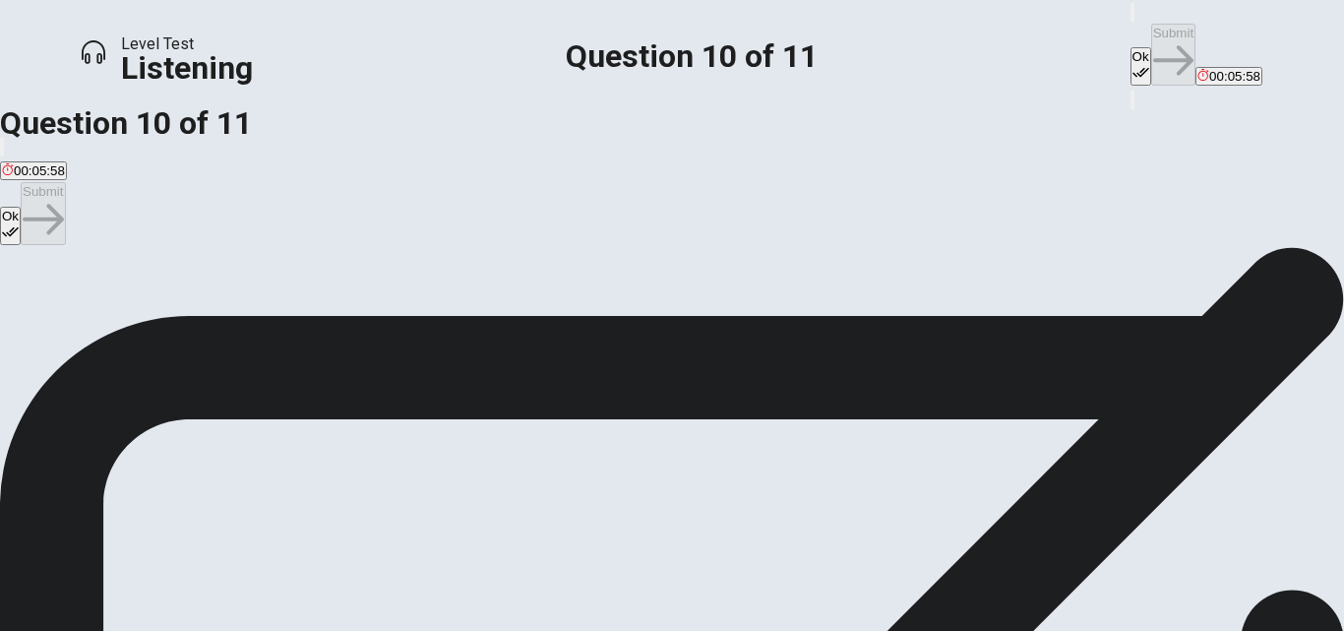
click at [1131, 34] on div "Ok Submit 00:05:58" at bounding box center [1197, 44] width 132 height 88
click at [1131, 47] on button "Ok" at bounding box center [1141, 66] width 21 height 38
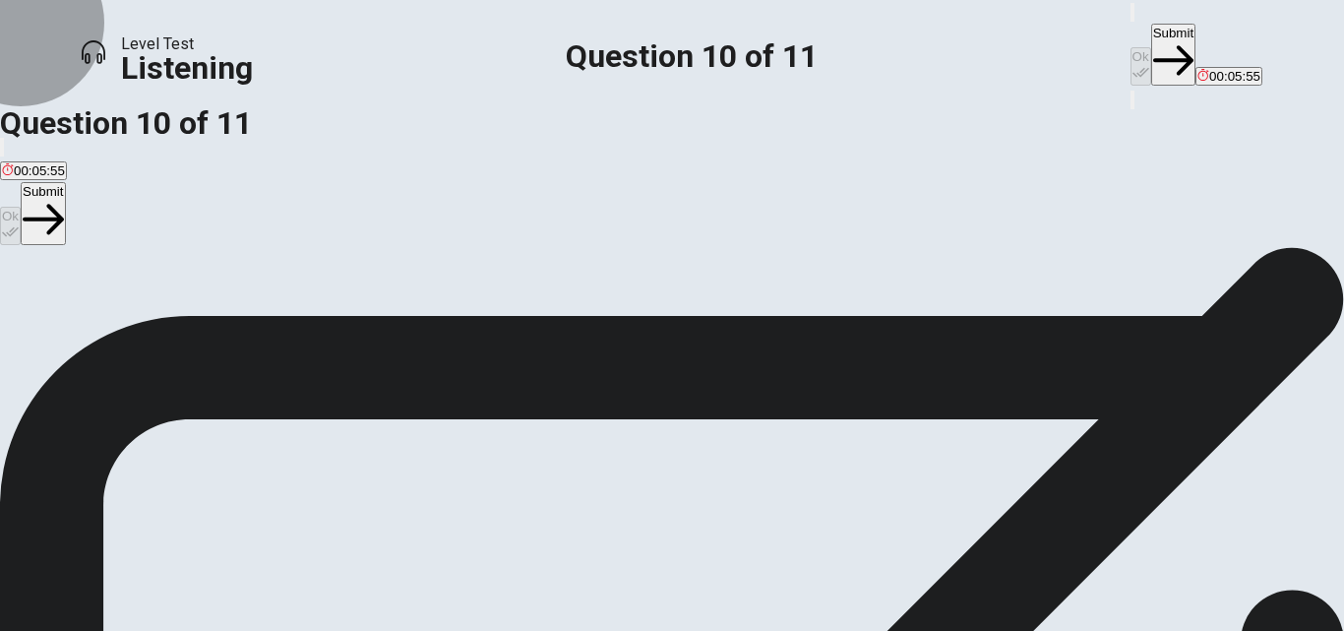
click at [1151, 36] on button "Submit" at bounding box center [1173, 55] width 44 height 62
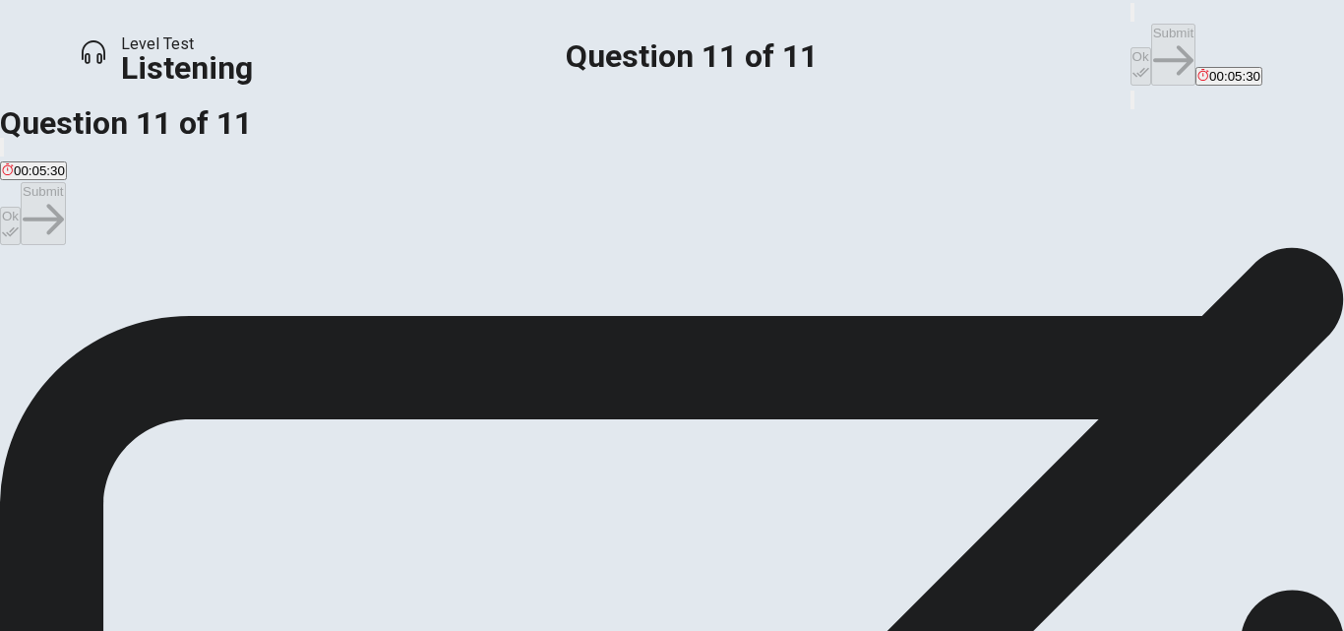
click at [167, 214] on span "Setting up tables and chairs." at bounding box center [84, 206] width 165 height 15
click at [1131, 47] on button "Ok" at bounding box center [1141, 66] width 21 height 38
click at [1151, 24] on button "Submit" at bounding box center [1173, 55] width 44 height 62
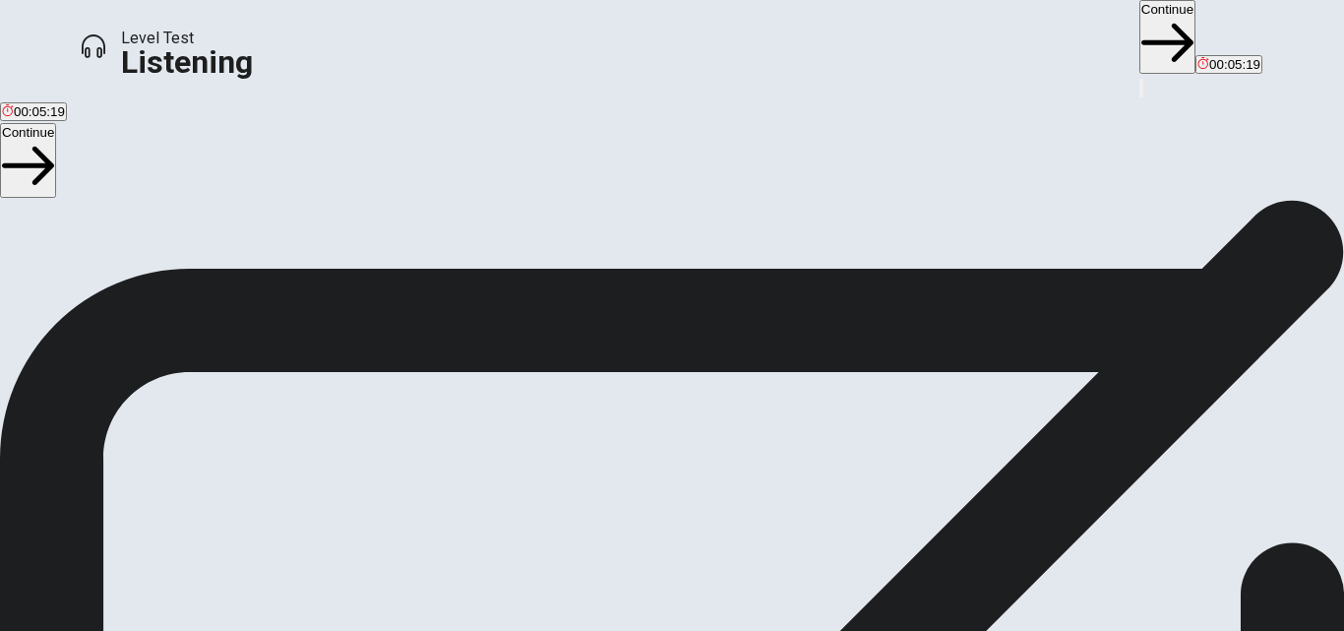
scroll to position [204, 0]
click at [1140, 17] on button "Continue" at bounding box center [1168, 37] width 56 height 74
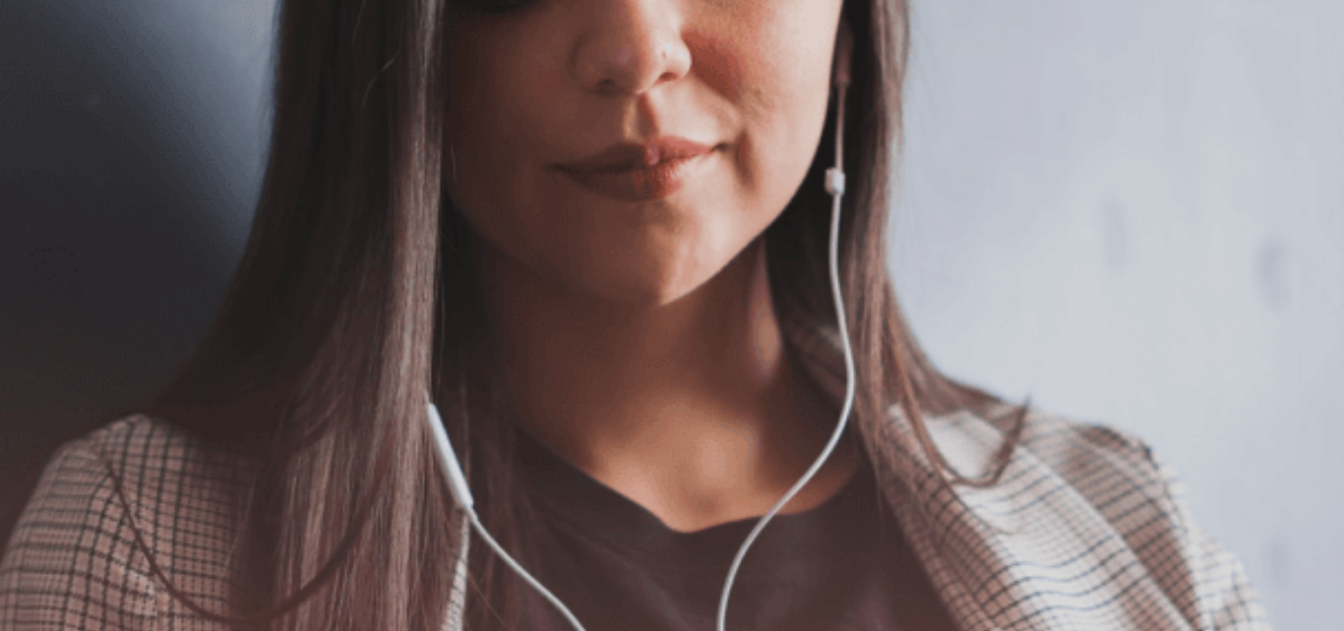
scroll to position [0, 0]
click at [950, 471] on img at bounding box center [672, 315] width 1344 height 631
click at [1207, 33] on button "Continue" at bounding box center [1235, 61] width 56 height 74
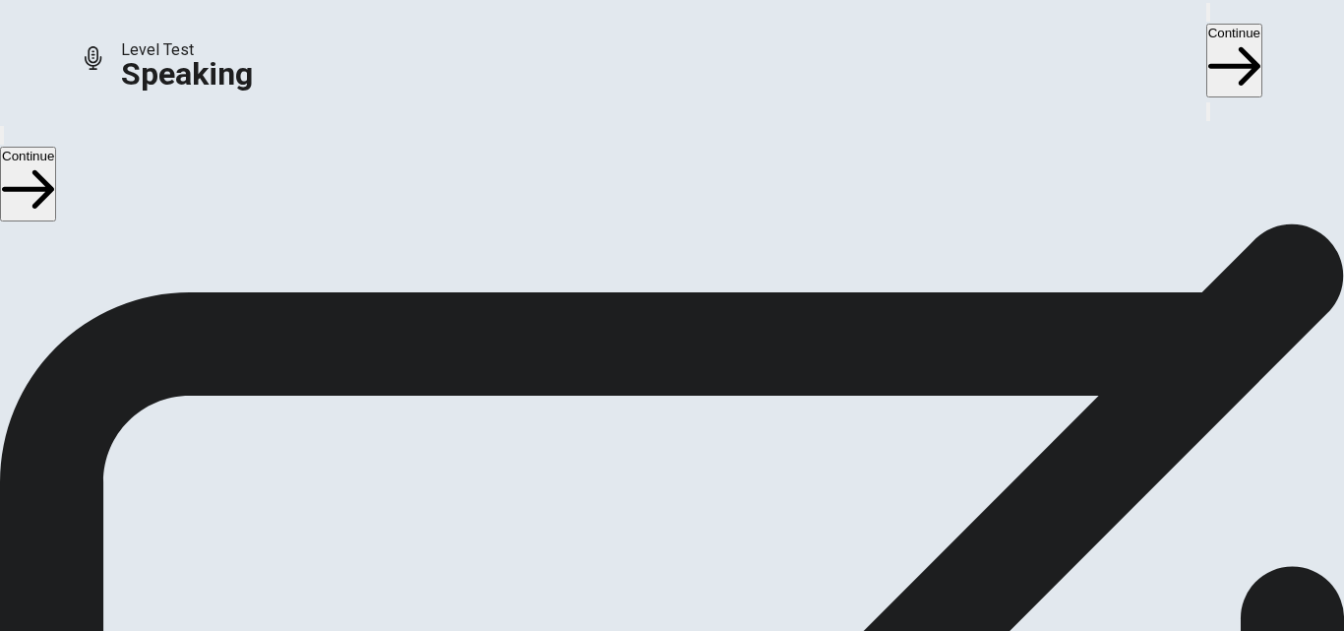
scroll to position [207, 0]
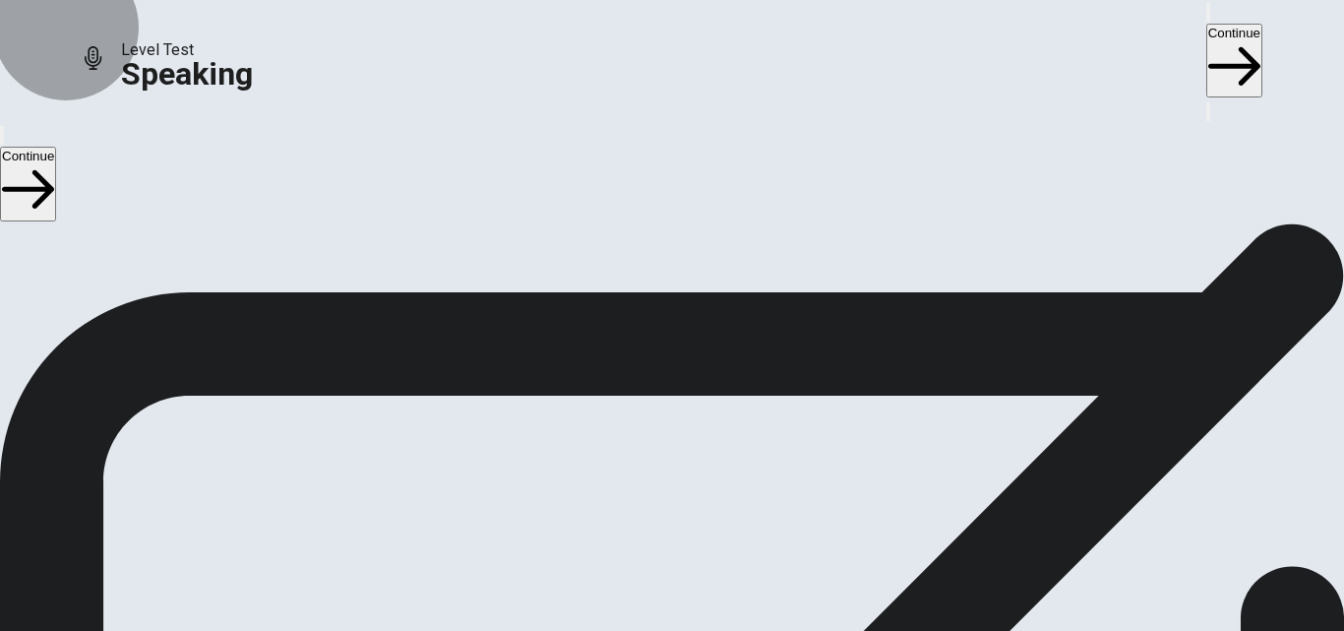
click at [1207, 41] on button "Continue" at bounding box center [1235, 61] width 56 height 74
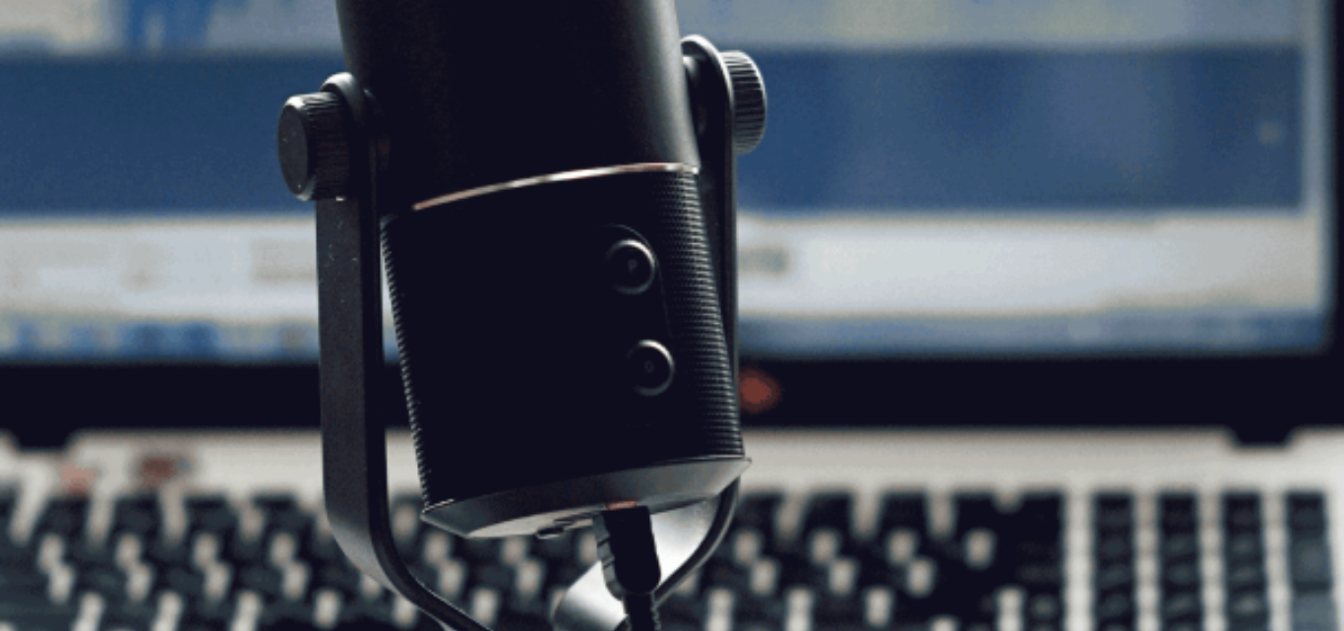
scroll to position [41, 0]
click at [1207, 43] on button "Continue" at bounding box center [1235, 61] width 56 height 74
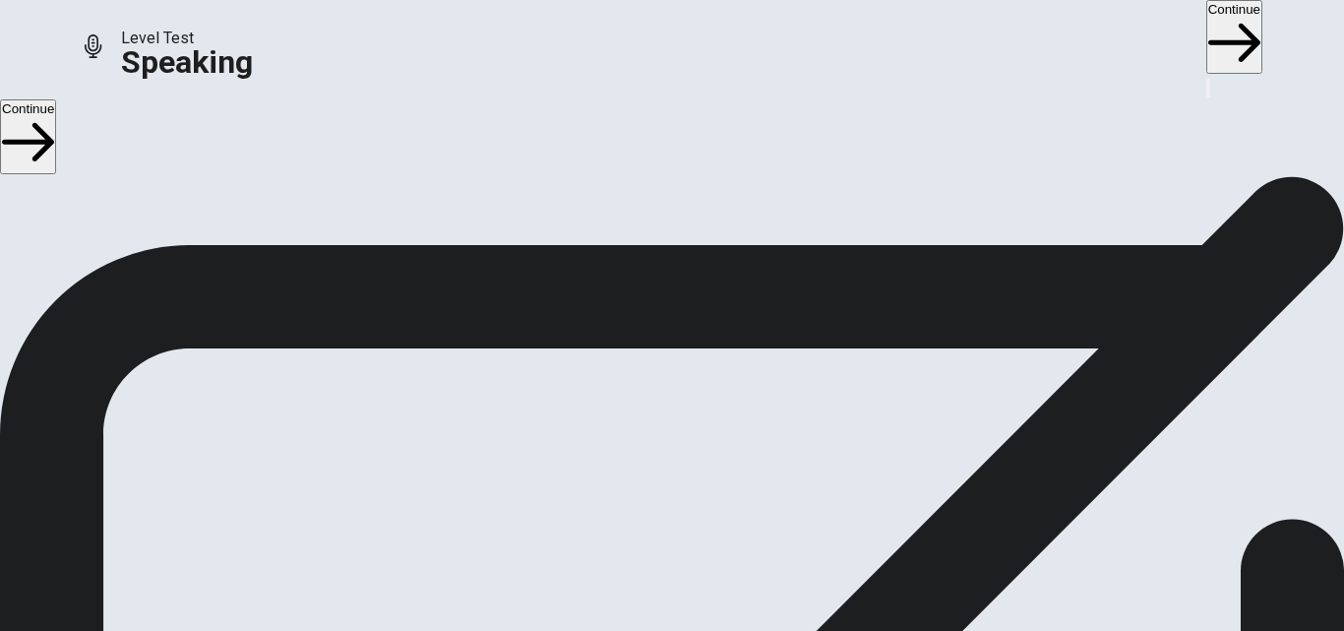
scroll to position [86, 0]
click at [1207, 18] on button "Continue" at bounding box center [1235, 37] width 56 height 74
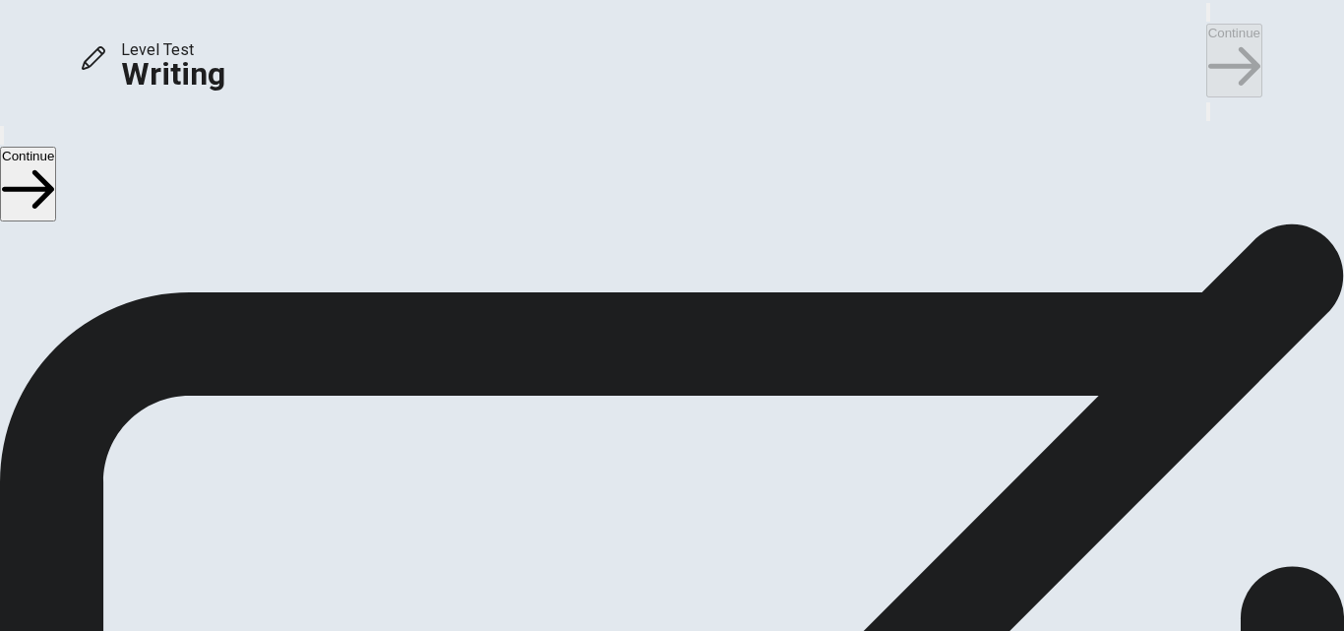
scroll to position [23, 0]
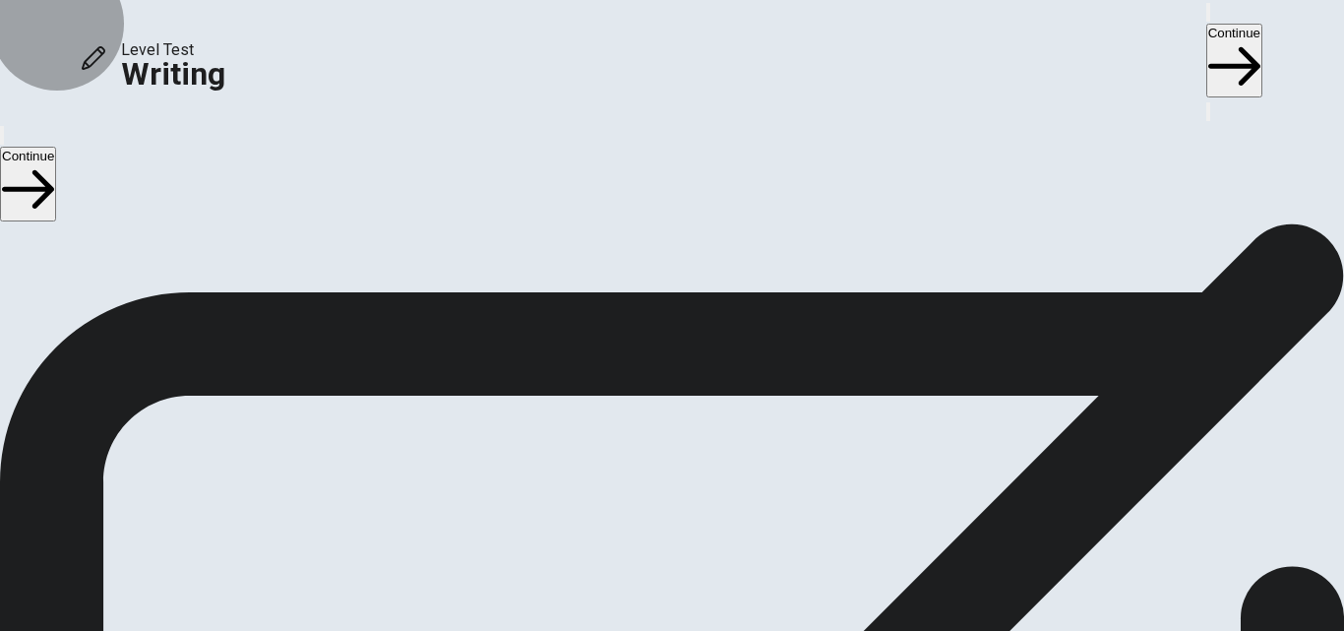
click at [1207, 37] on button "Continue" at bounding box center [1235, 61] width 56 height 74
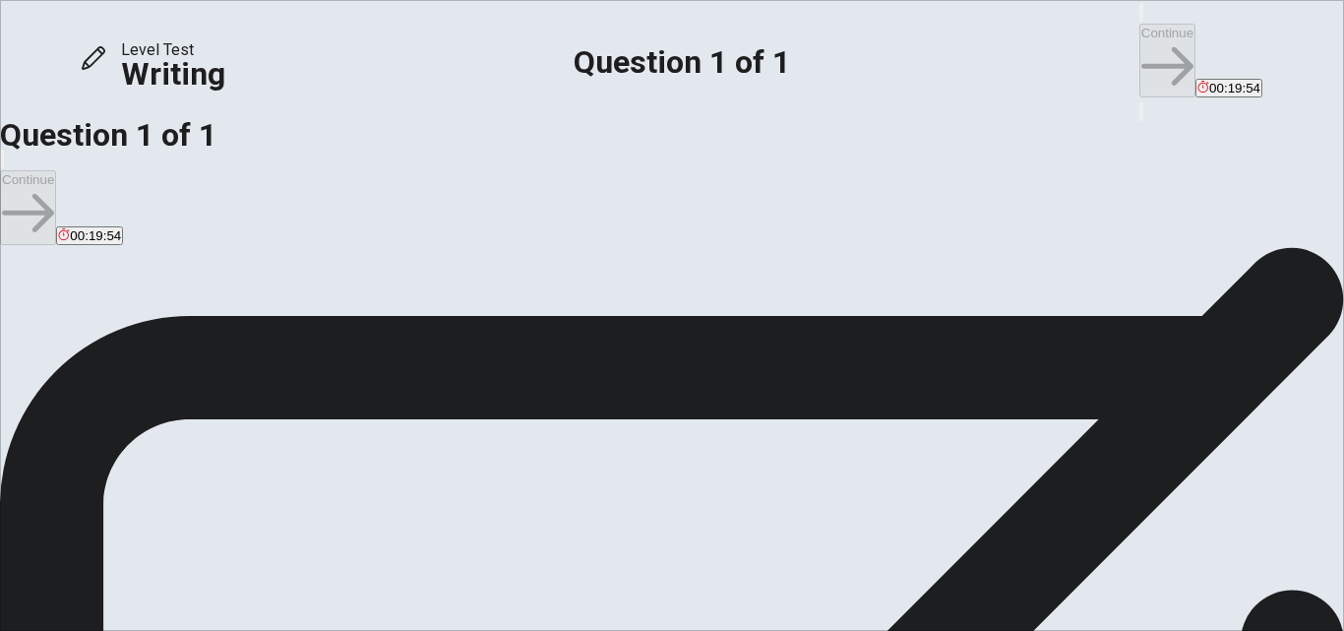
scroll to position [150, 0]
type textarea "S"
type textarea "i"
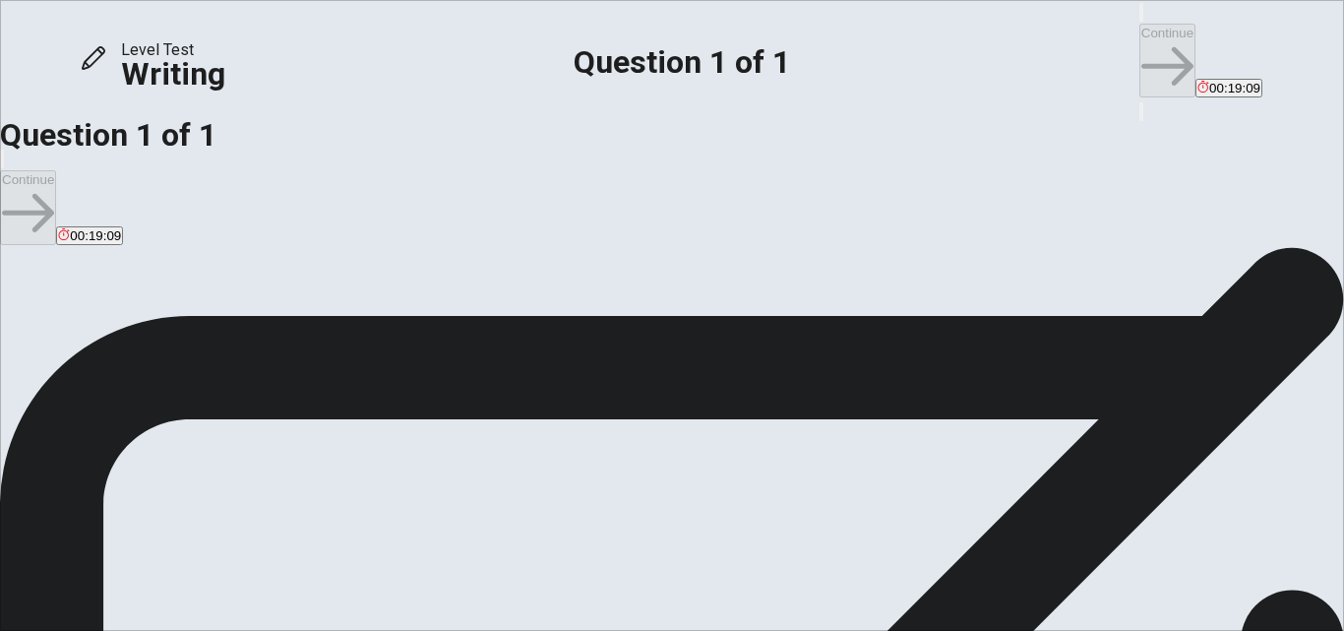
type textarea "I"
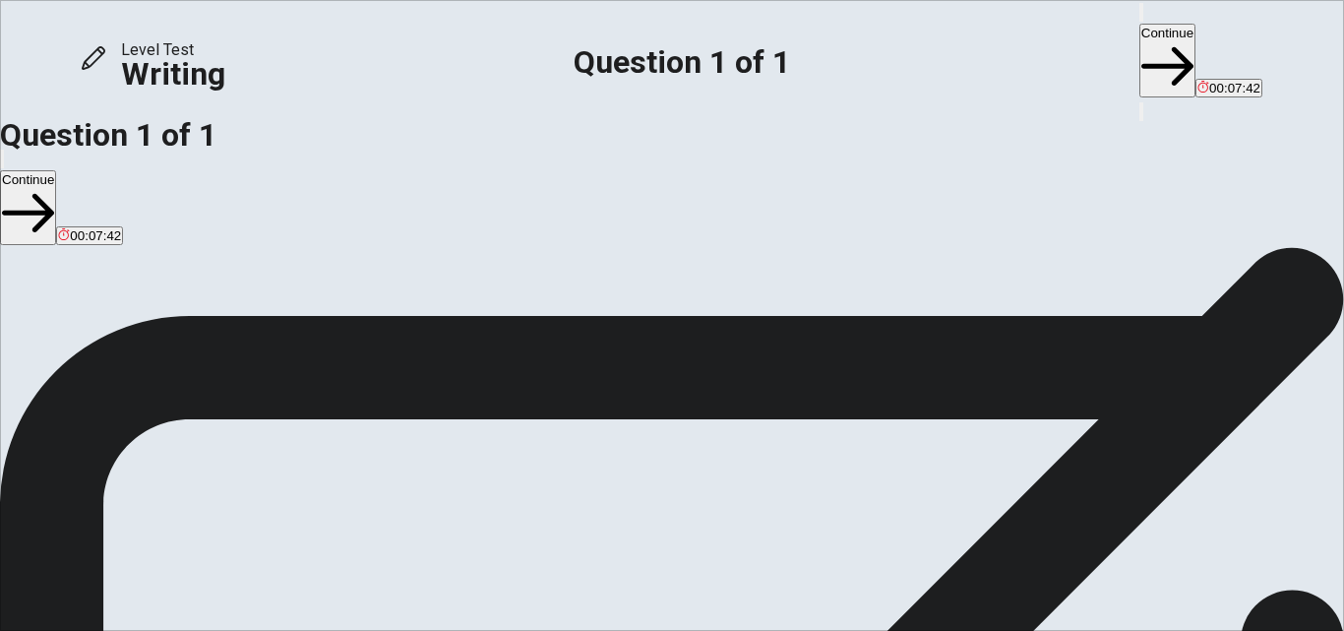
click at [160, 345] on textarea "I think is more important to pursue a career that you love than one that pays w…" at bounding box center [80, 617] width 160 height 544
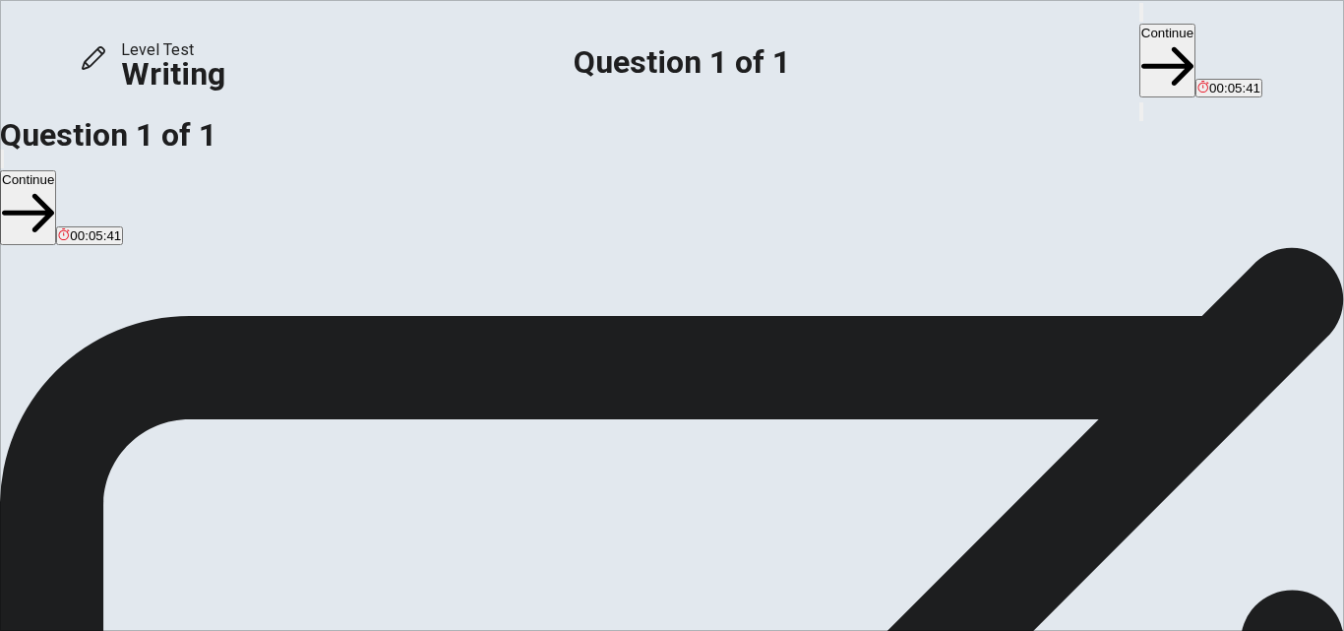
click at [160, 345] on textarea "I think is more important to pursue a career that you love than one that pays w…" at bounding box center [80, 617] width 160 height 544
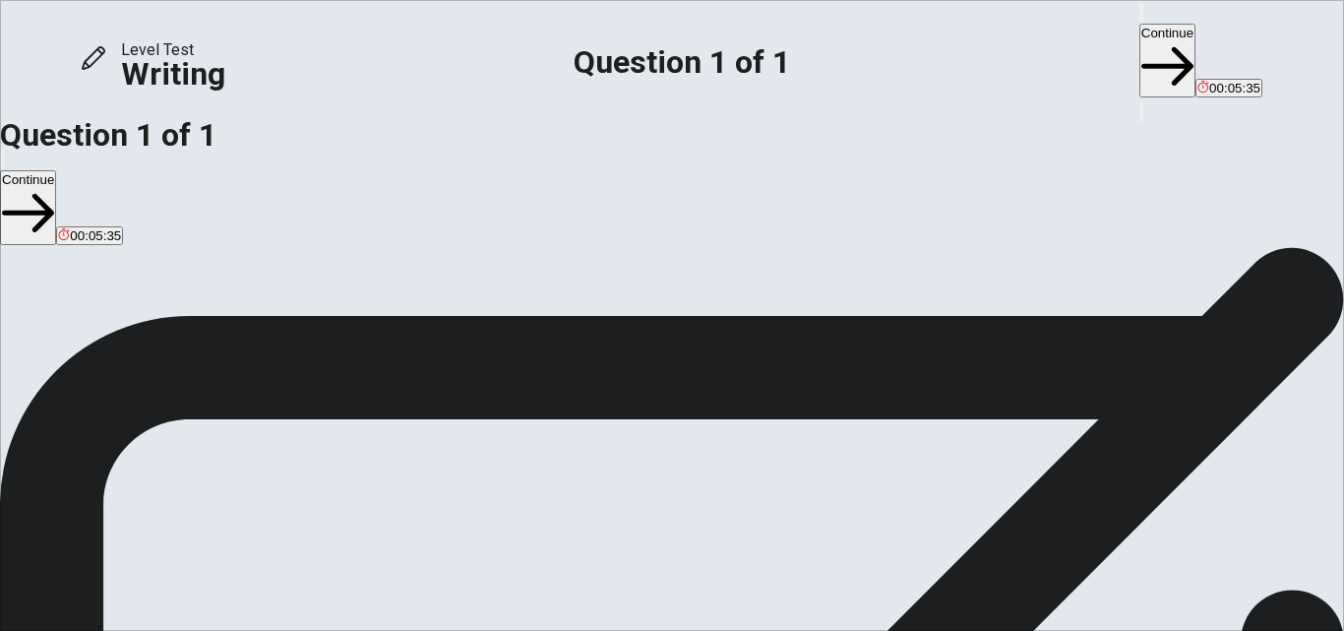
click at [160, 345] on textarea "I think is more important to pursue a career that you love than one that pays w…" at bounding box center [80, 617] width 160 height 544
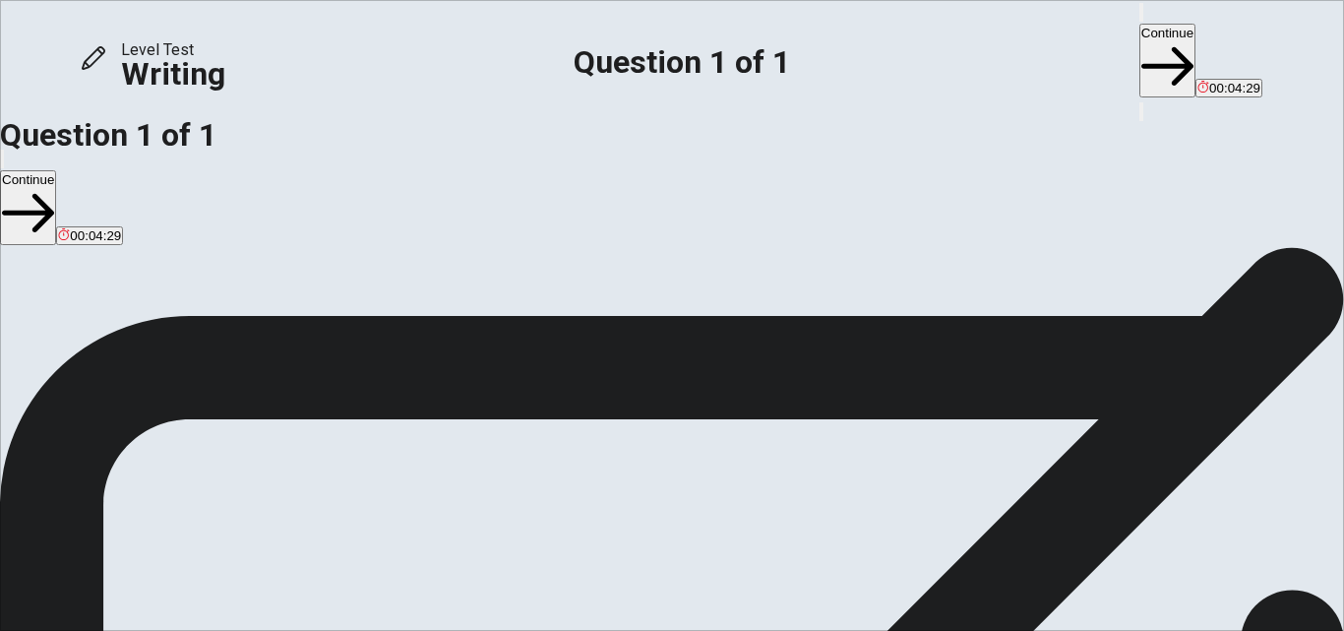
type textarea "I think is more important to pursue a career that you love than one that pays w…"
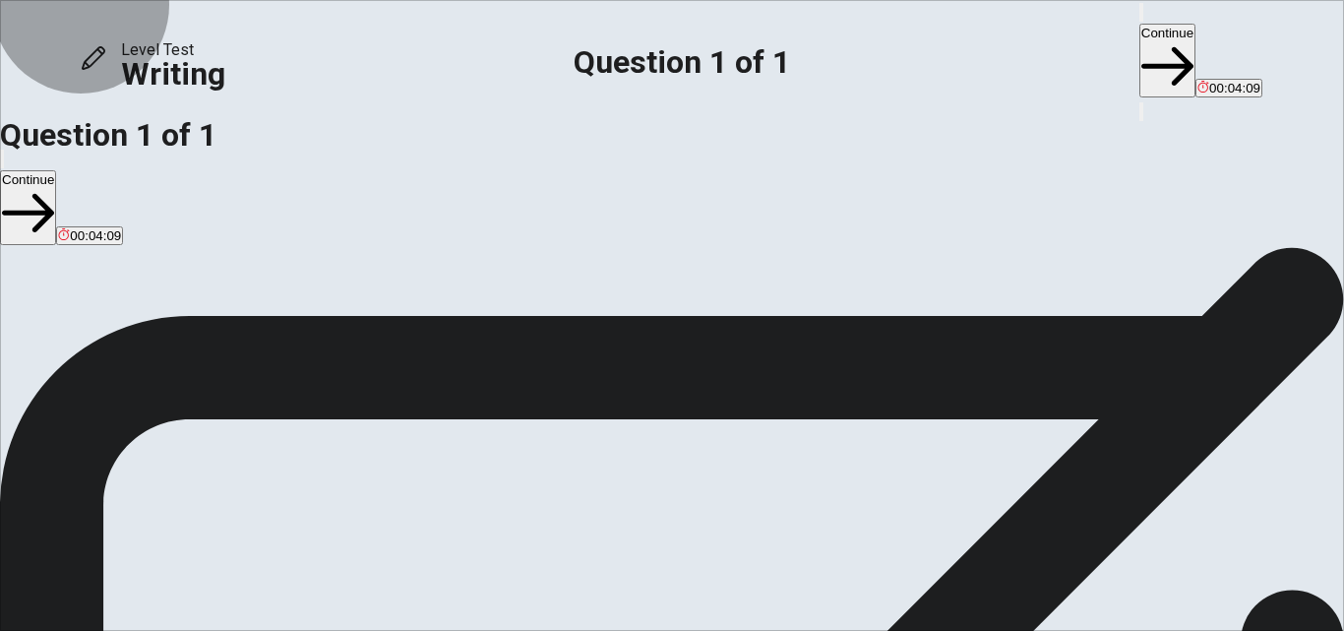
click at [1140, 24] on button "Continue" at bounding box center [1168, 61] width 56 height 74
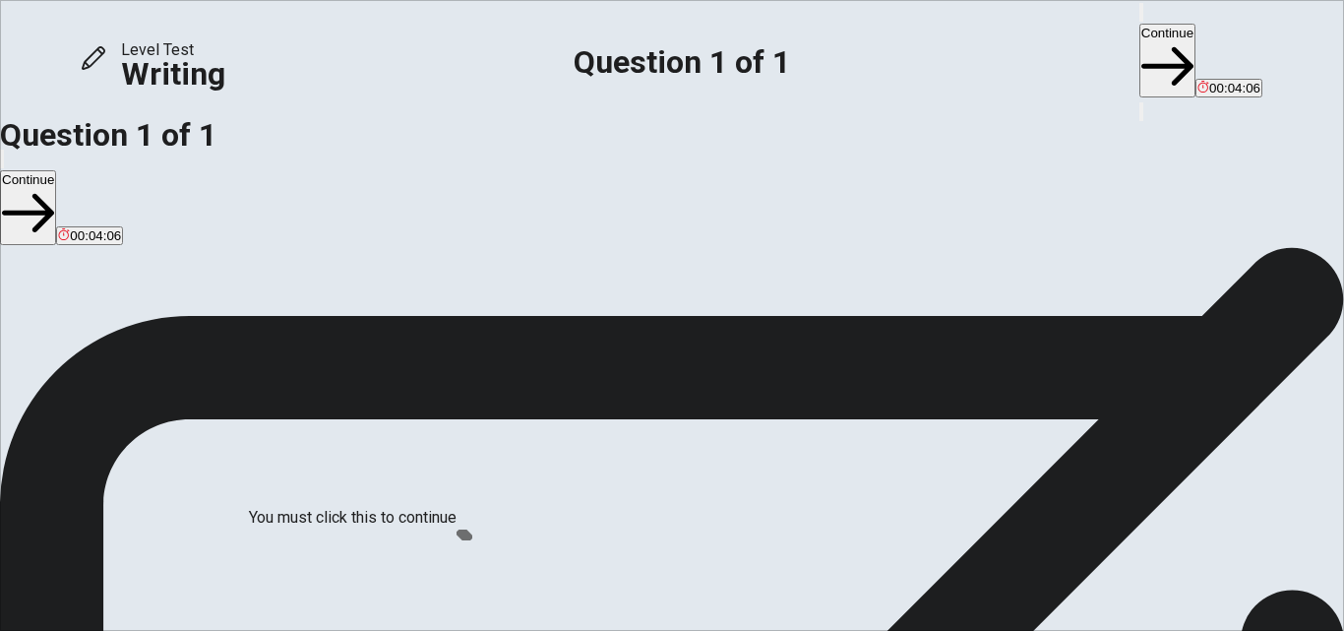
scroll to position [103, 0]
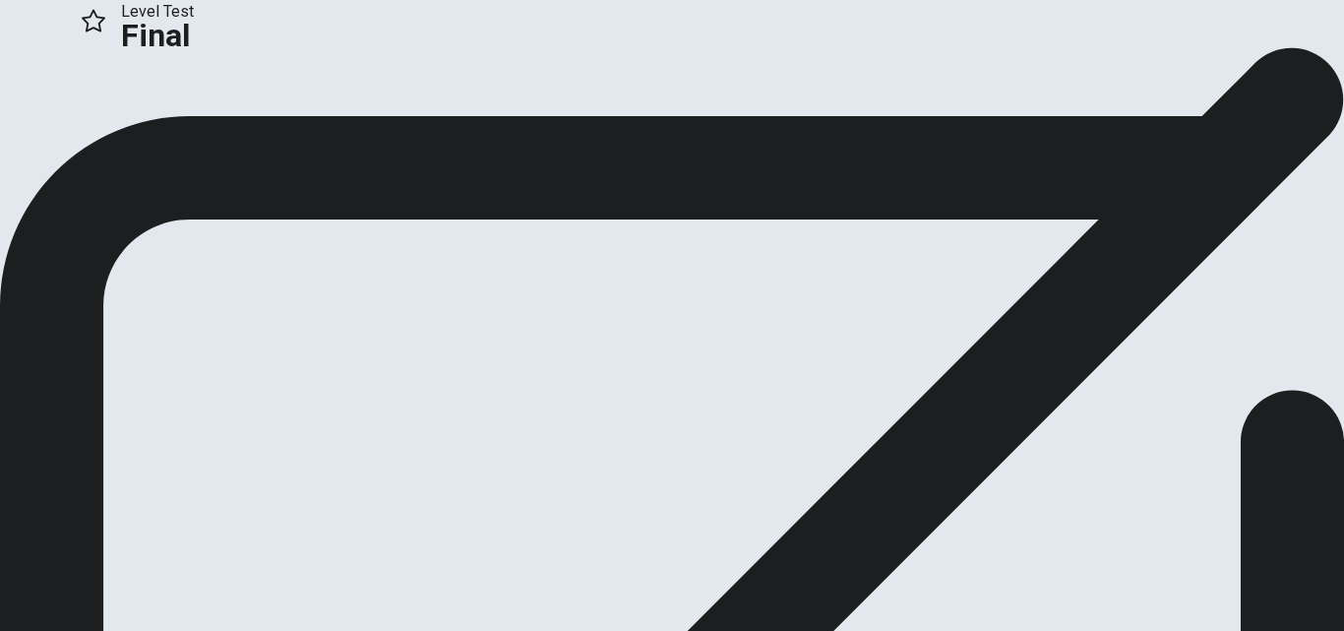
scroll to position [86, 0]
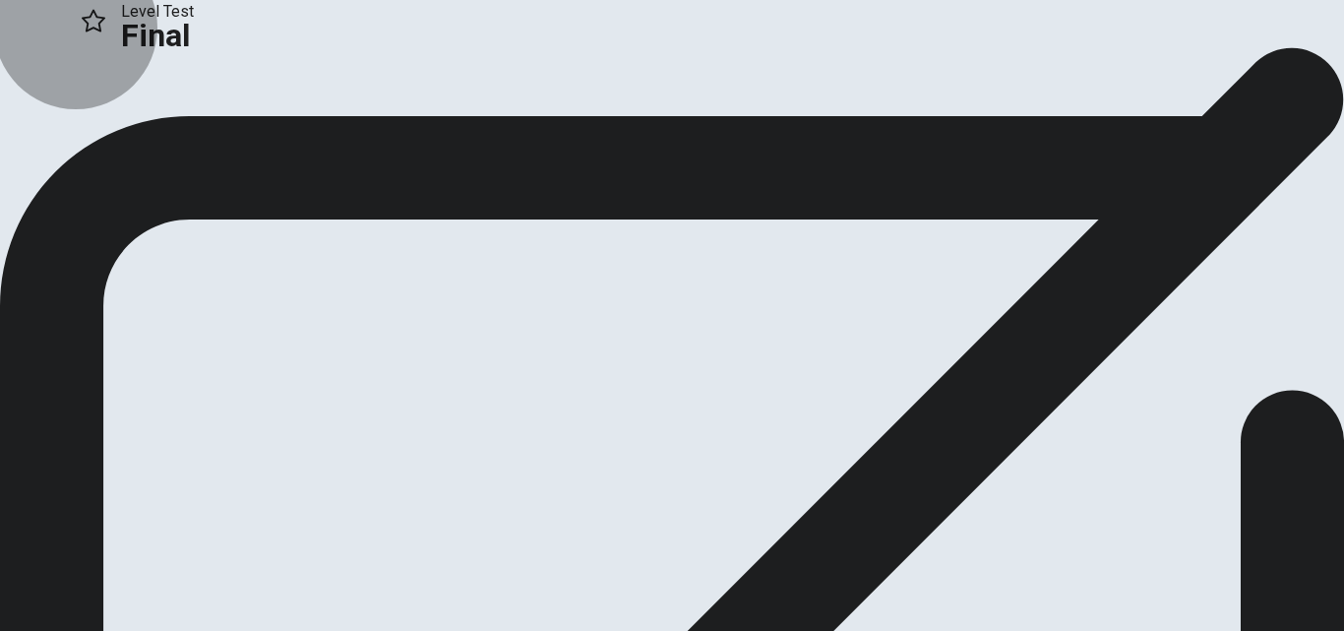
click at [80, 59] on button "Continue" at bounding box center [40, 45] width 80 height 27
